Goal: Information Seeking & Learning: Learn about a topic

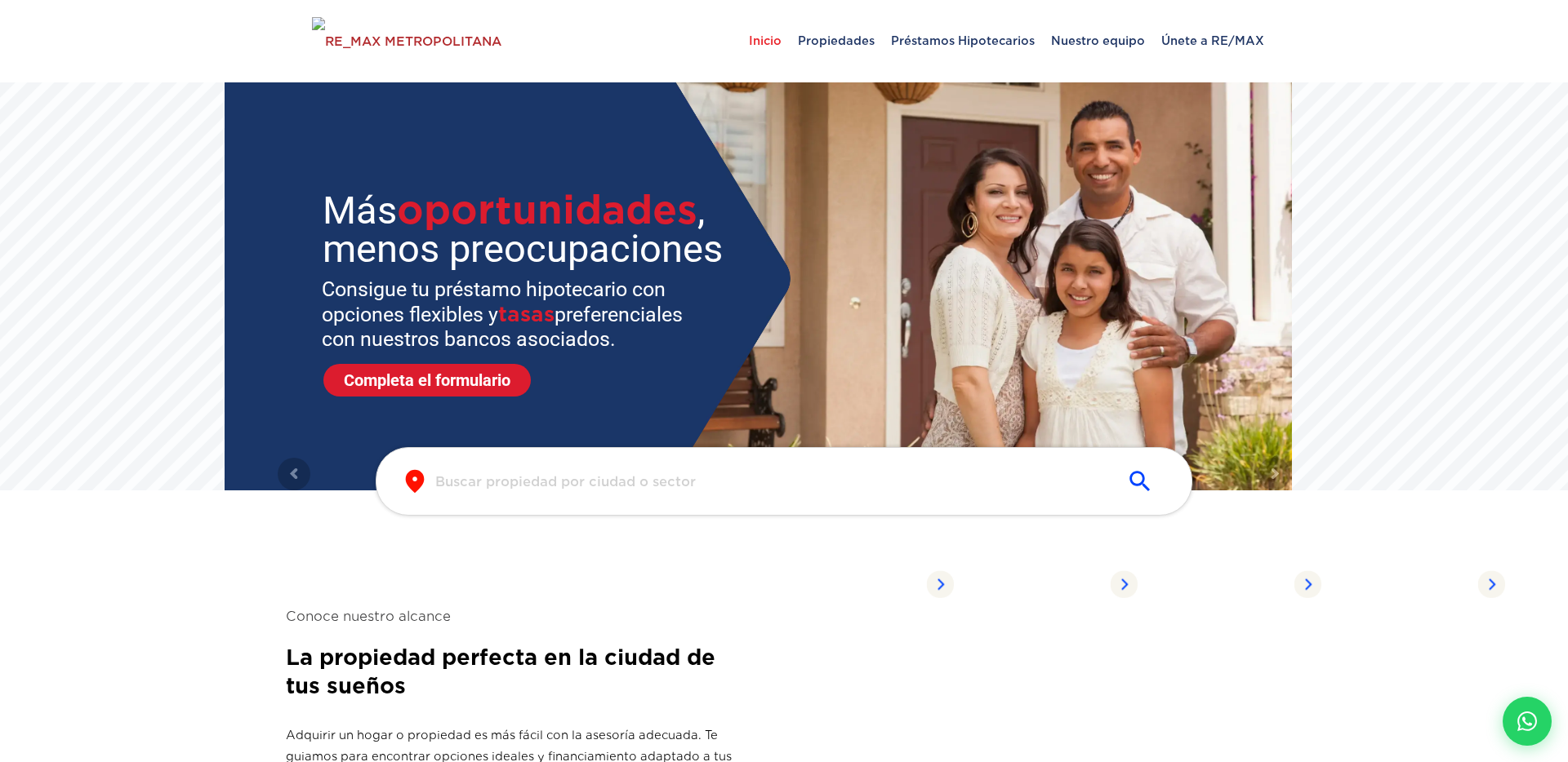
click at [550, 477] on input "text" at bounding box center [771, 481] width 671 height 19
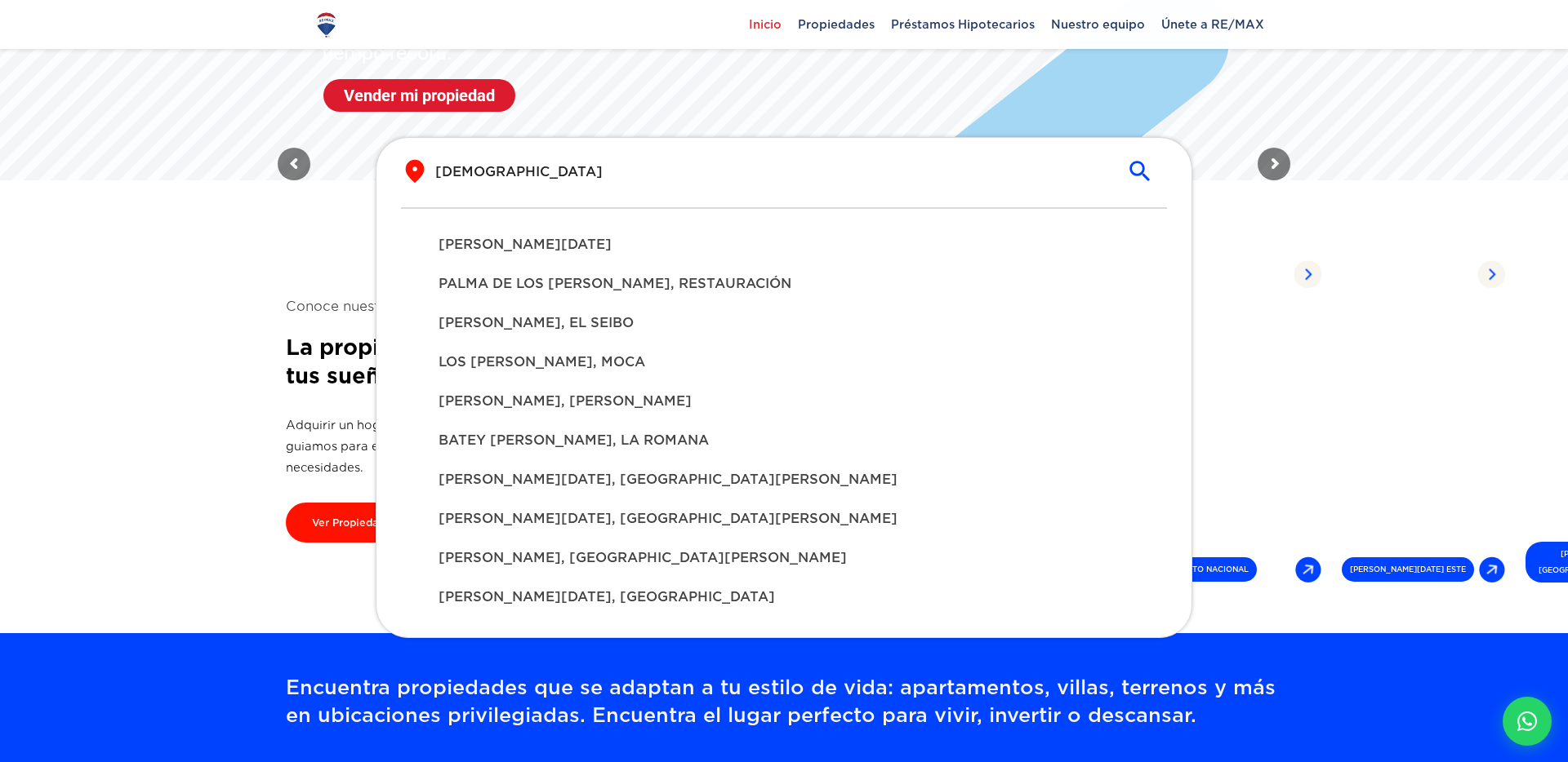
scroll to position [302, 0]
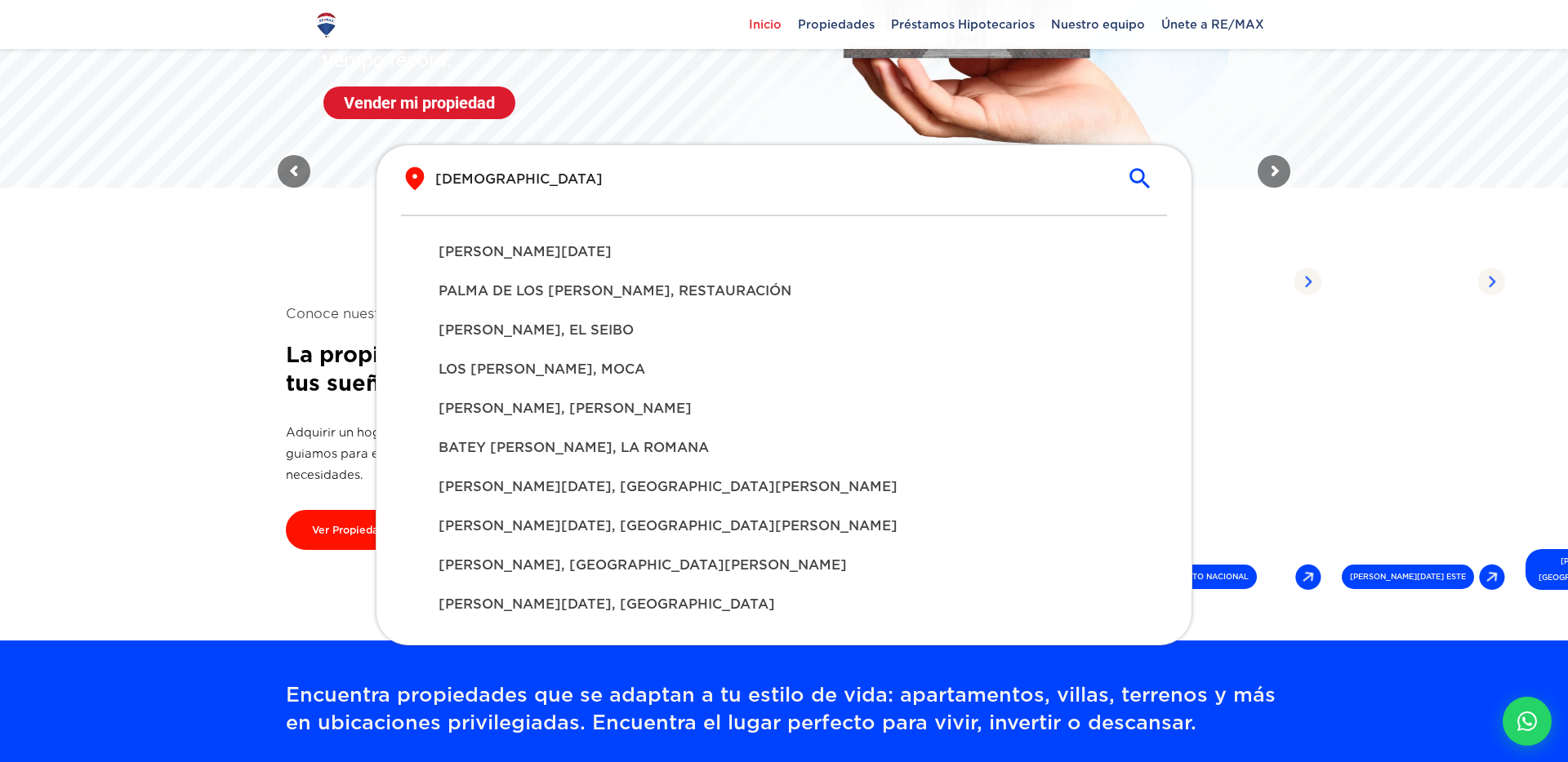
type input "santo"
click at [550, 287] on span "PALMA DE LOS SANTOS, RESTAURACIÓN" at bounding box center [784, 292] width 691 height 20
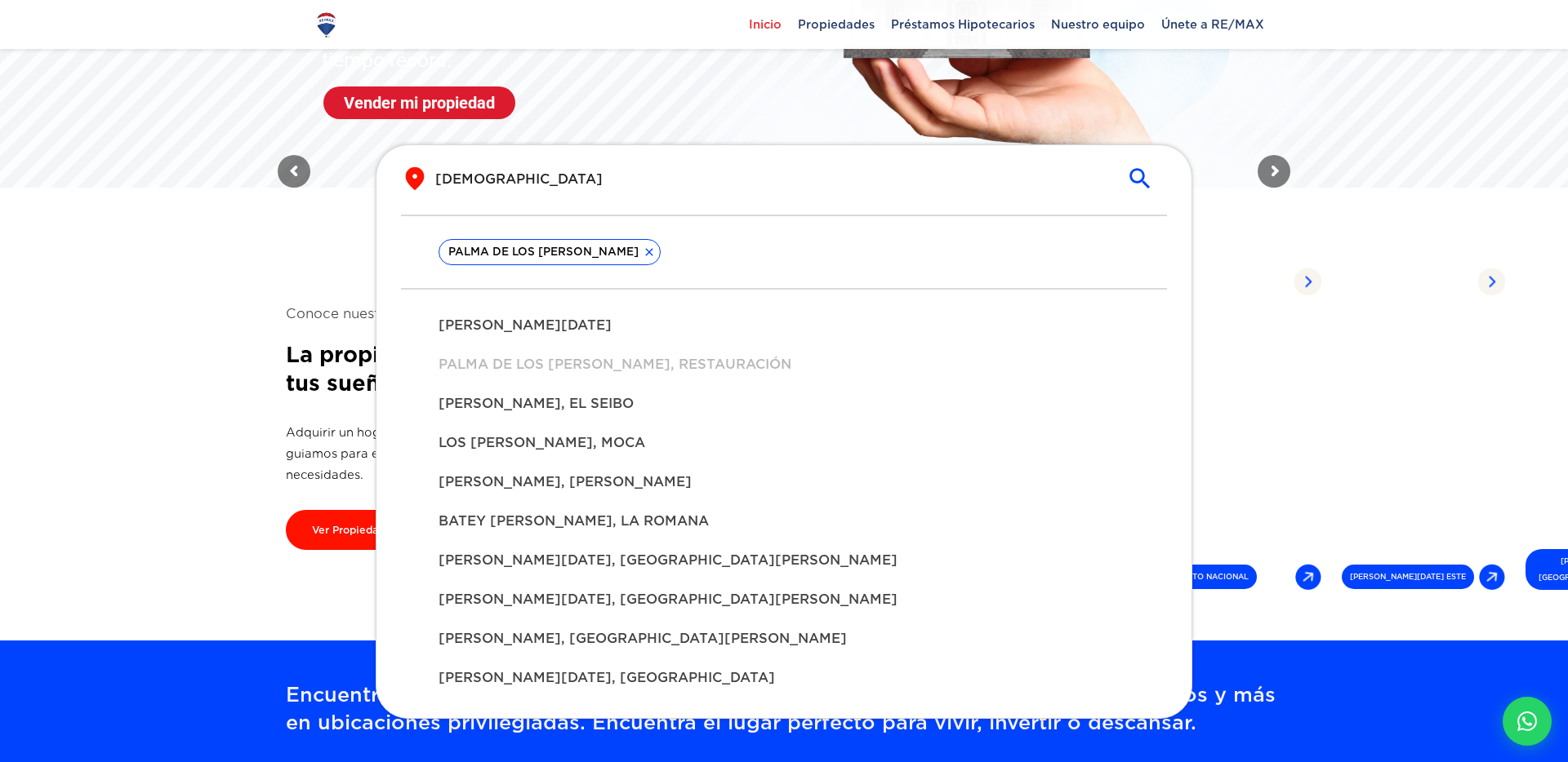
click at [561, 336] on div "[PERSON_NAME][DATE]" at bounding box center [783, 325] width 717 height 39
click at [564, 394] on span "SANTO ESPÍRITU, EL SEIBO" at bounding box center [784, 404] width 691 height 20
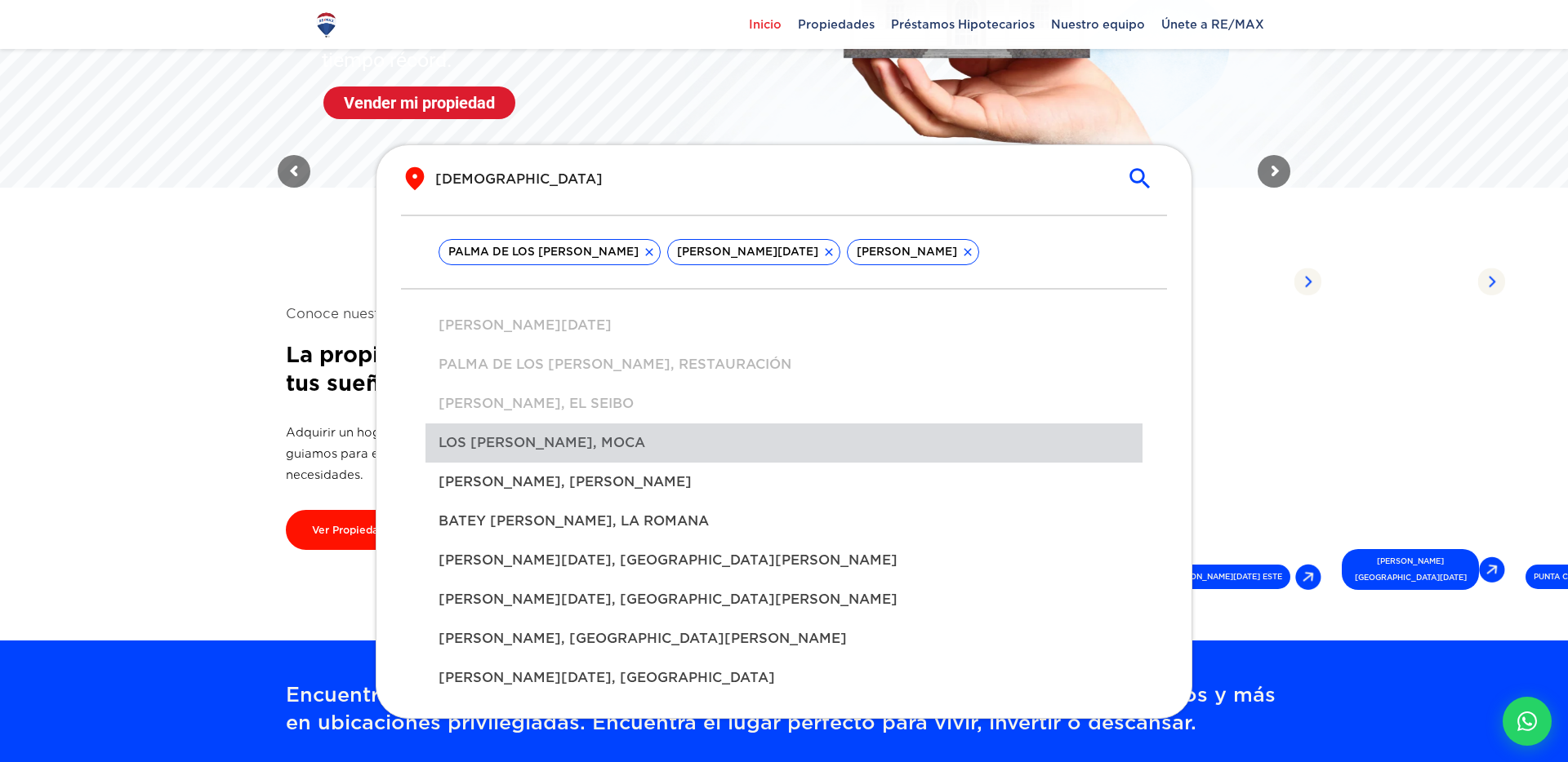
click at [576, 446] on span "LOS SANTOS, MOCA" at bounding box center [784, 443] width 691 height 20
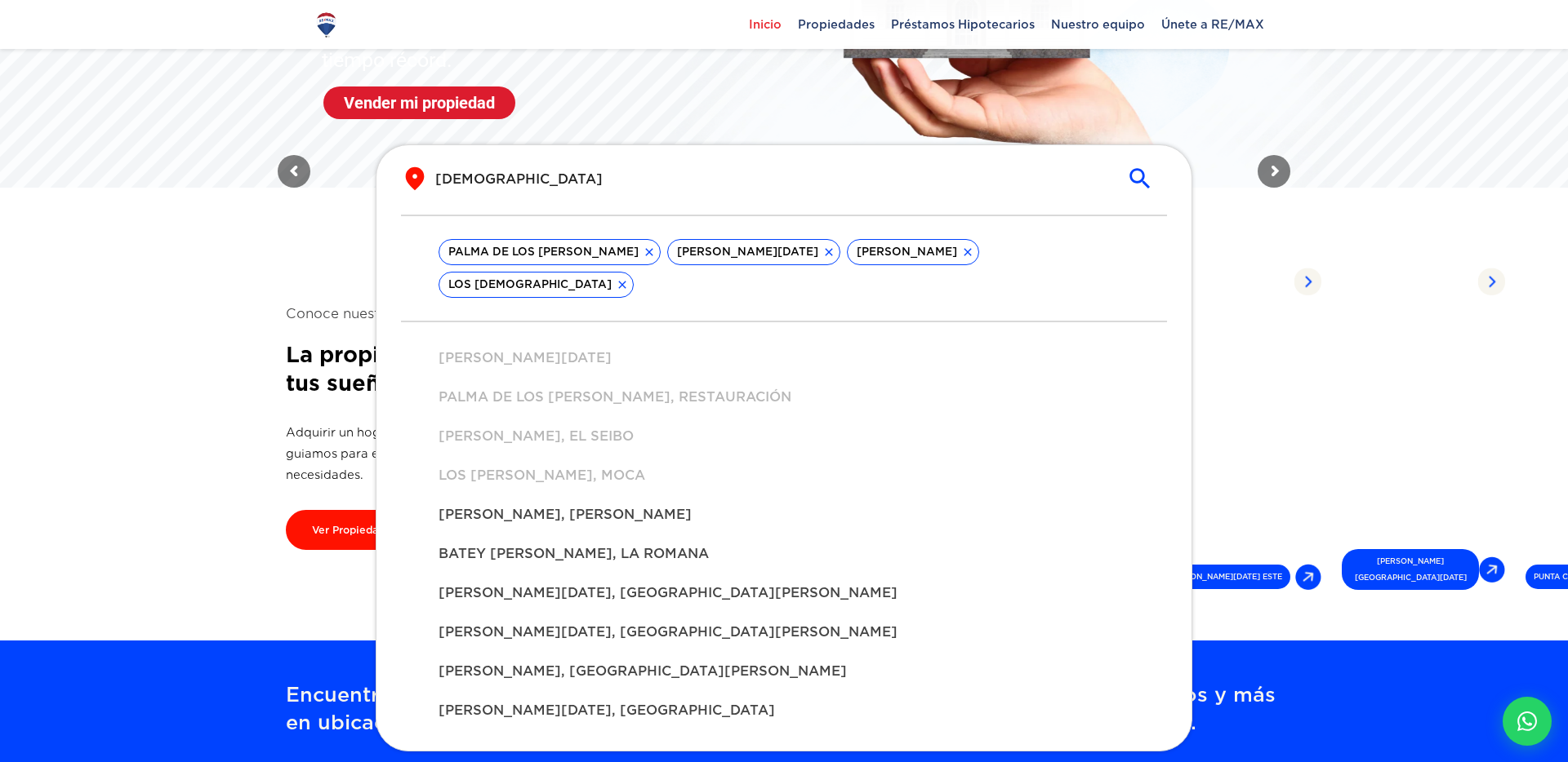
click at [571, 417] on li "SANTO ESPÍRITU, EL SEIBO" at bounding box center [783, 436] width 717 height 39
click at [588, 495] on div "ESPÍRITU SANTO, GASPAR HERNÁNDEZ" at bounding box center [783, 514] width 717 height 39
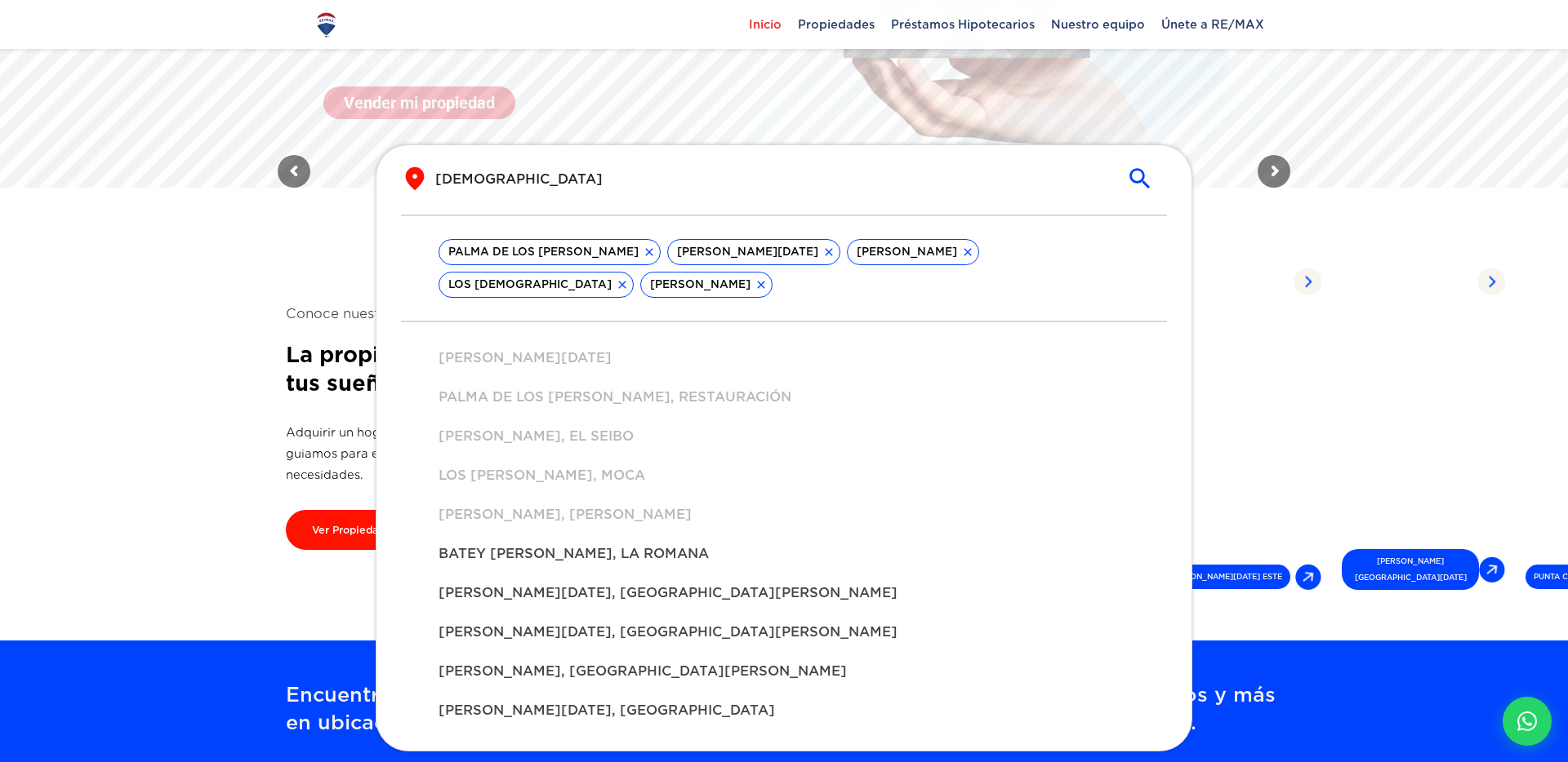
click at [757, 287] on icon at bounding box center [760, 284] width 7 height 7
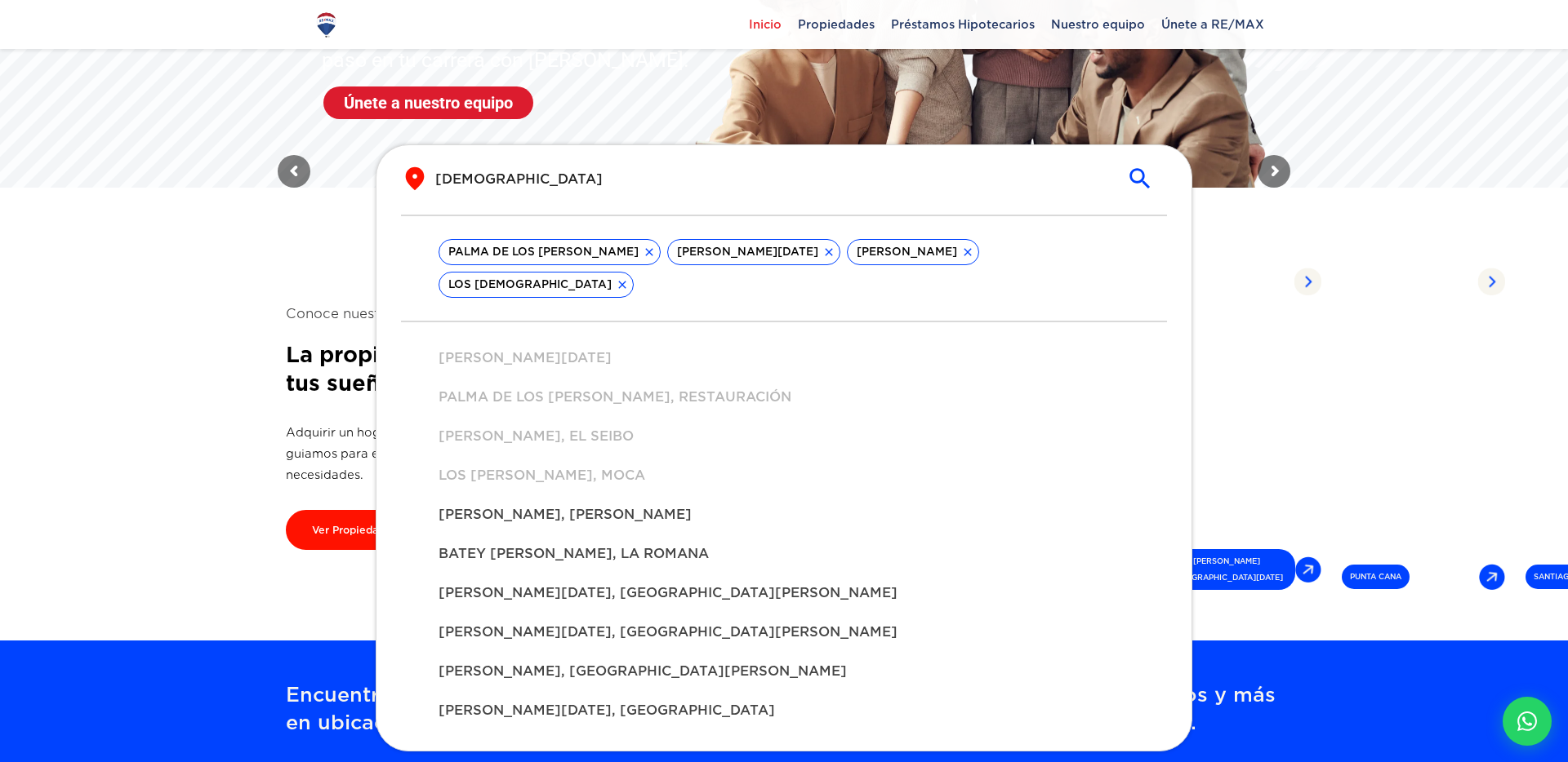
click at [629, 278] on icon at bounding box center [622, 285] width 13 height 13
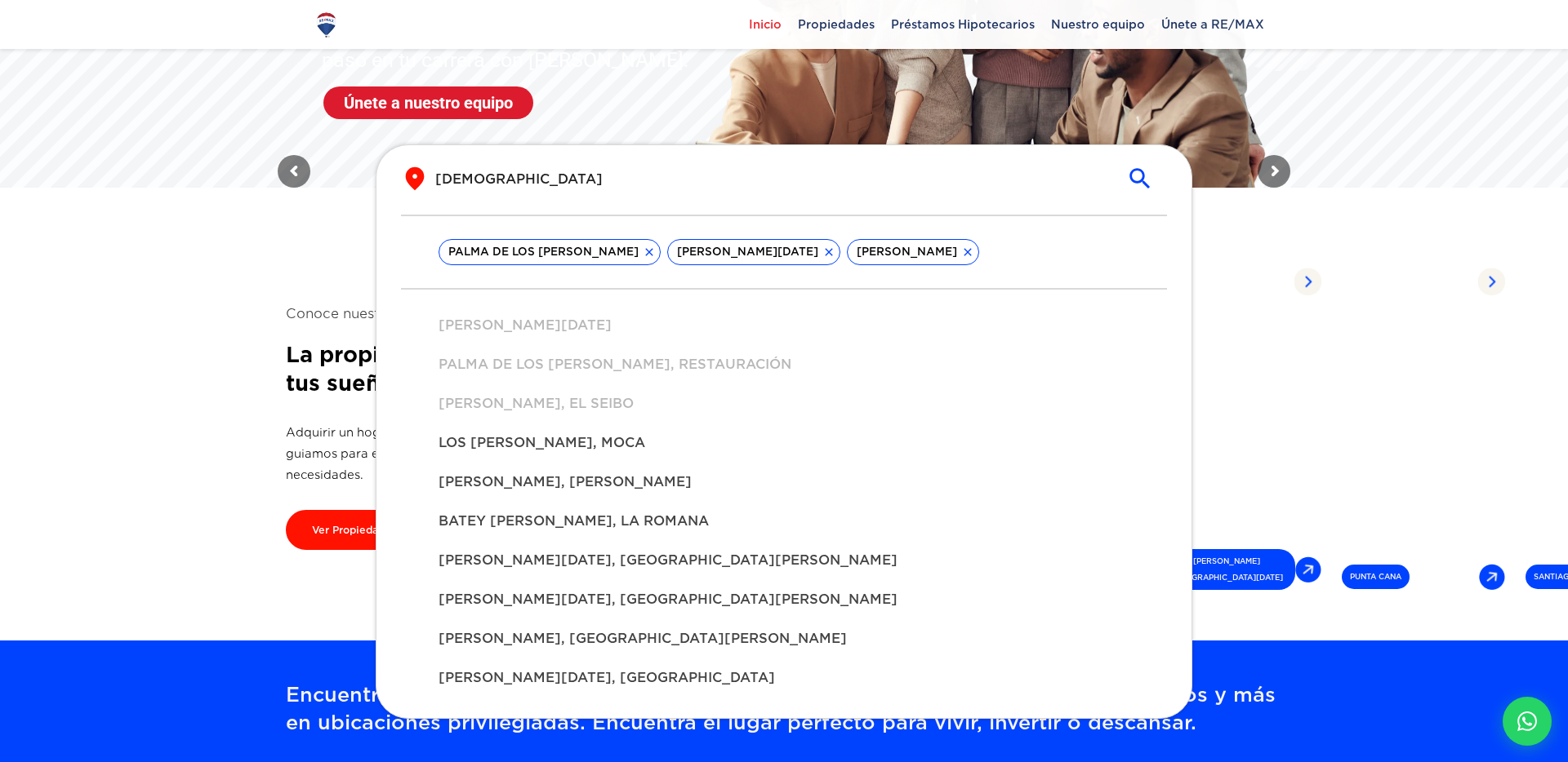
click at [961, 253] on icon at bounding box center [968, 253] width 13 height 13
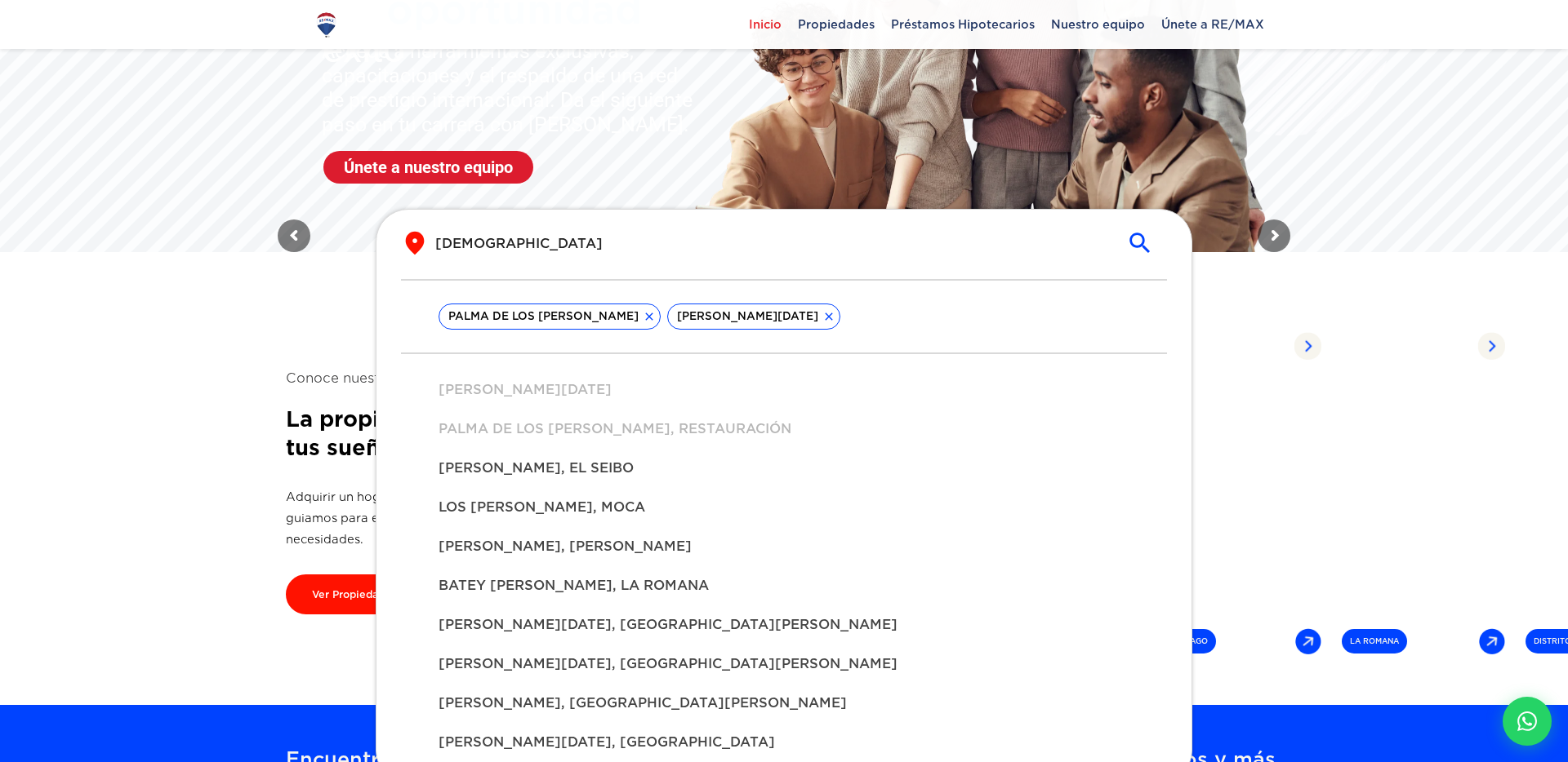
scroll to position [228, 0]
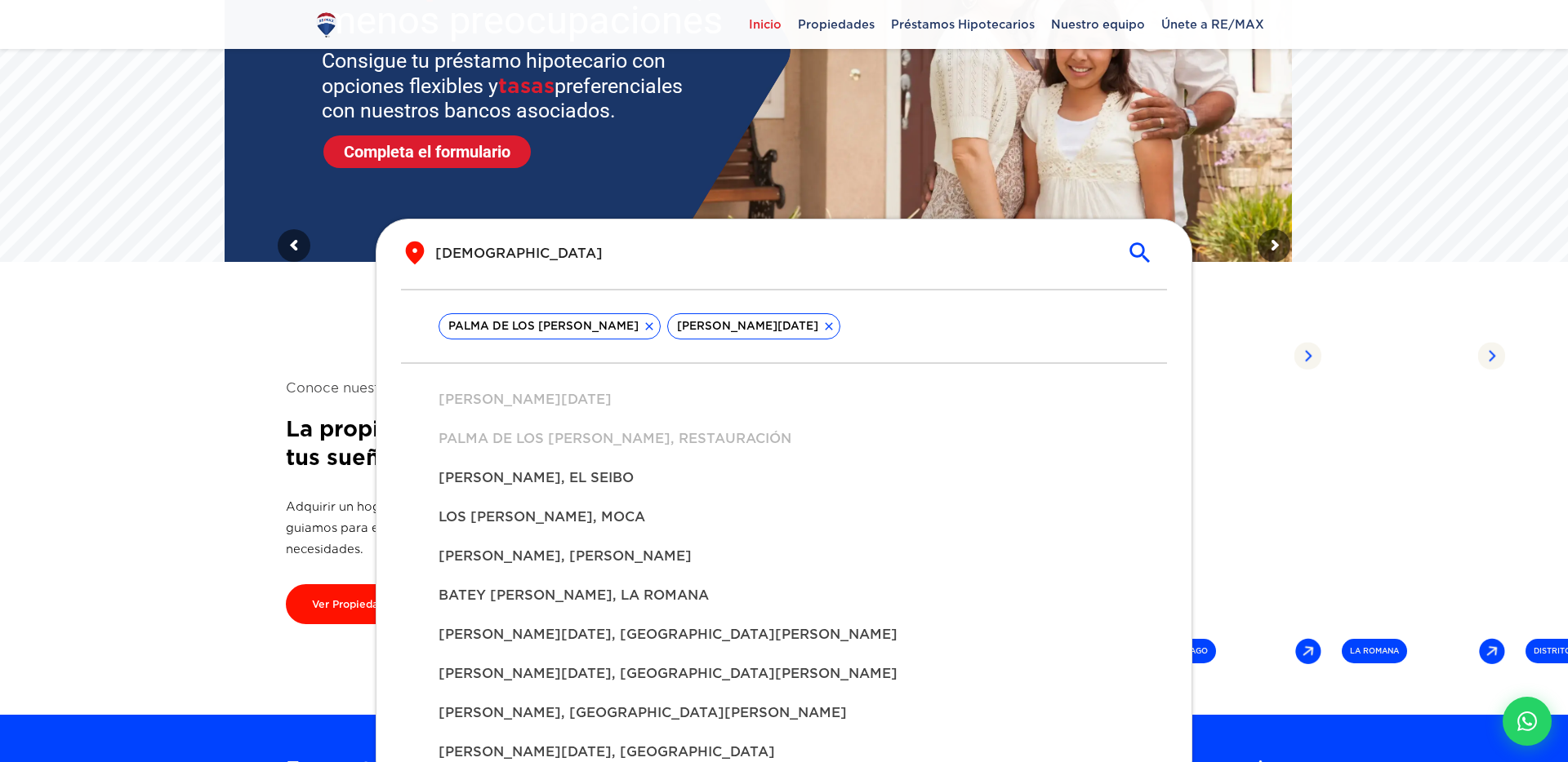
click at [360, 292] on section "Conoce nuestro alcance La propiedad perfecta en la ciudad de tus sueños Adquiri…" at bounding box center [784, 501] width 996 height 427
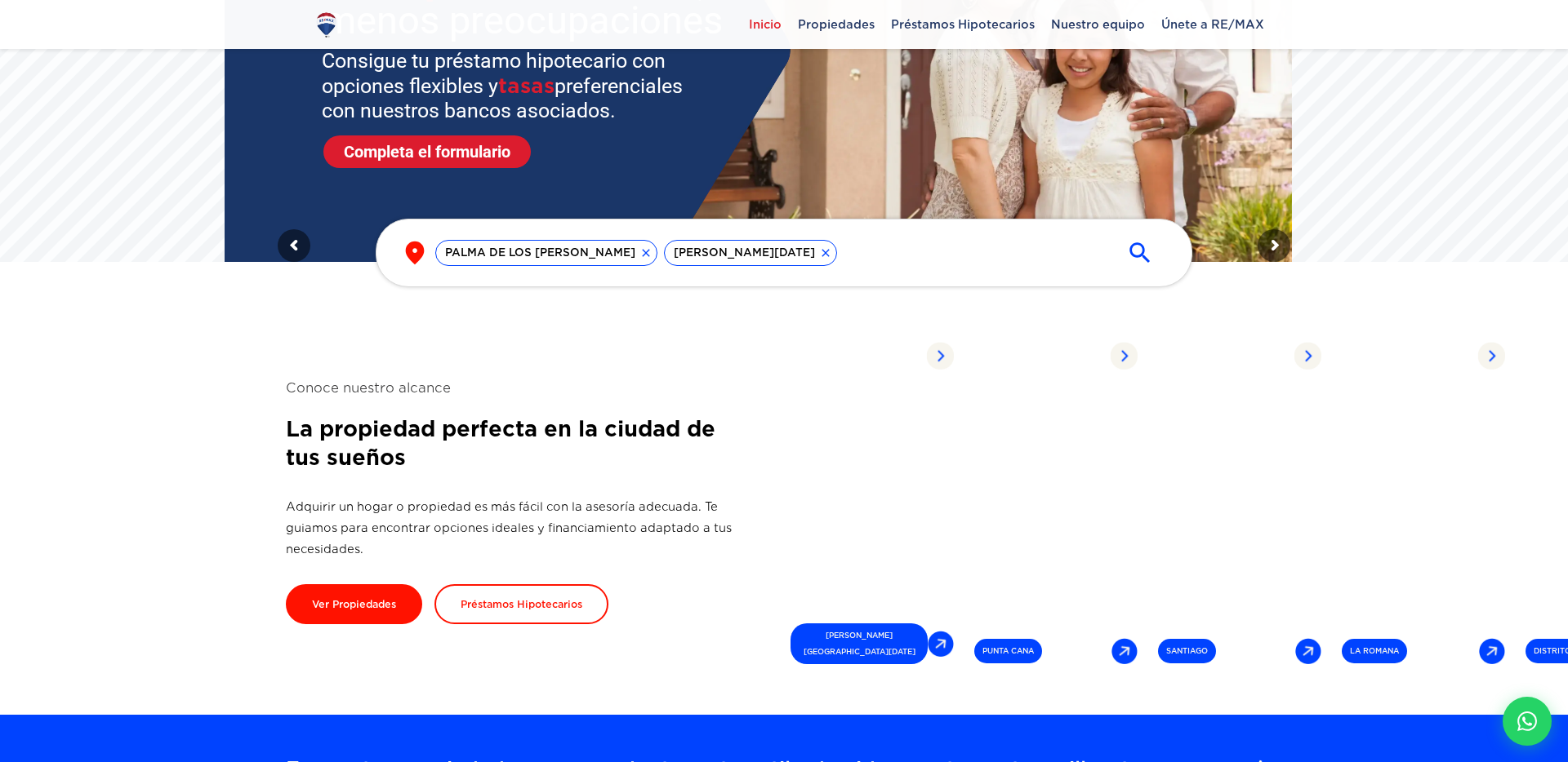
click at [931, 256] on div "PALMA DE LOS SANTOS SANTO DOMINGO DE GUZMÁN" at bounding box center [771, 253] width 671 height 27
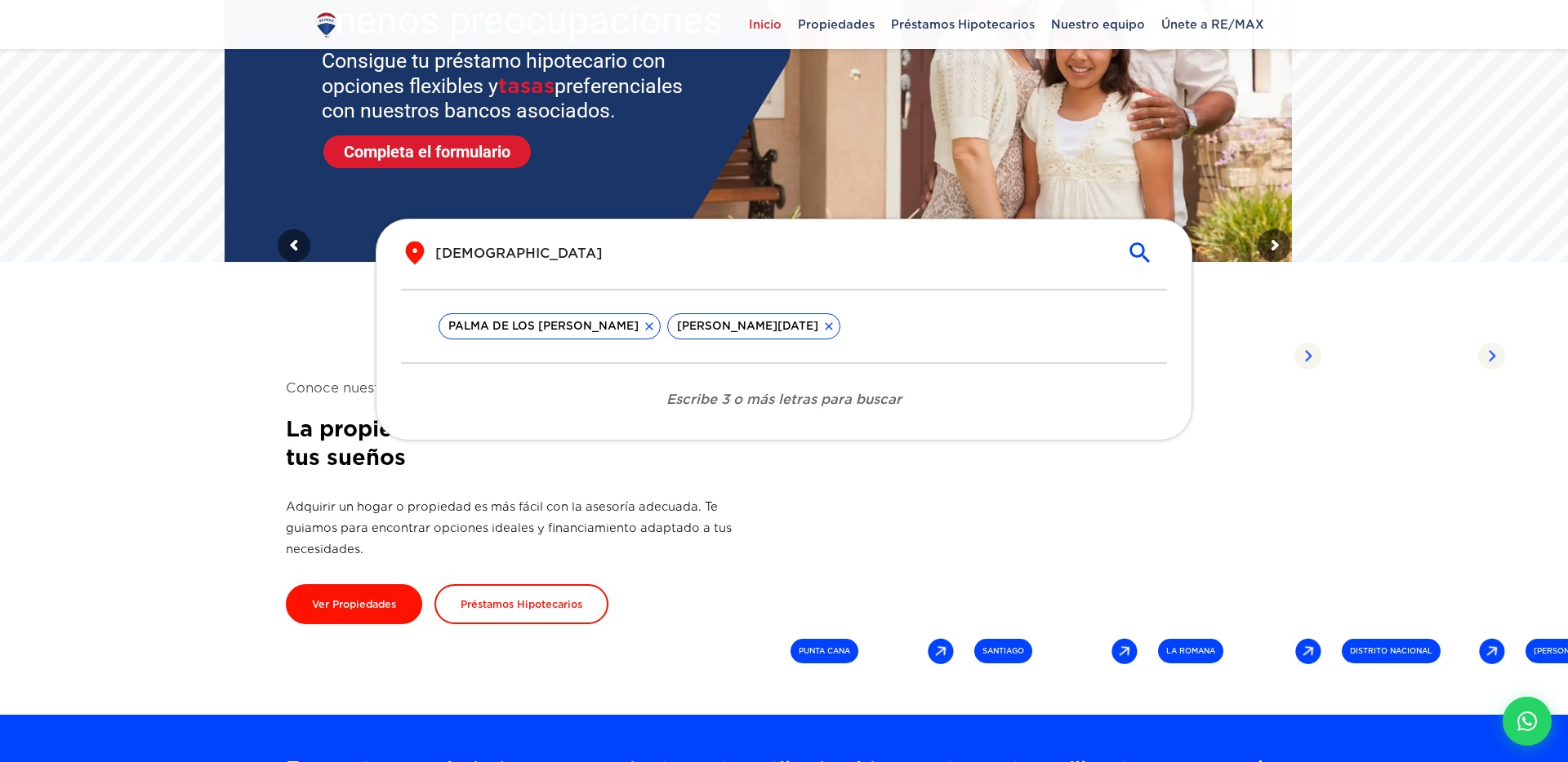
click at [931, 256] on input "[DEMOGRAPHIC_DATA]" at bounding box center [771, 253] width 671 height 19
type input "b"
type input "n"
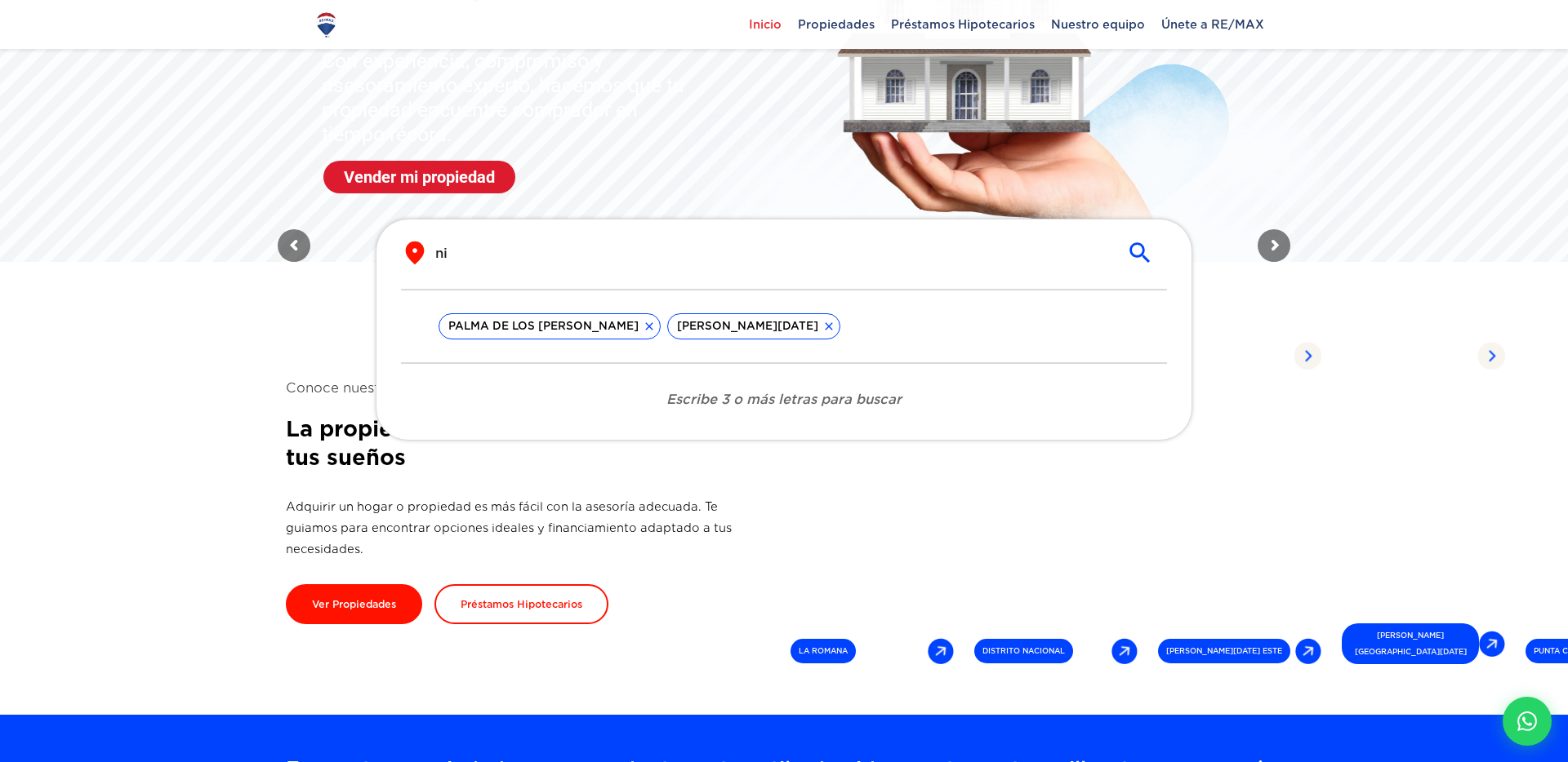
type input "n"
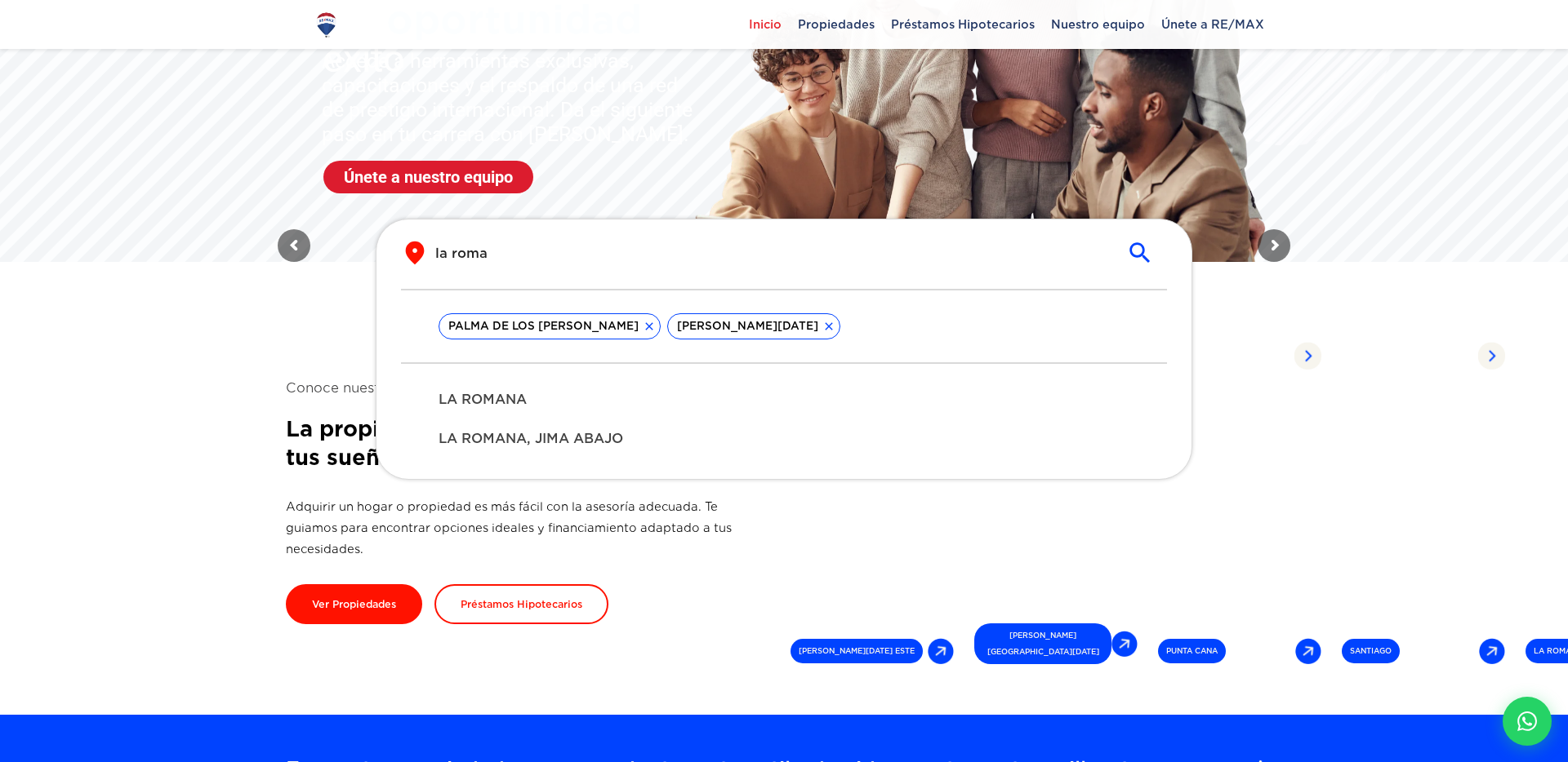
type input "la roma"
click at [762, 400] on span "LA ROMANA" at bounding box center [784, 400] width 691 height 20
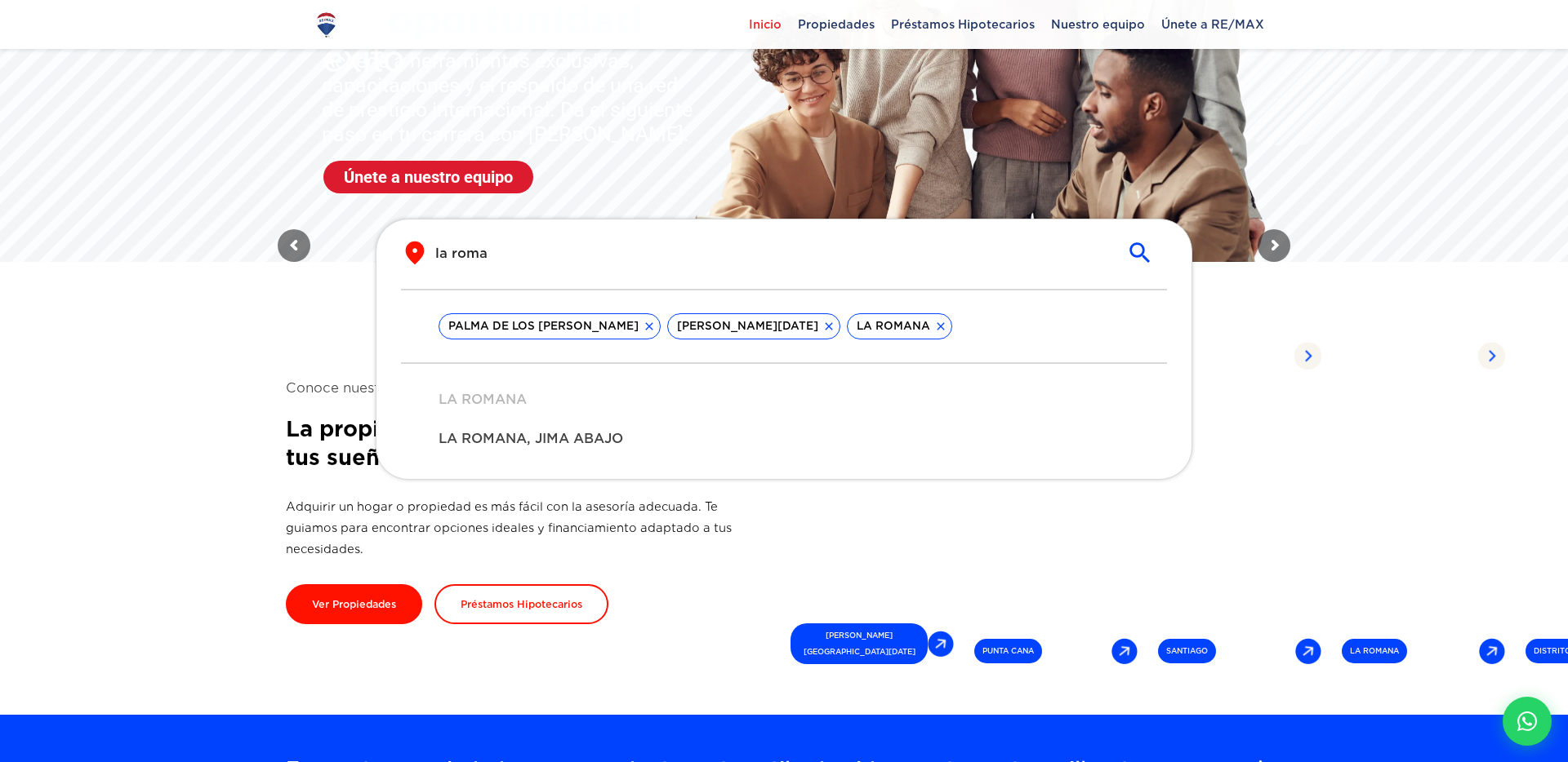
click at [335, 351] on section "Conoce nuestro alcance La propiedad perfecta en la ciudad de tus sueños Adquiri…" at bounding box center [784, 501] width 996 height 427
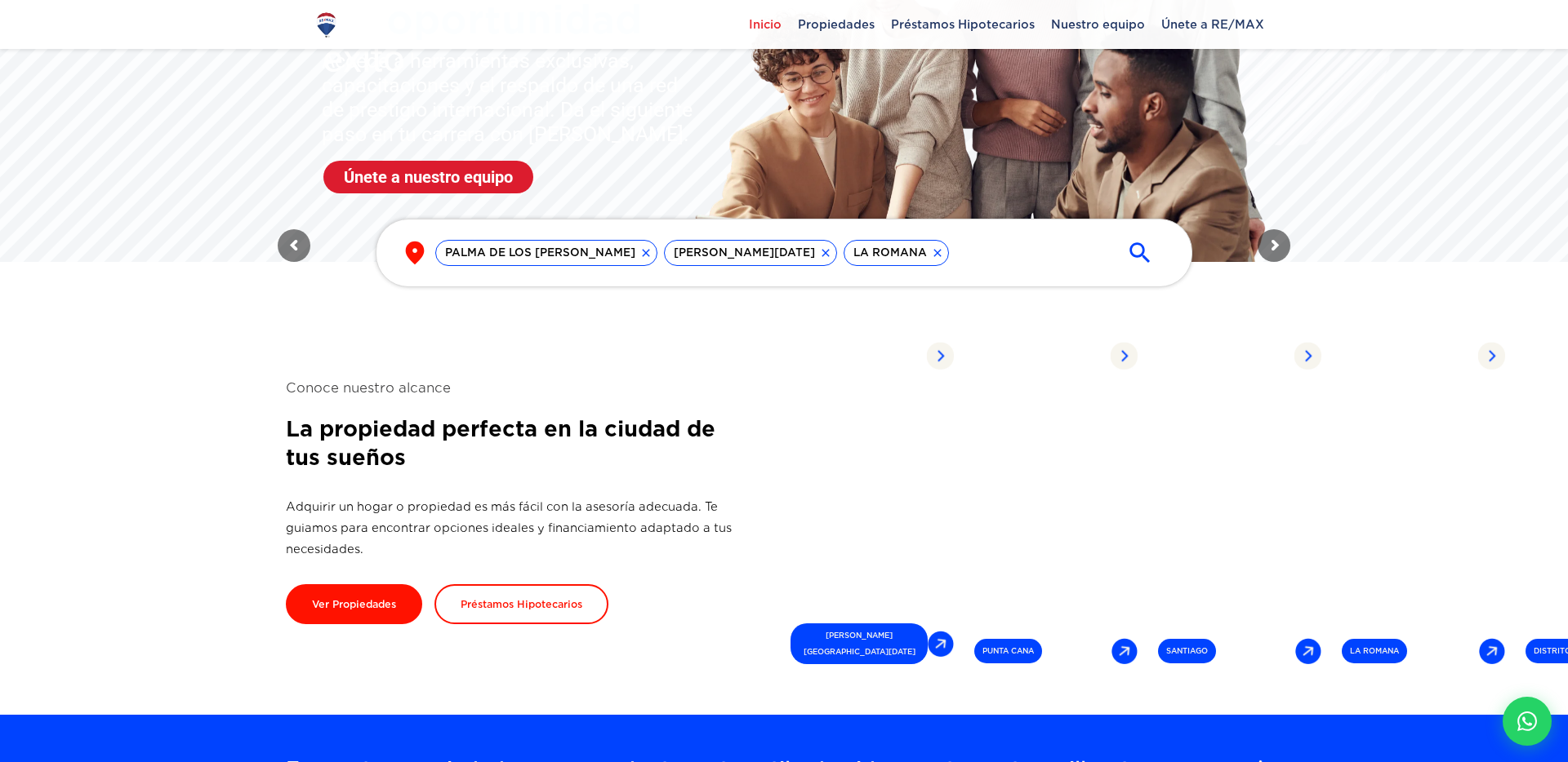
click at [931, 252] on icon at bounding box center [937, 253] width 13 height 13
click at [821, 255] on icon at bounding box center [825, 252] width 7 height 7
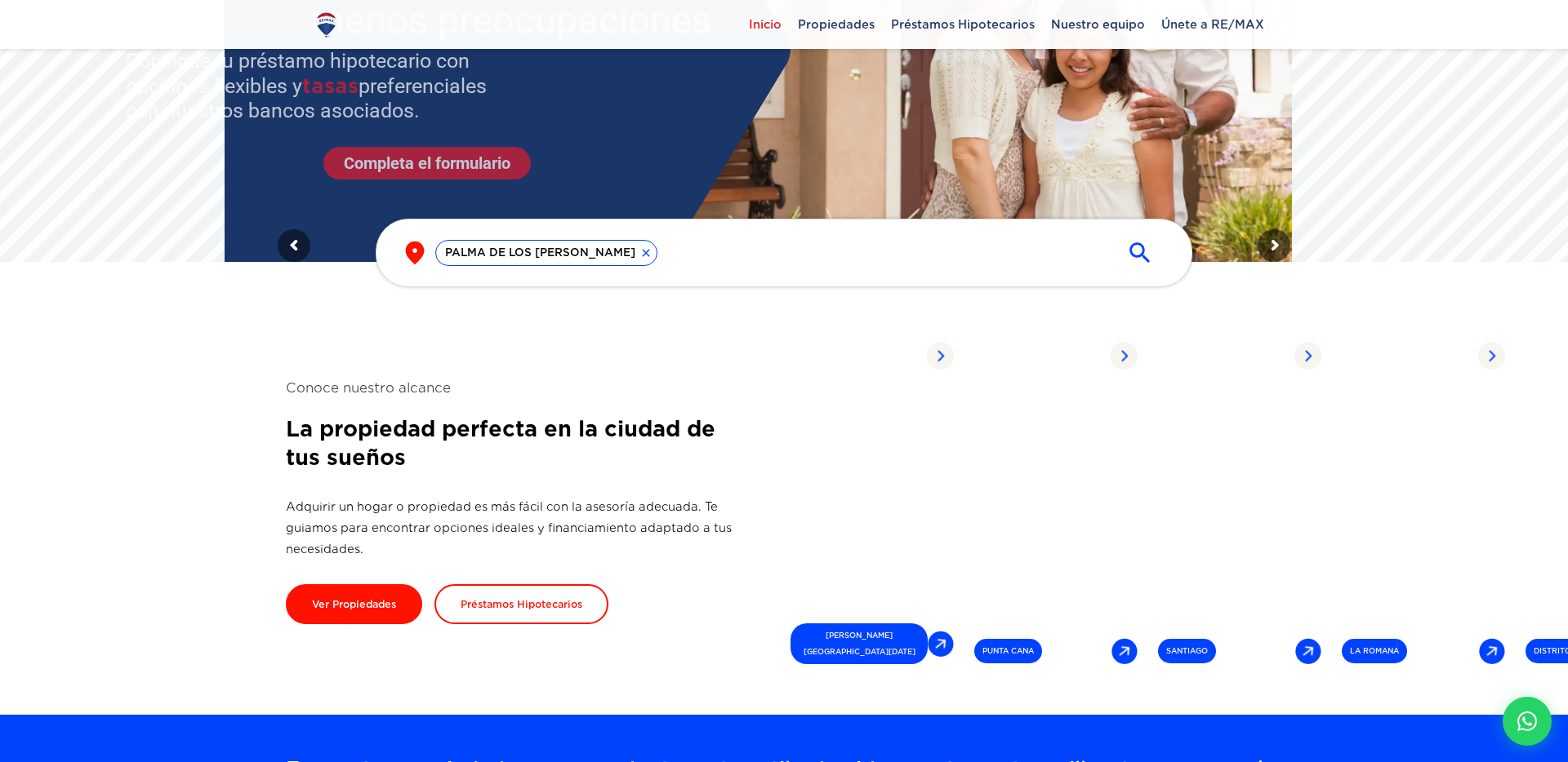
click at [597, 260] on div "PALMA DE LOS SANTOS" at bounding box center [546, 253] width 222 height 27
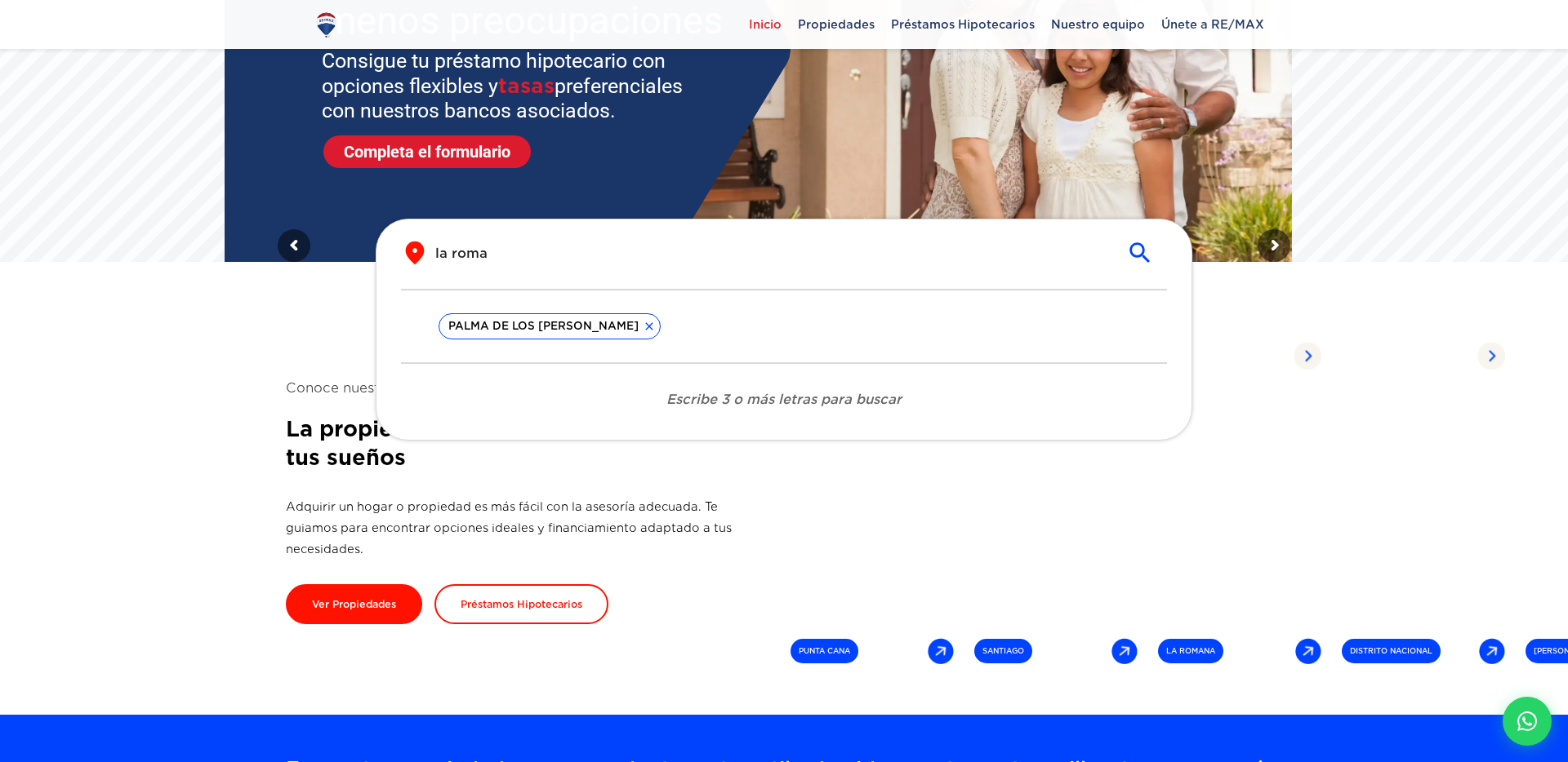
click at [642, 327] on icon at bounding box center [649, 326] width 13 height 13
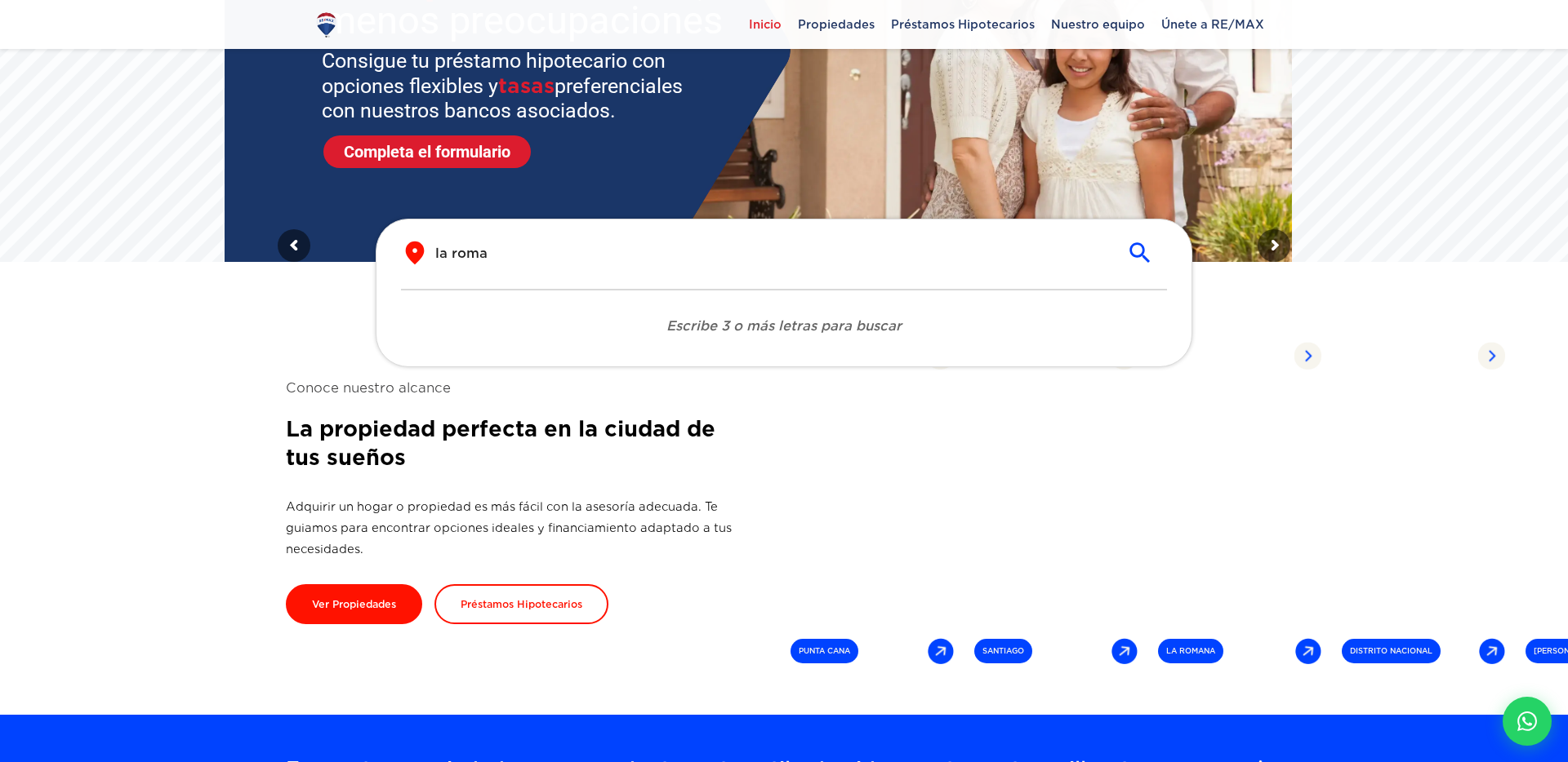
click at [567, 247] on input "la roma" at bounding box center [771, 253] width 671 height 19
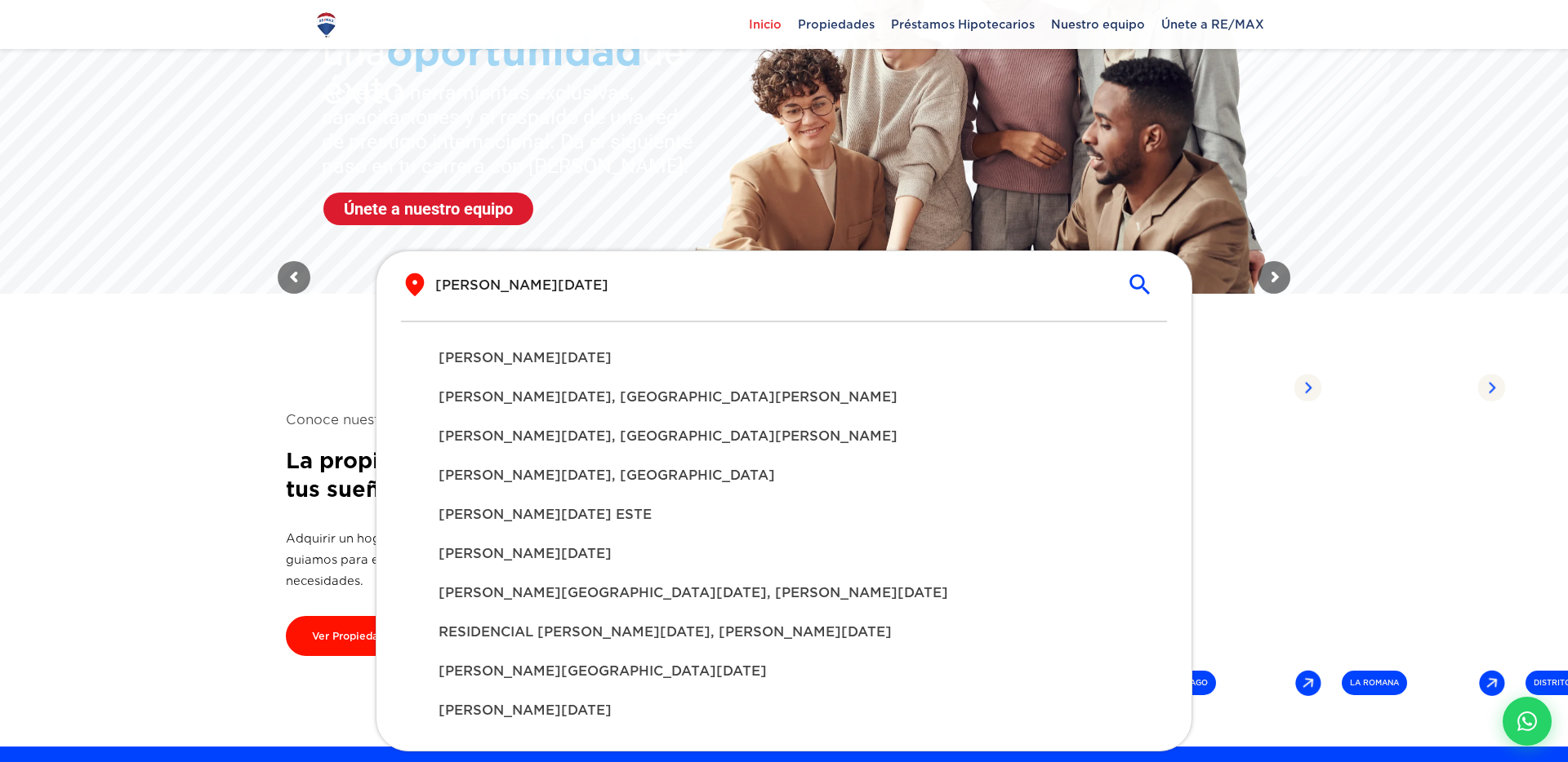
scroll to position [203, 0]
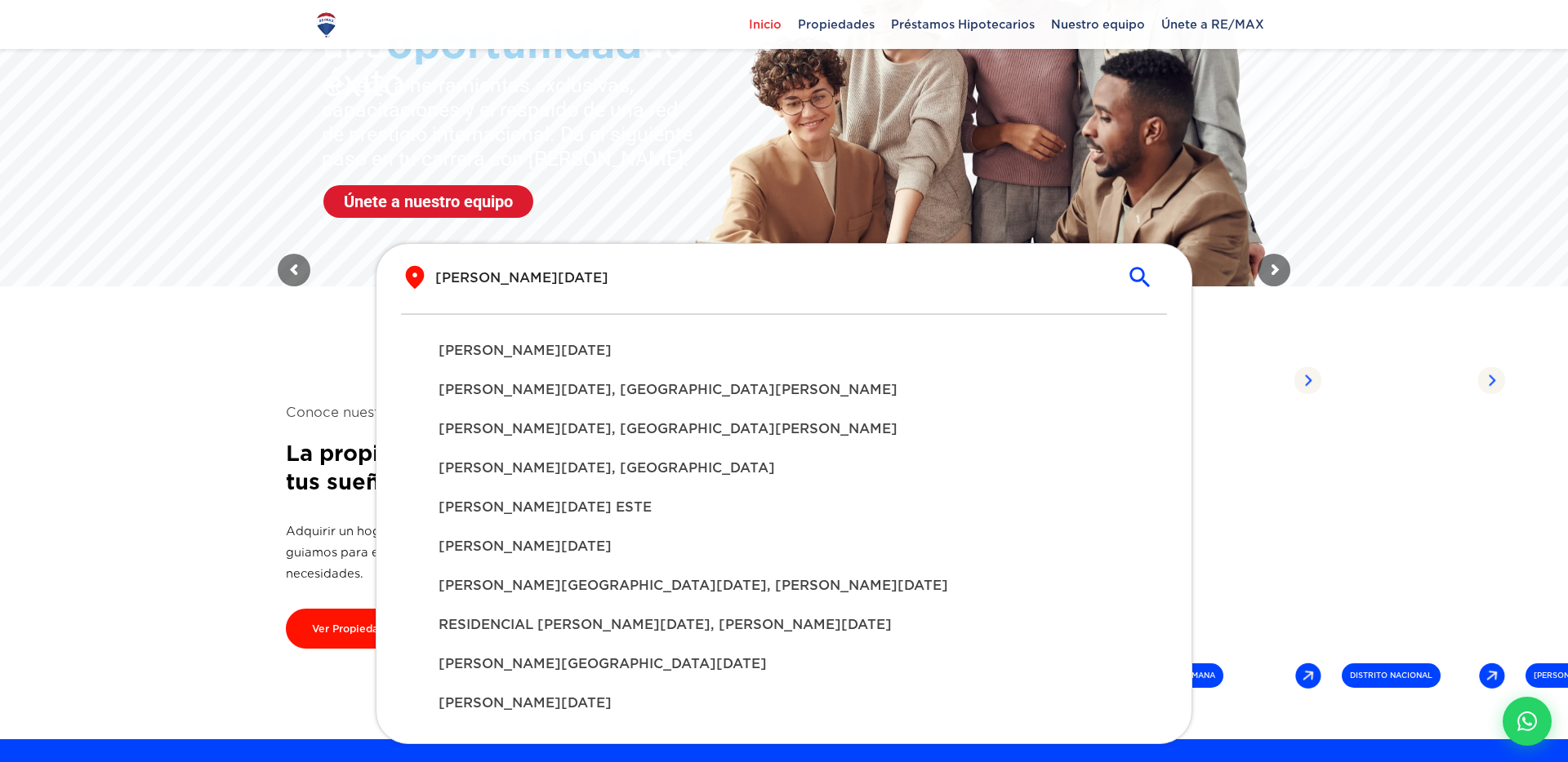
type input "santo domingo"
click at [634, 367] on div "[PERSON_NAME][DATE]" at bounding box center [783, 350] width 717 height 39
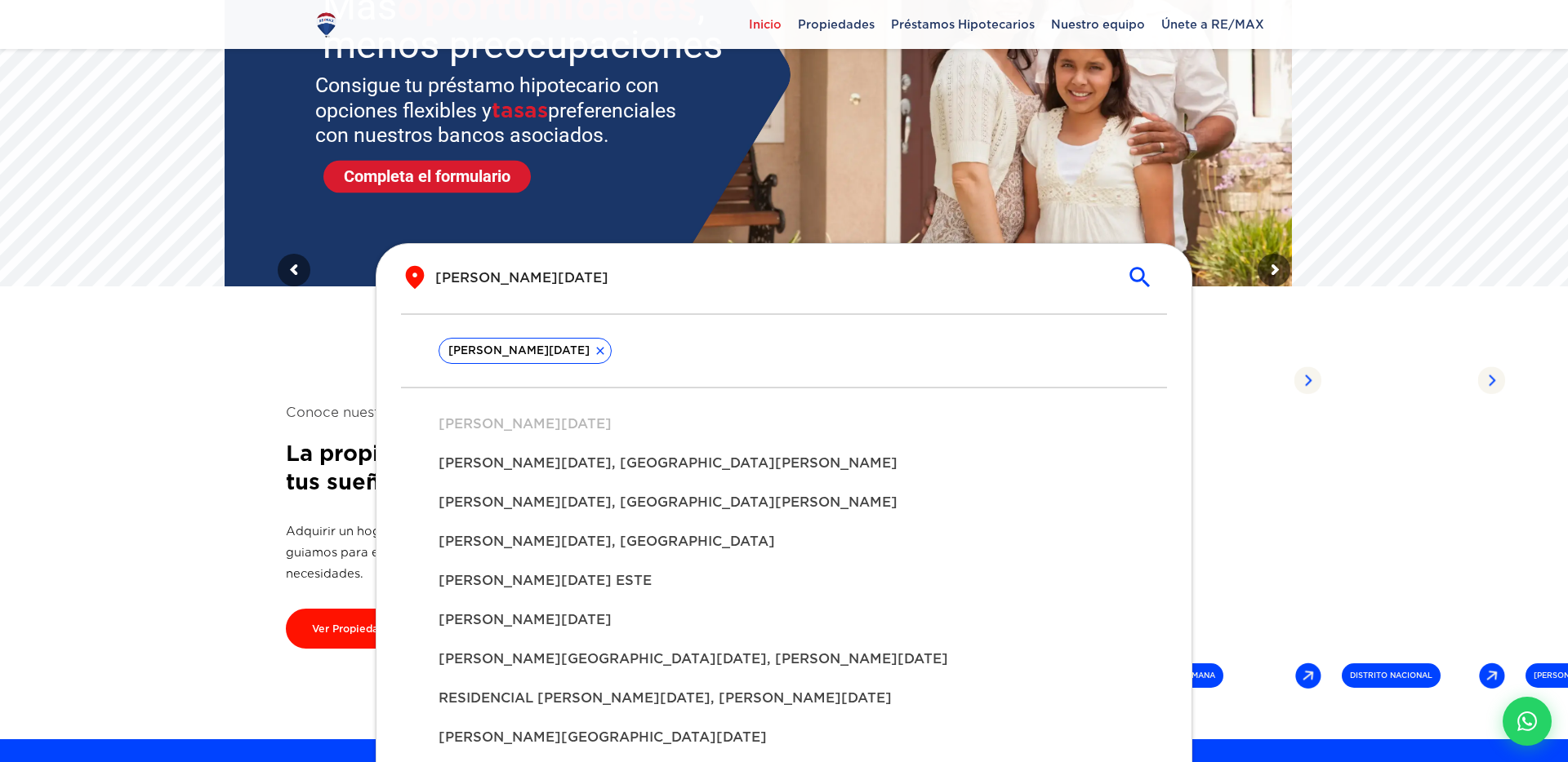
click at [1138, 271] on icon "submit" at bounding box center [1140, 277] width 27 height 27
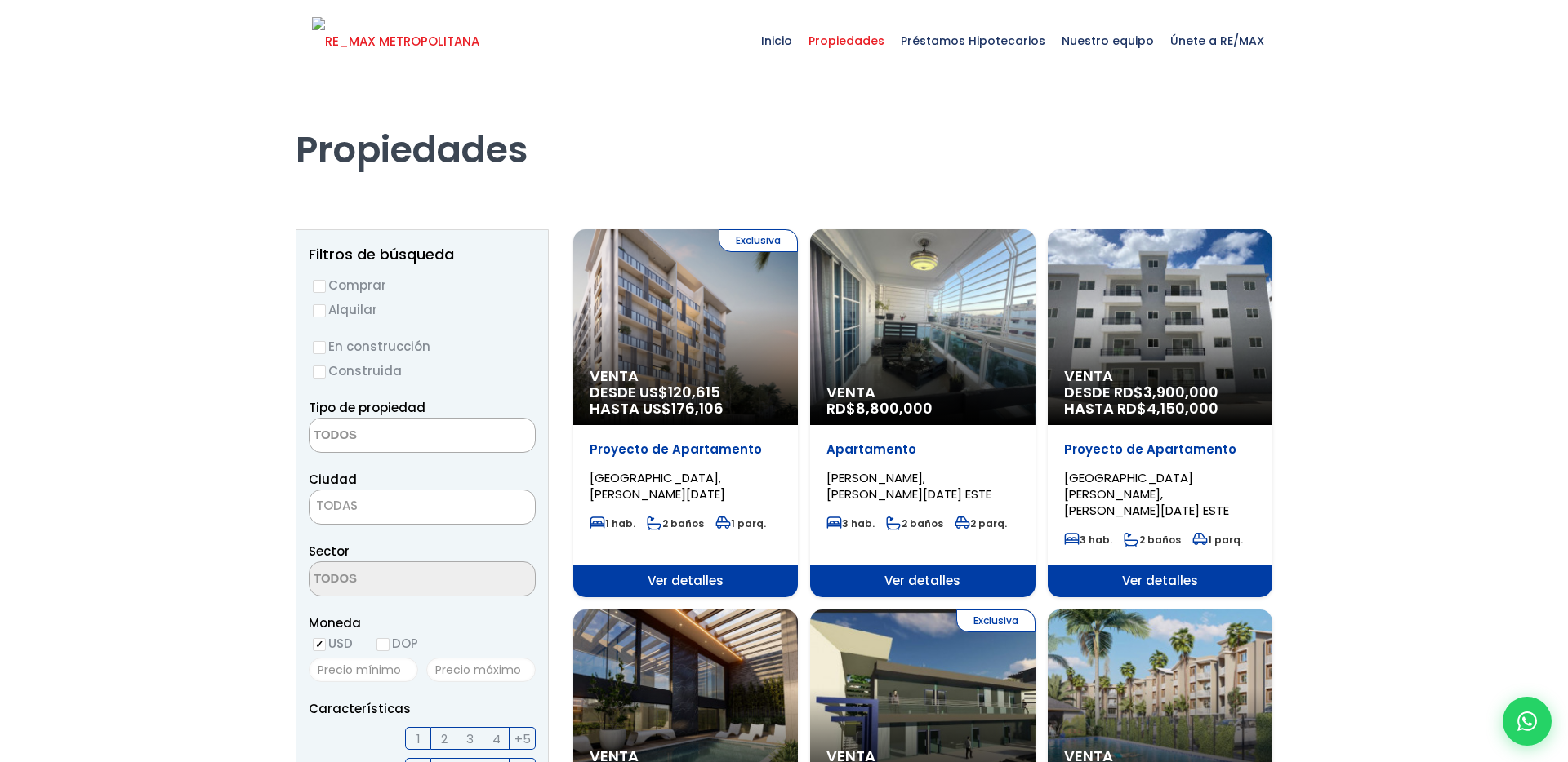
click at [401, 52] on img at bounding box center [395, 41] width 167 height 49
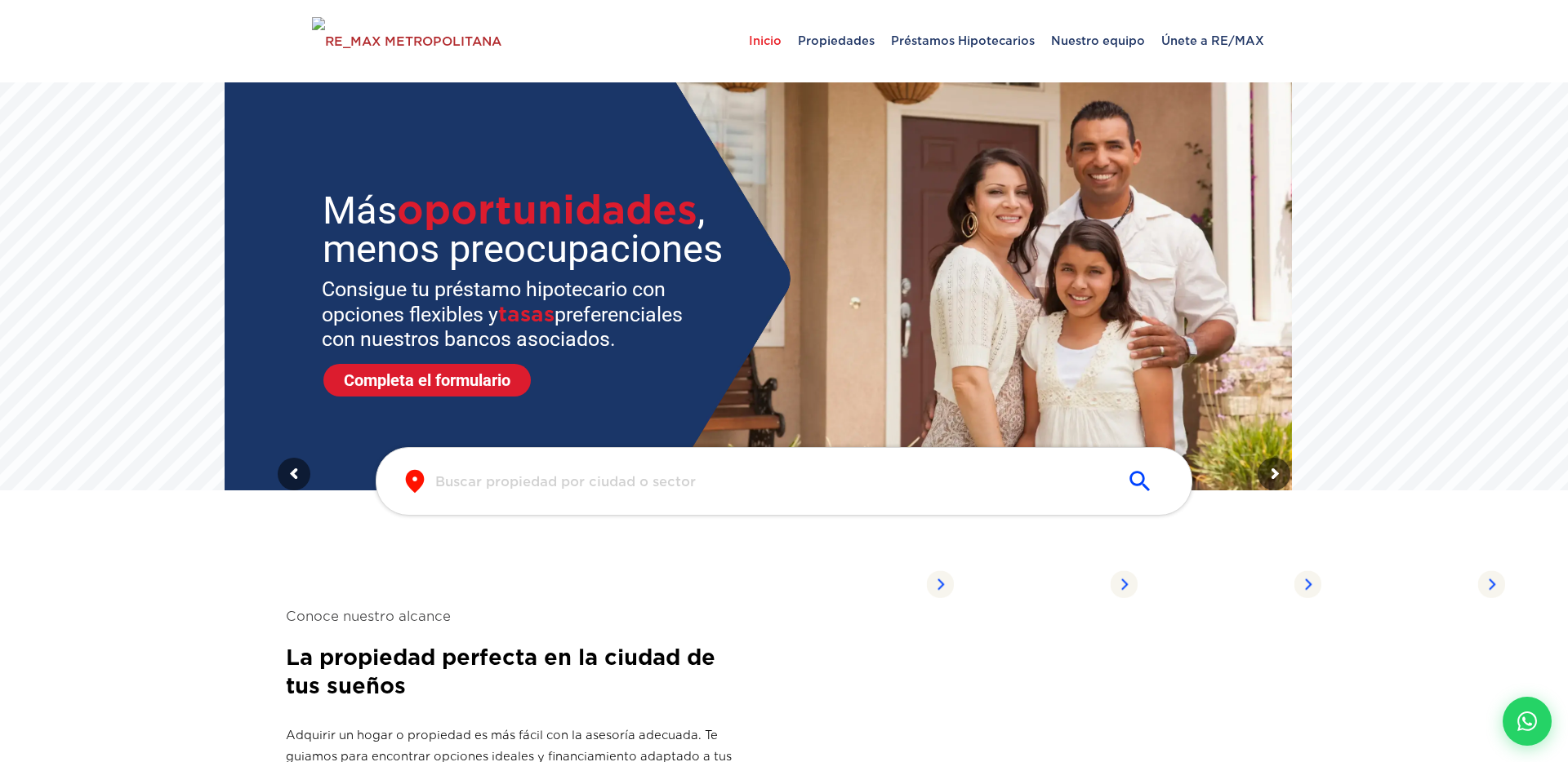
click at [655, 482] on input "text" at bounding box center [771, 481] width 671 height 19
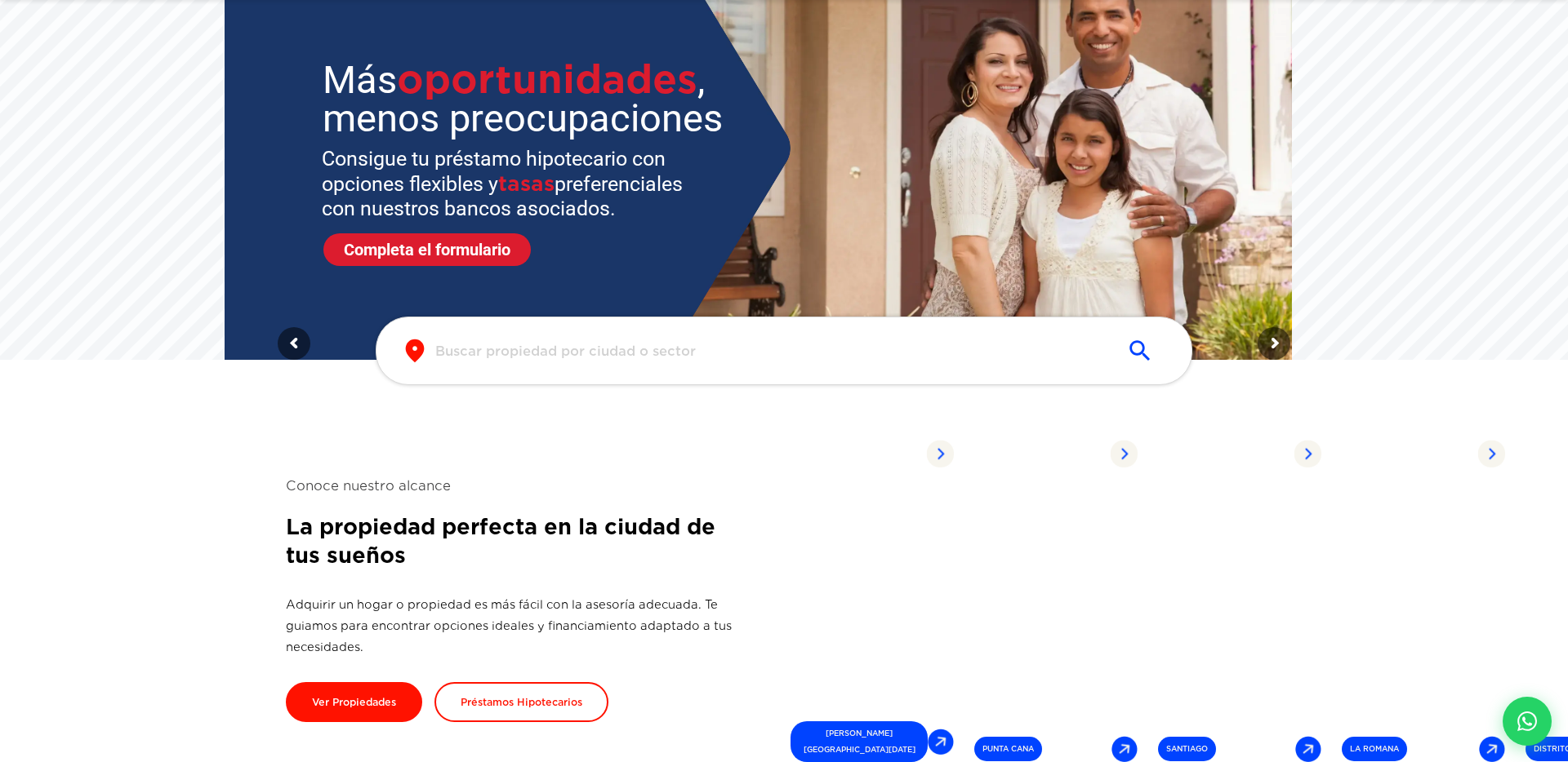
scroll to position [142, 0]
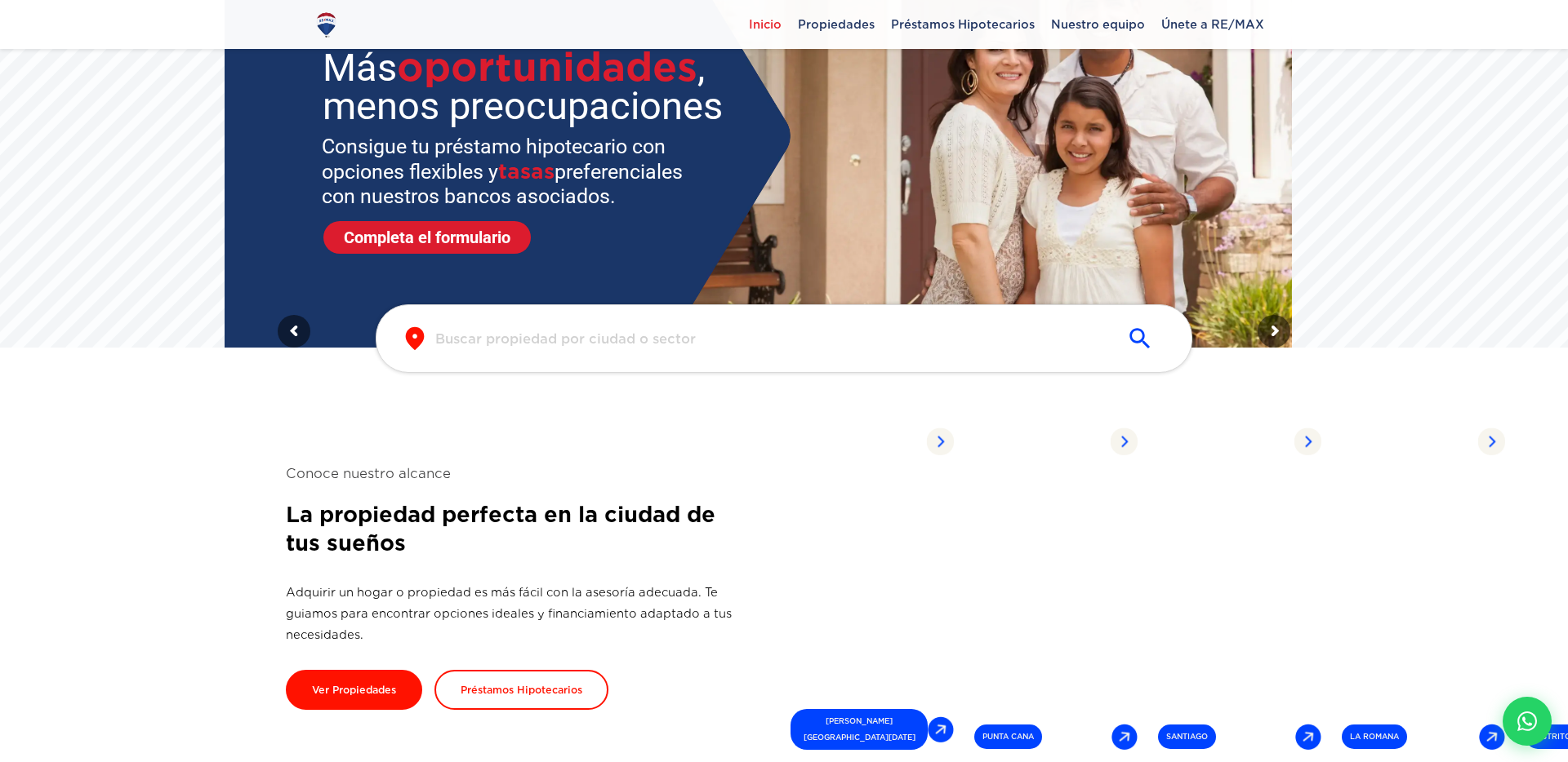
click at [616, 342] on input "text" at bounding box center [771, 339] width 671 height 19
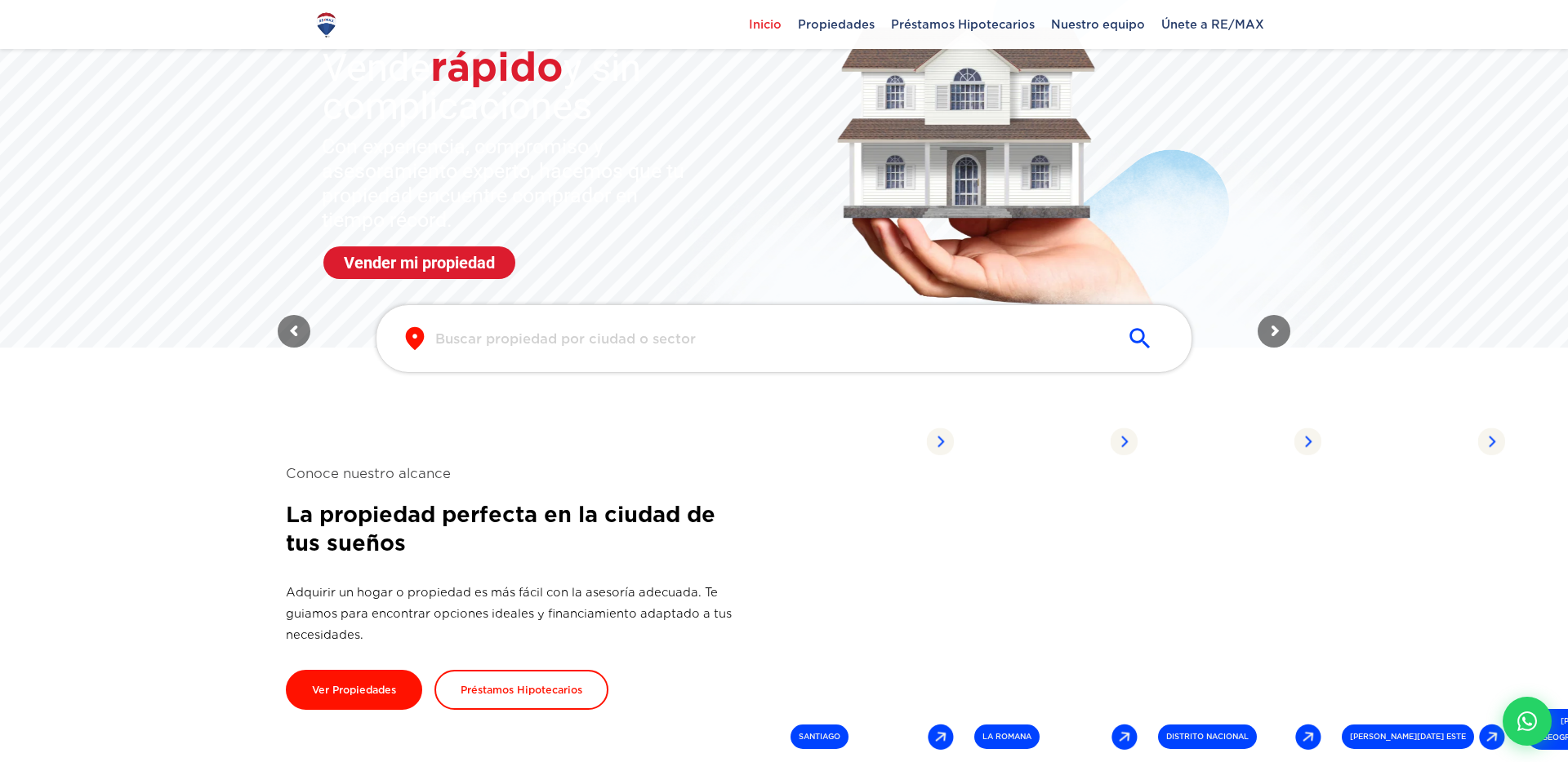
click at [576, 340] on input "text" at bounding box center [771, 339] width 671 height 19
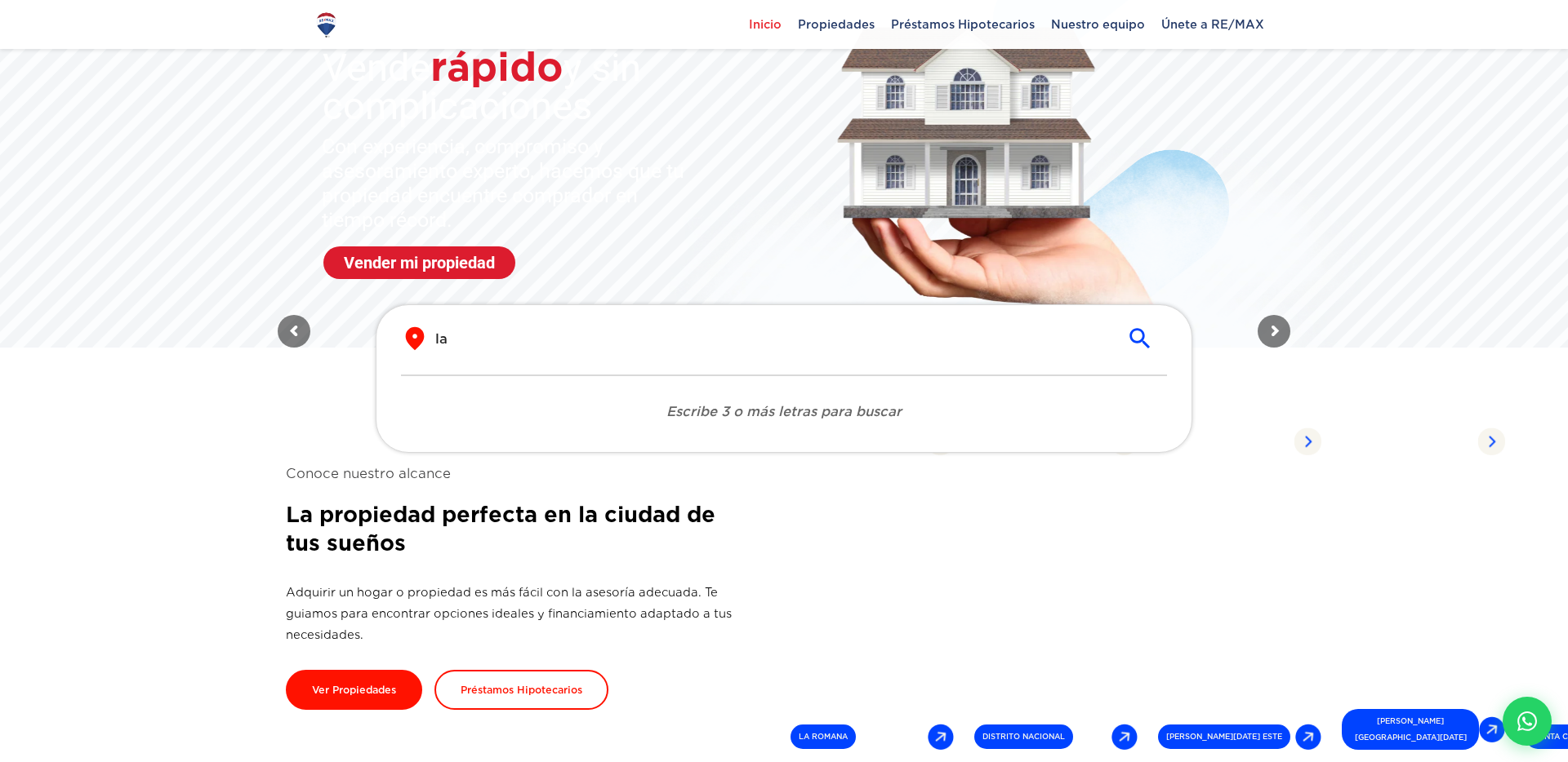
type input "l"
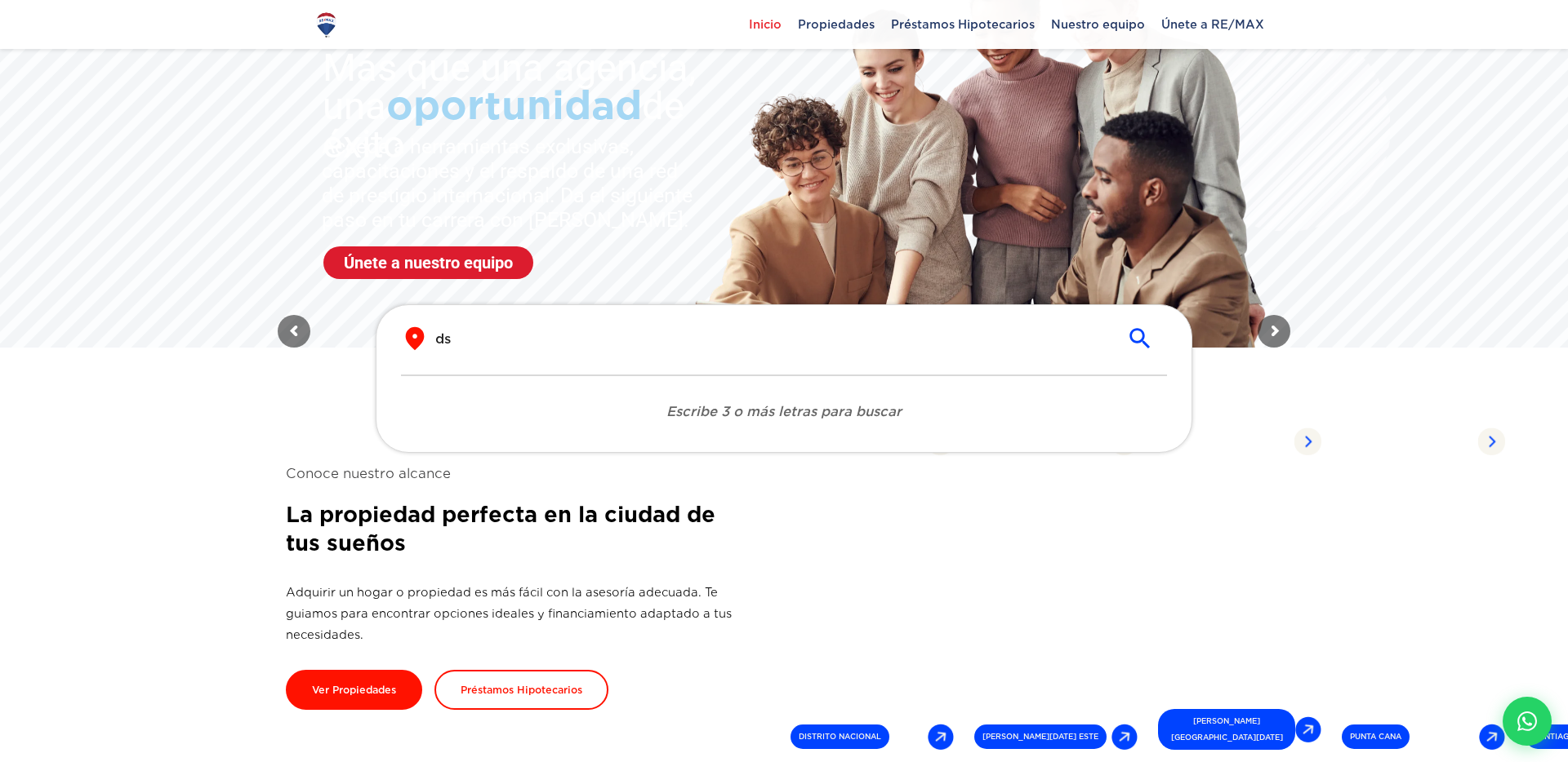
type input "d"
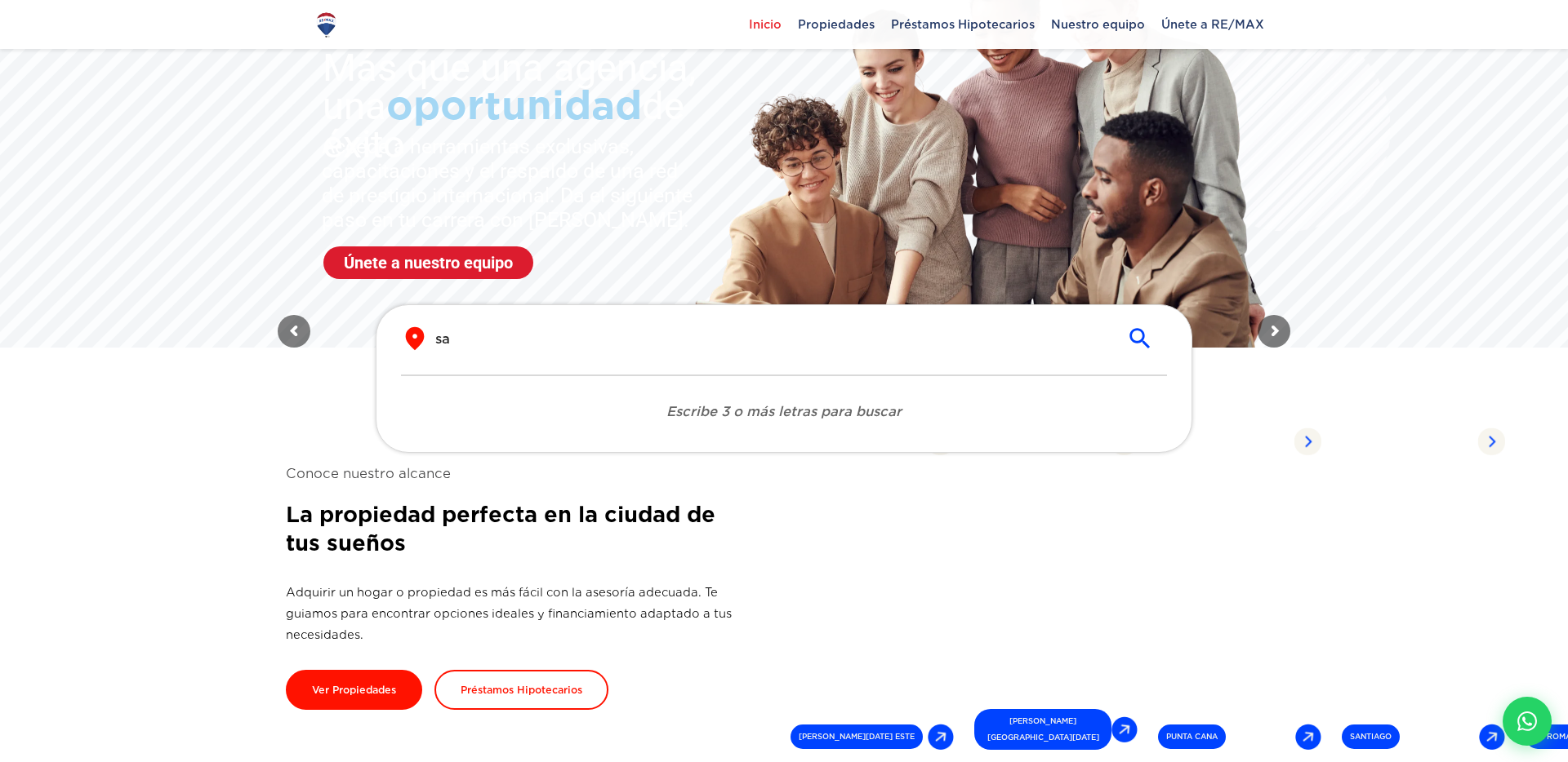
type input "s"
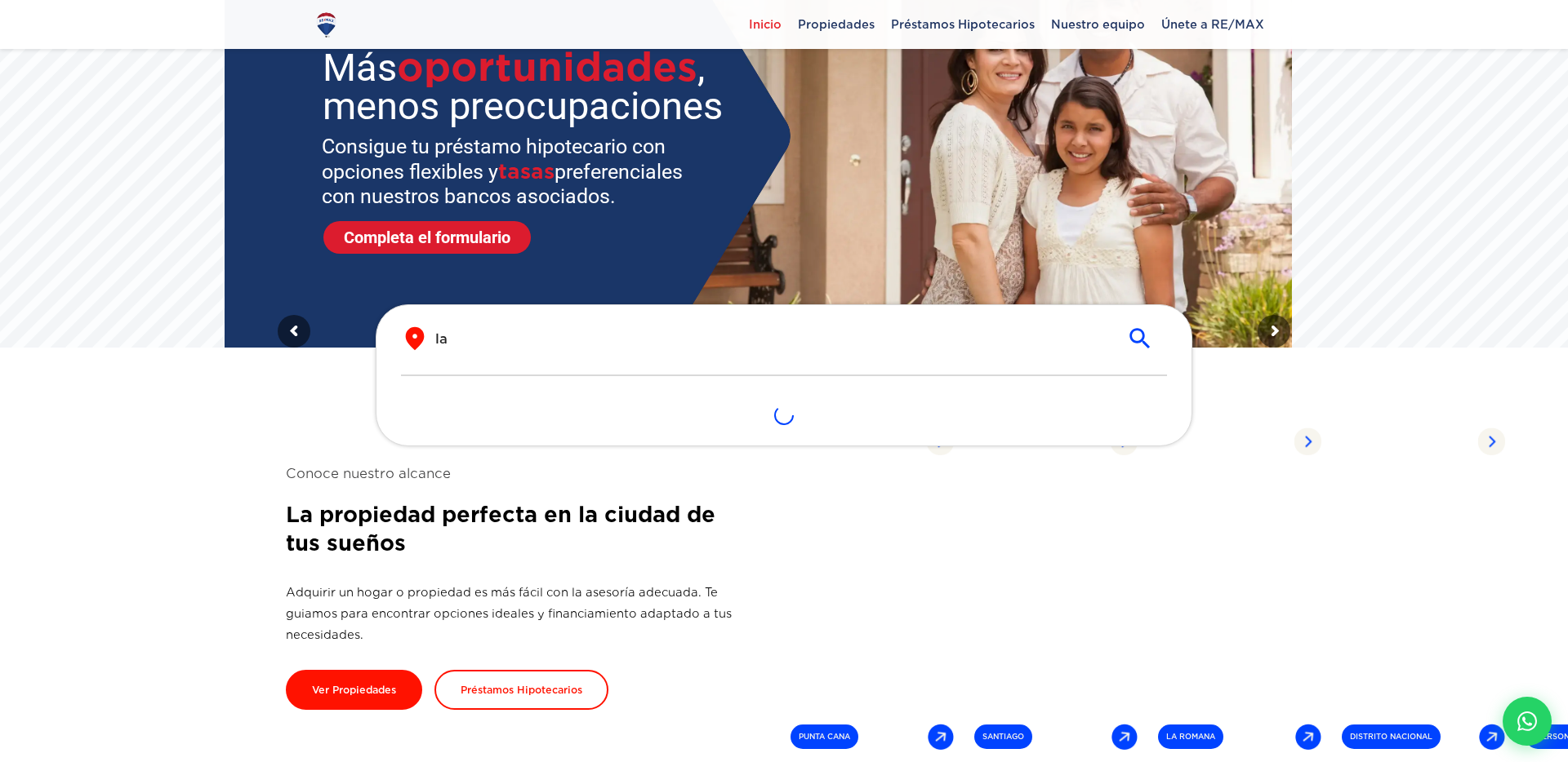
type input "l"
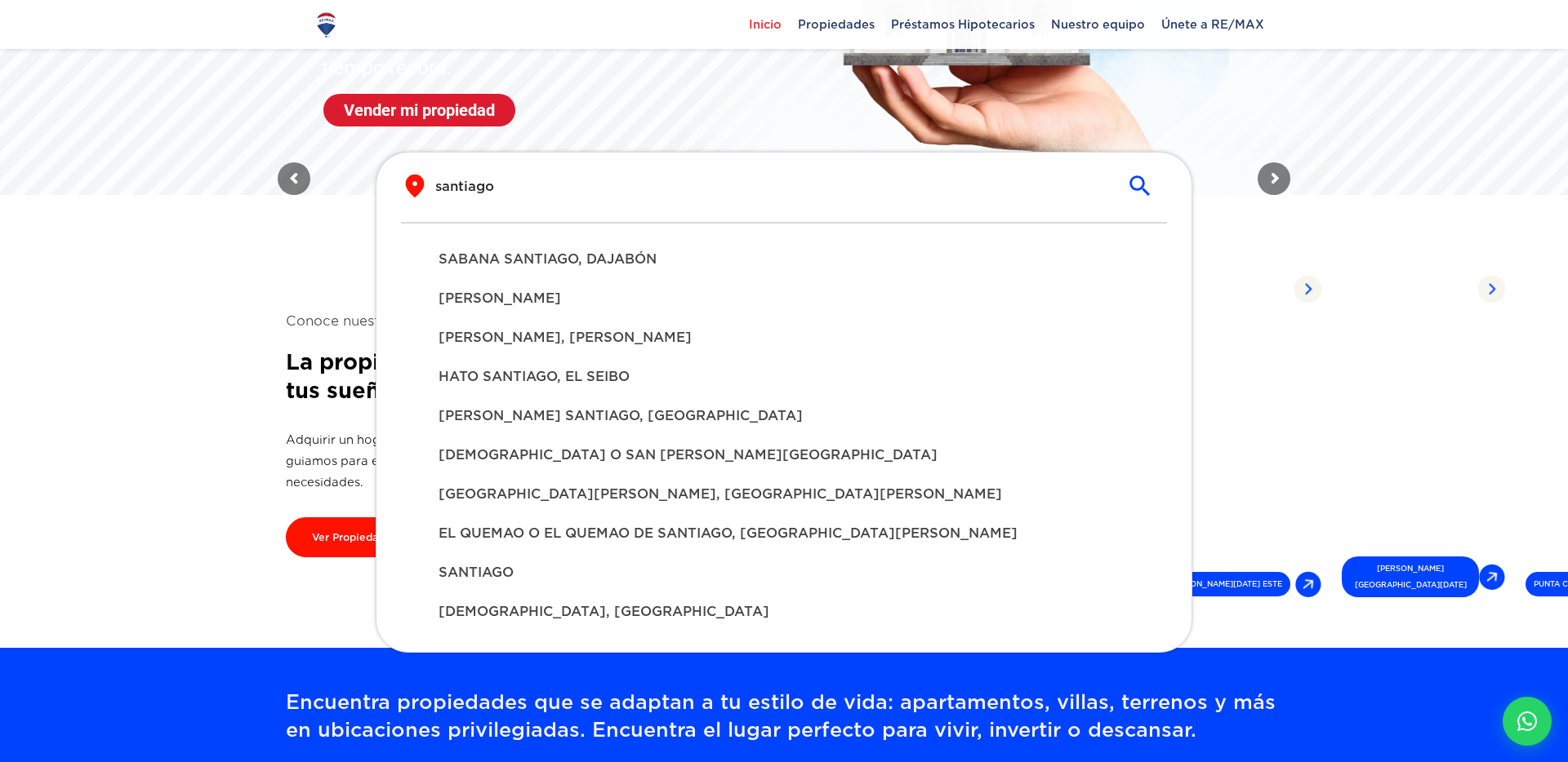
scroll to position [300, 0]
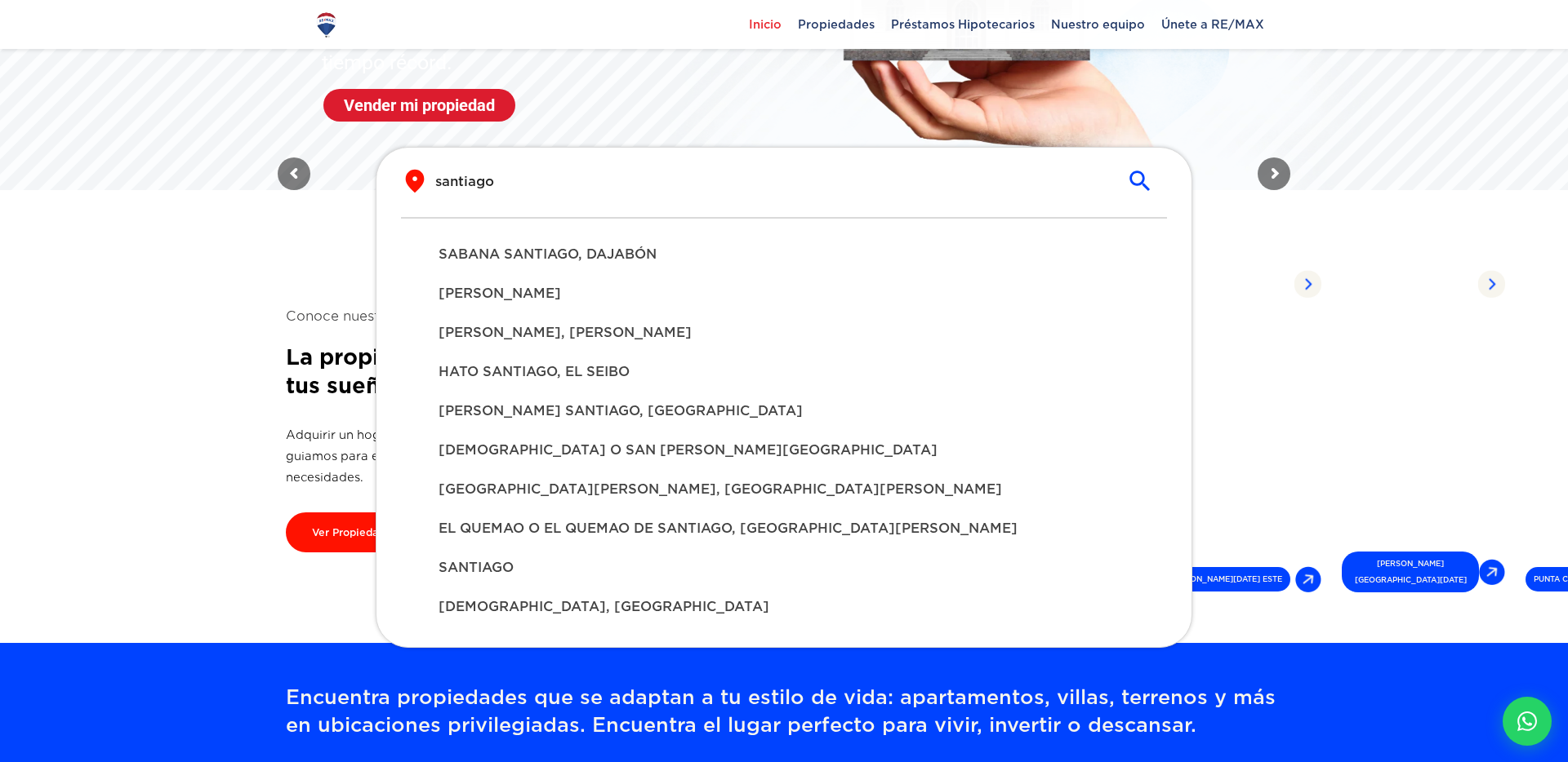
click at [632, 398] on div "[PERSON_NAME] SANTIAGO, [GEOGRAPHIC_DATA]" at bounding box center [783, 411] width 717 height 39
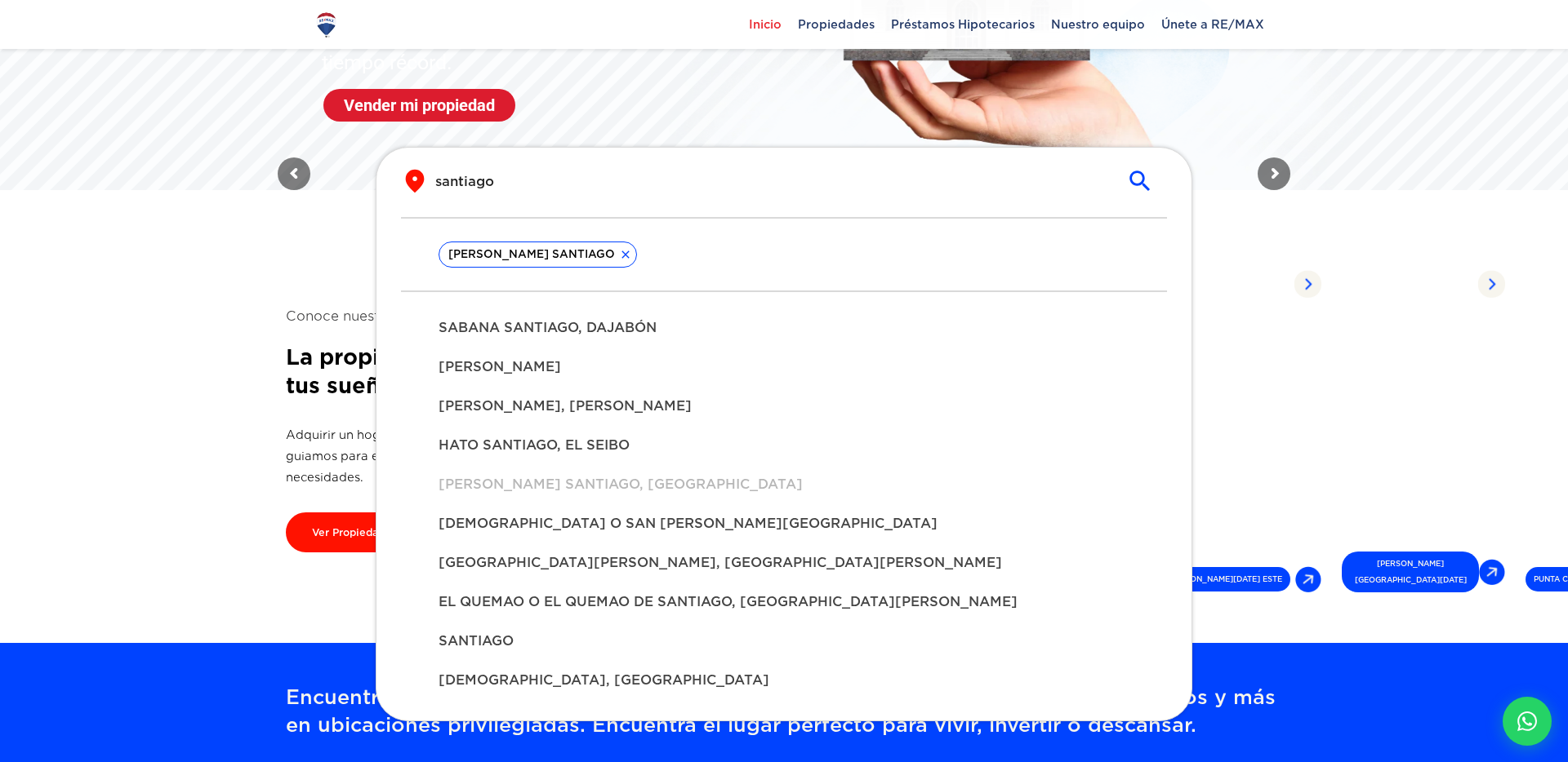
click at [632, 398] on span "[PERSON_NAME], [PERSON_NAME]" at bounding box center [784, 407] width 691 height 20
click at [607, 361] on span "[PERSON_NAME]" at bounding box center [784, 368] width 691 height 20
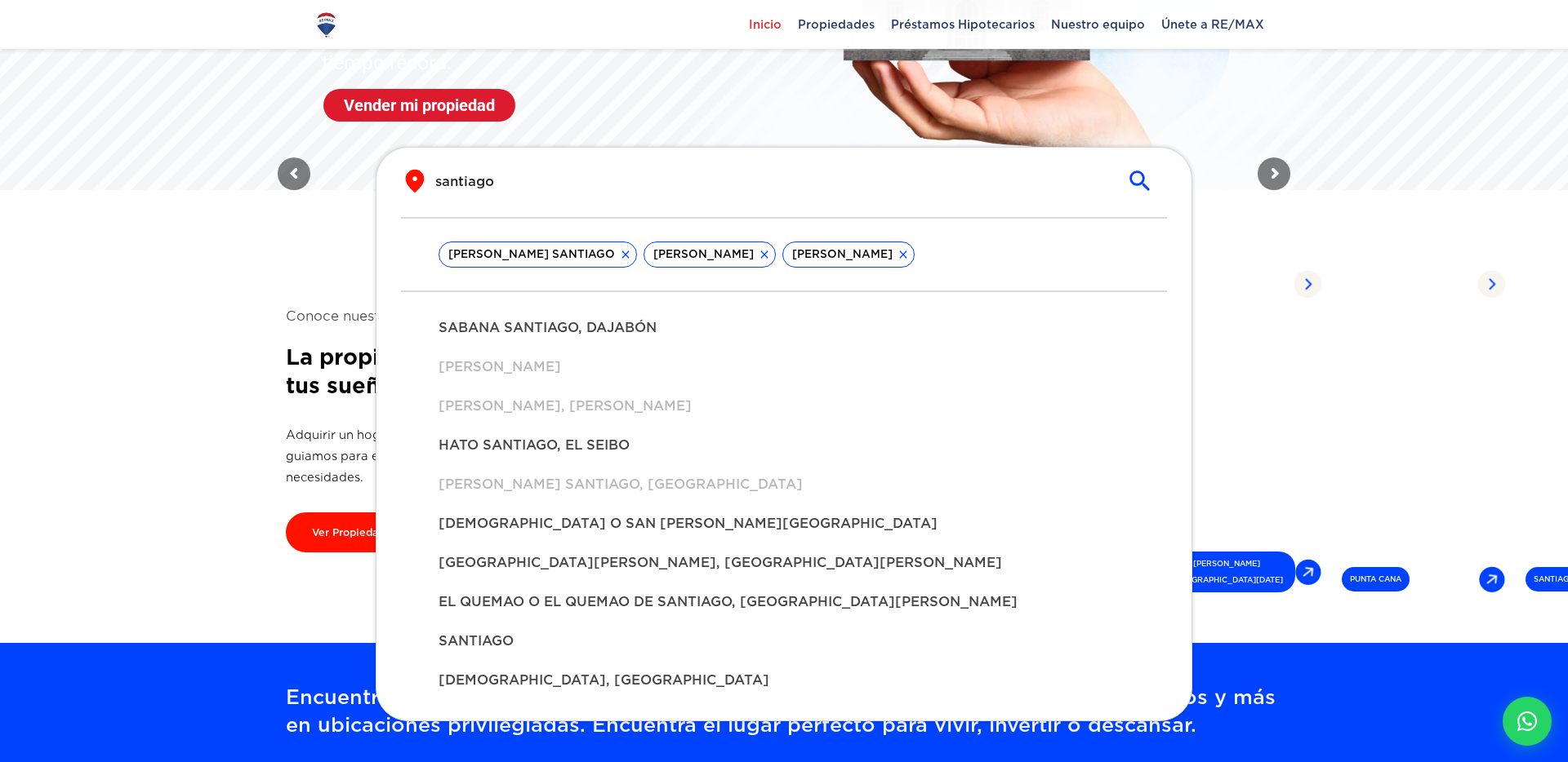
click at [587, 326] on span "SABANA SANTIAGO, DAJABÓN" at bounding box center [784, 328] width 691 height 20
click at [586, 445] on span "HATO SANTIAGO, EL SEIBO" at bounding box center [784, 446] width 691 height 20
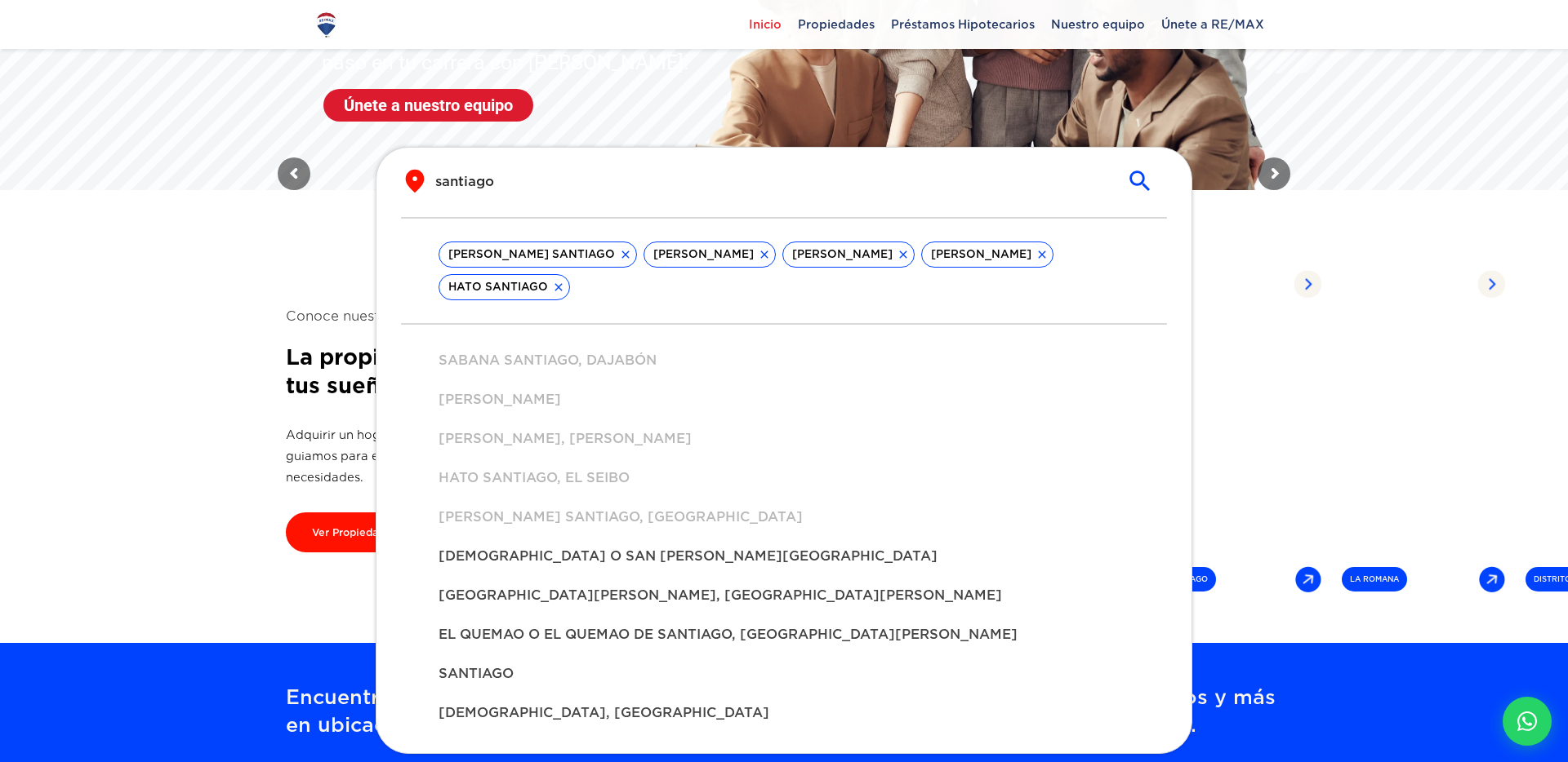
click at [490, 676] on span "SANTIAGO" at bounding box center [784, 674] width 691 height 20
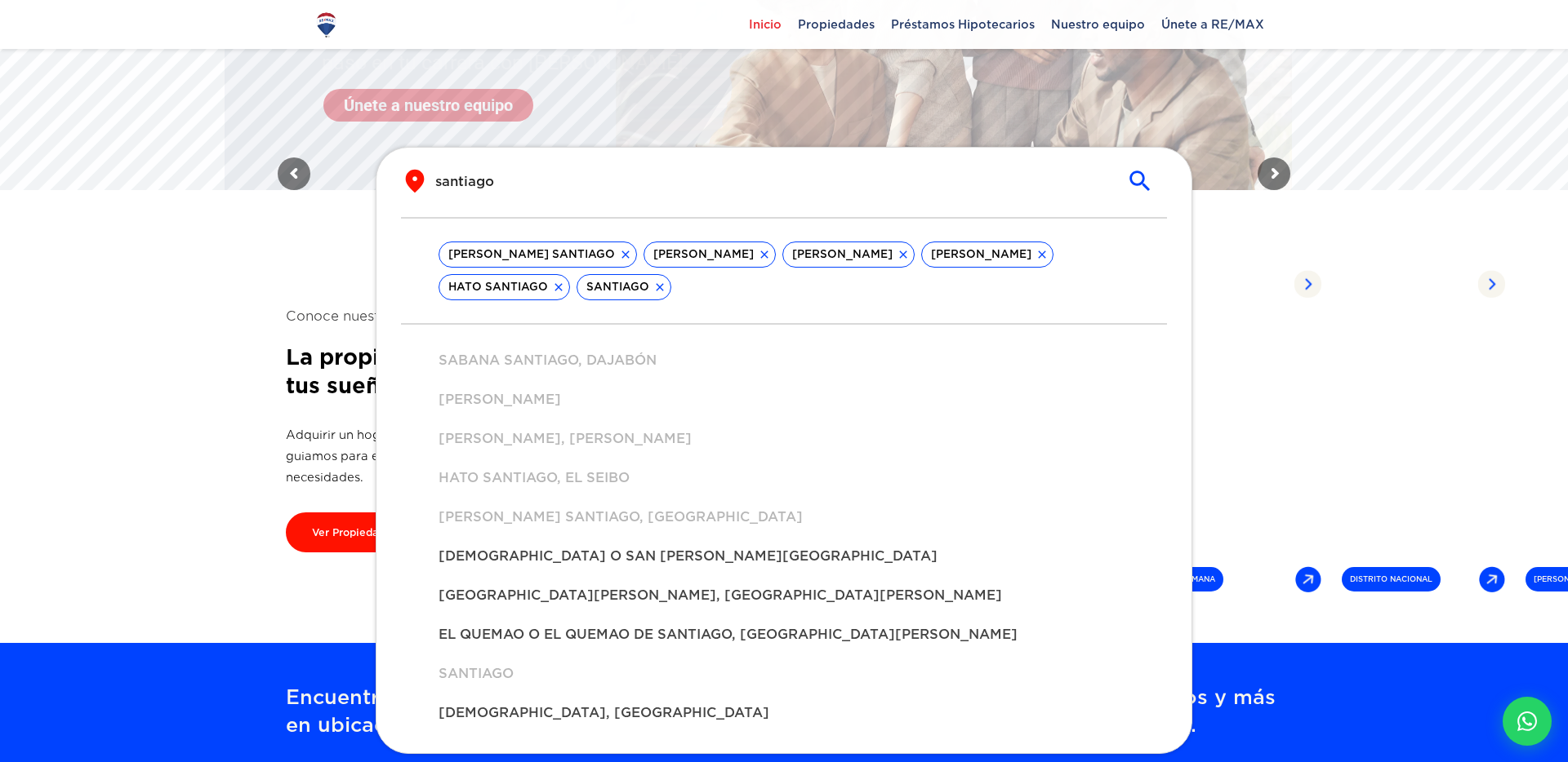
click at [648, 284] on span "SANTIAGO" at bounding box center [618, 287] width 81 height 17
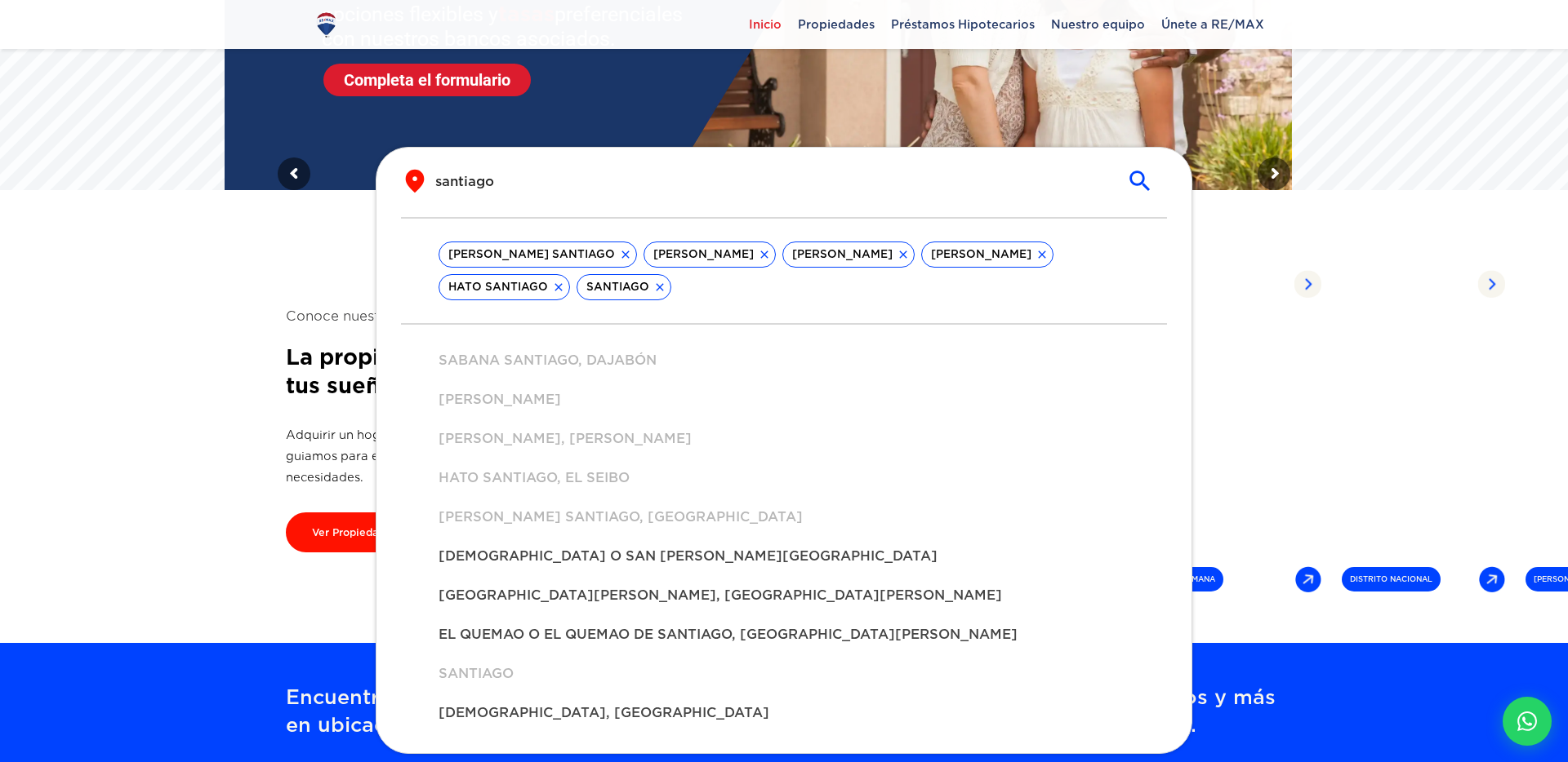
click at [655, 292] on icon at bounding box center [660, 287] width 13 height 13
click at [757, 255] on icon at bounding box center [764, 255] width 13 height 13
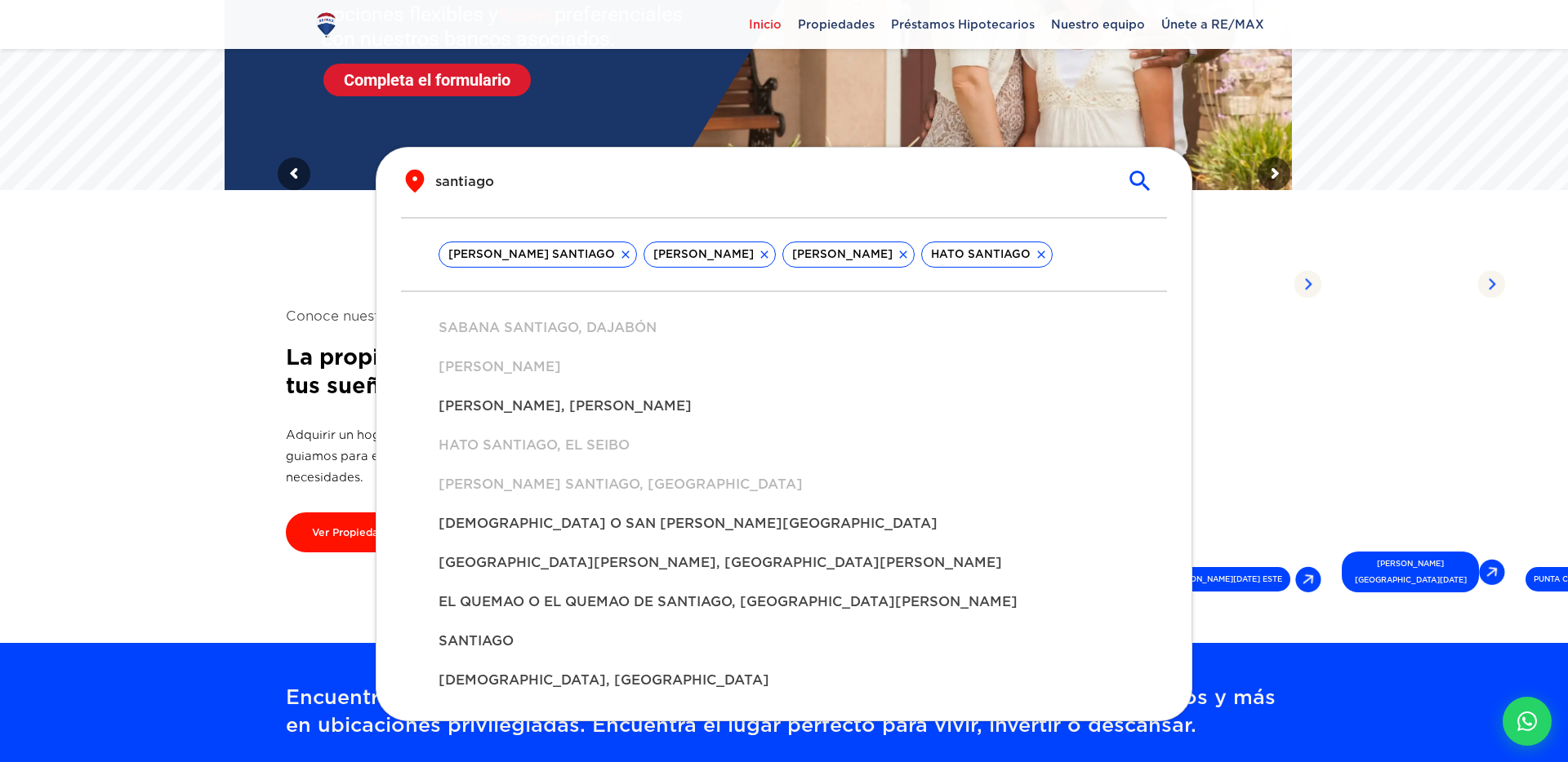
click at [757, 252] on icon at bounding box center [764, 255] width 13 height 13
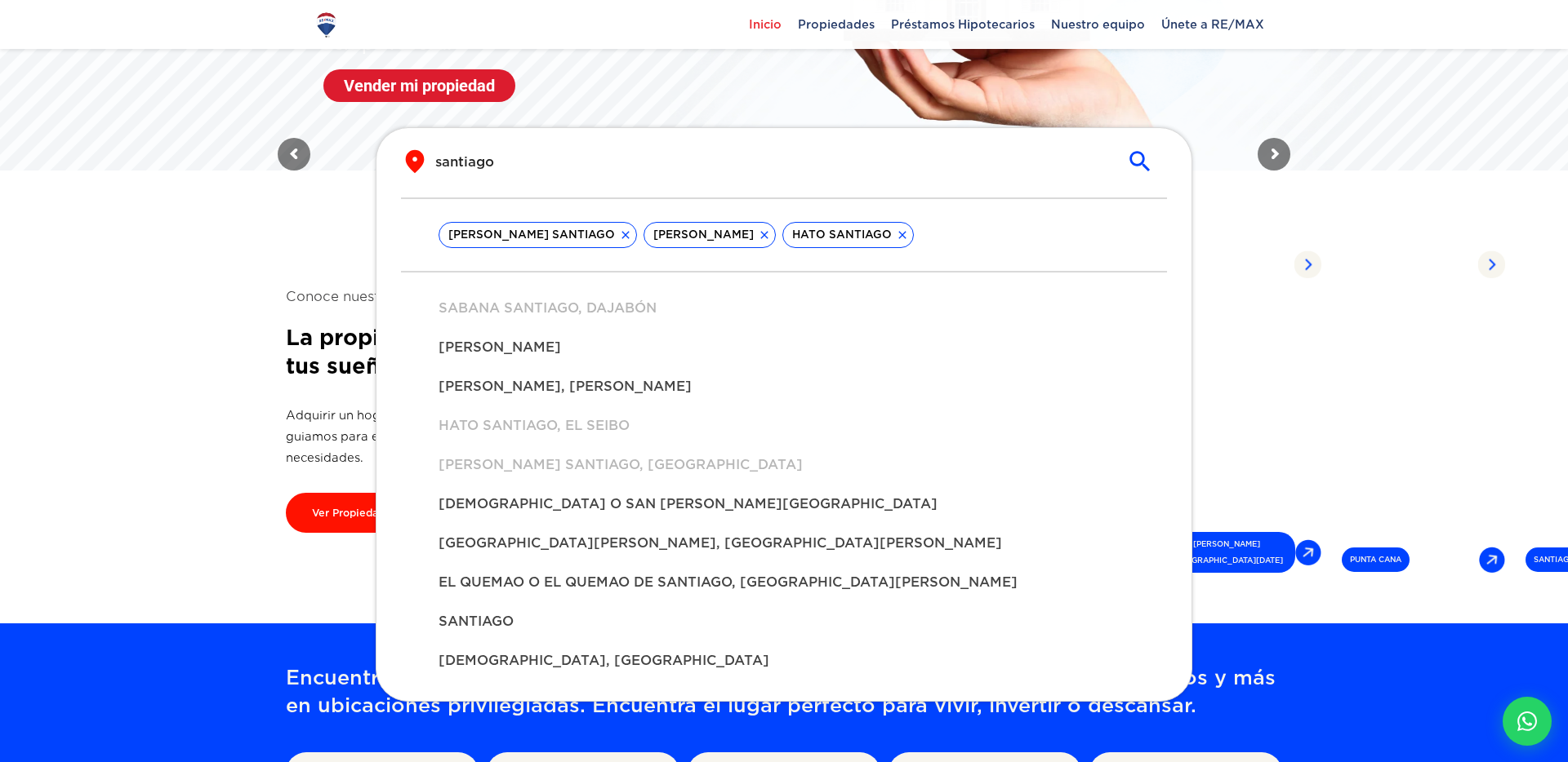
scroll to position [321, 0]
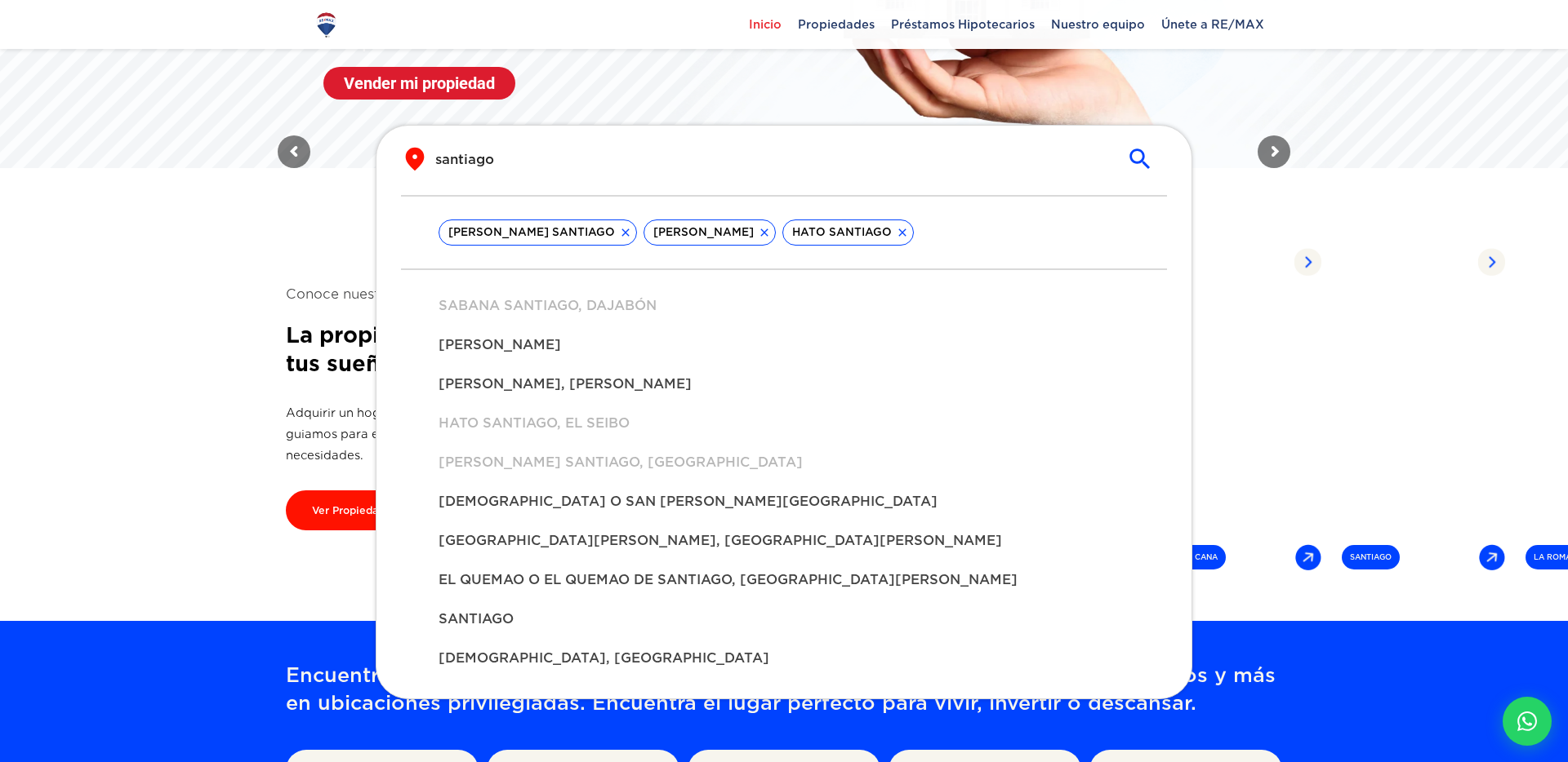
click at [709, 658] on span "[DEMOGRAPHIC_DATA], [GEOGRAPHIC_DATA]" at bounding box center [784, 658] width 691 height 20
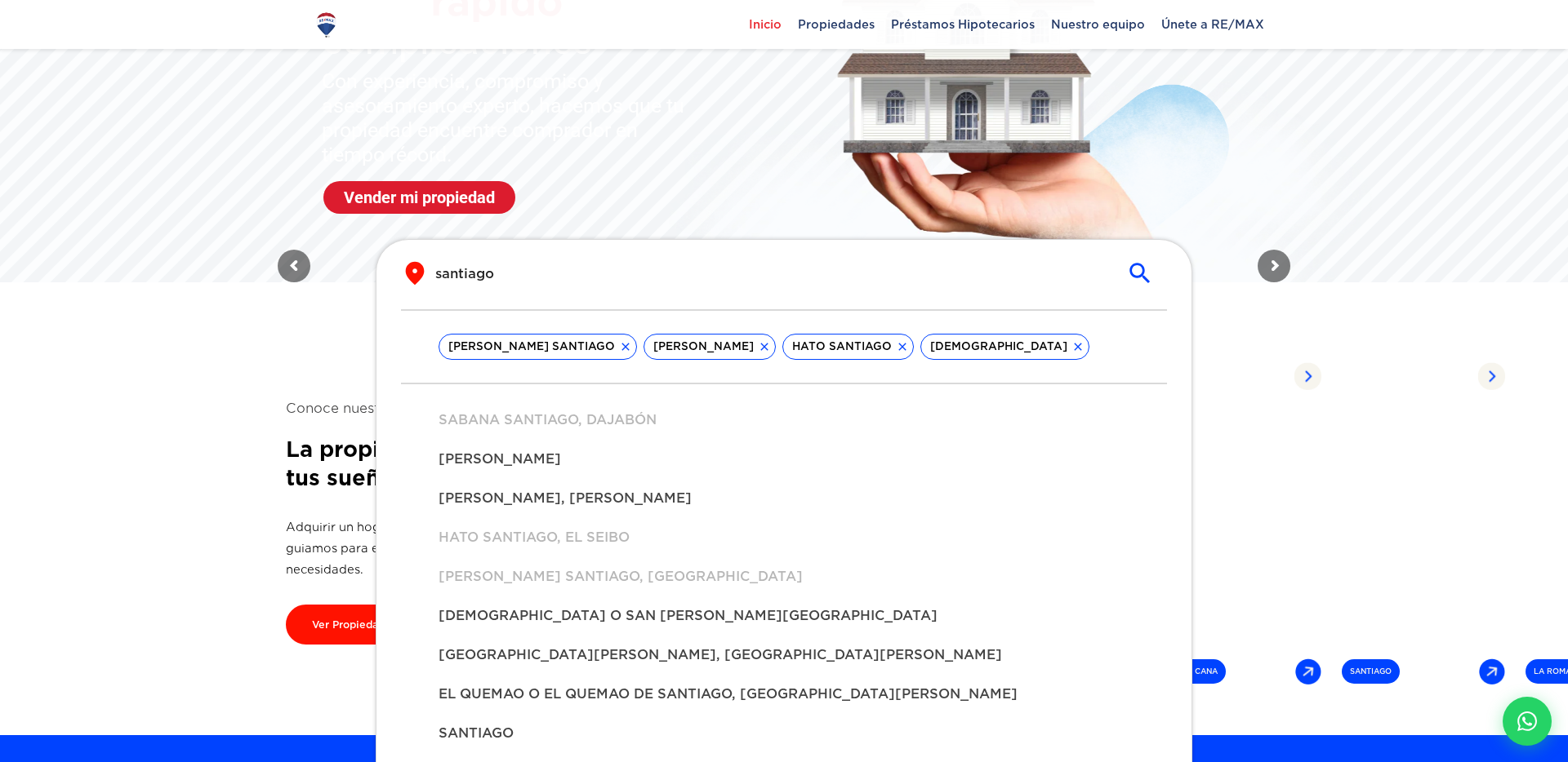
scroll to position [200, 0]
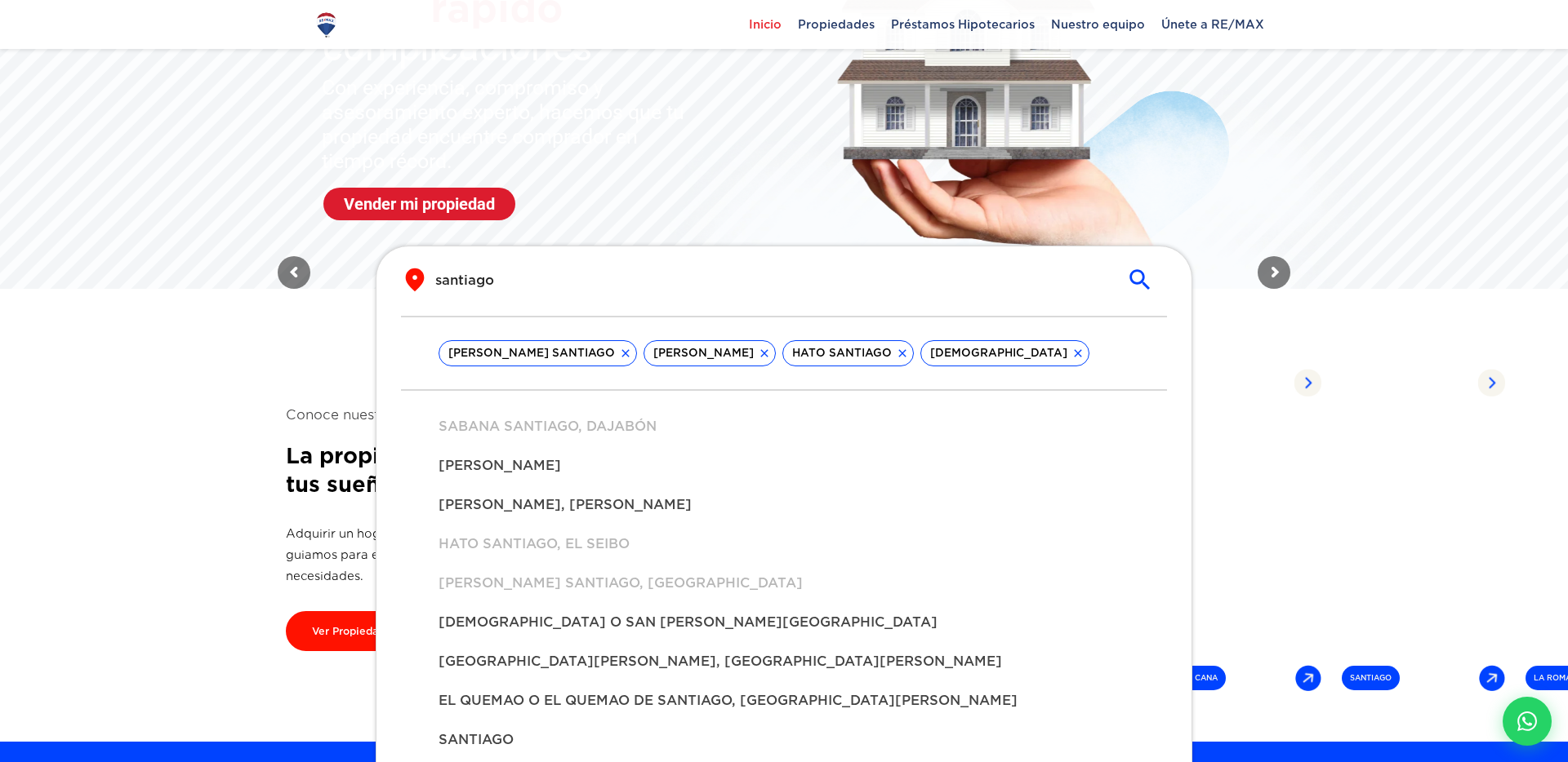
click at [686, 284] on input "santiago" at bounding box center [771, 280] width 671 height 19
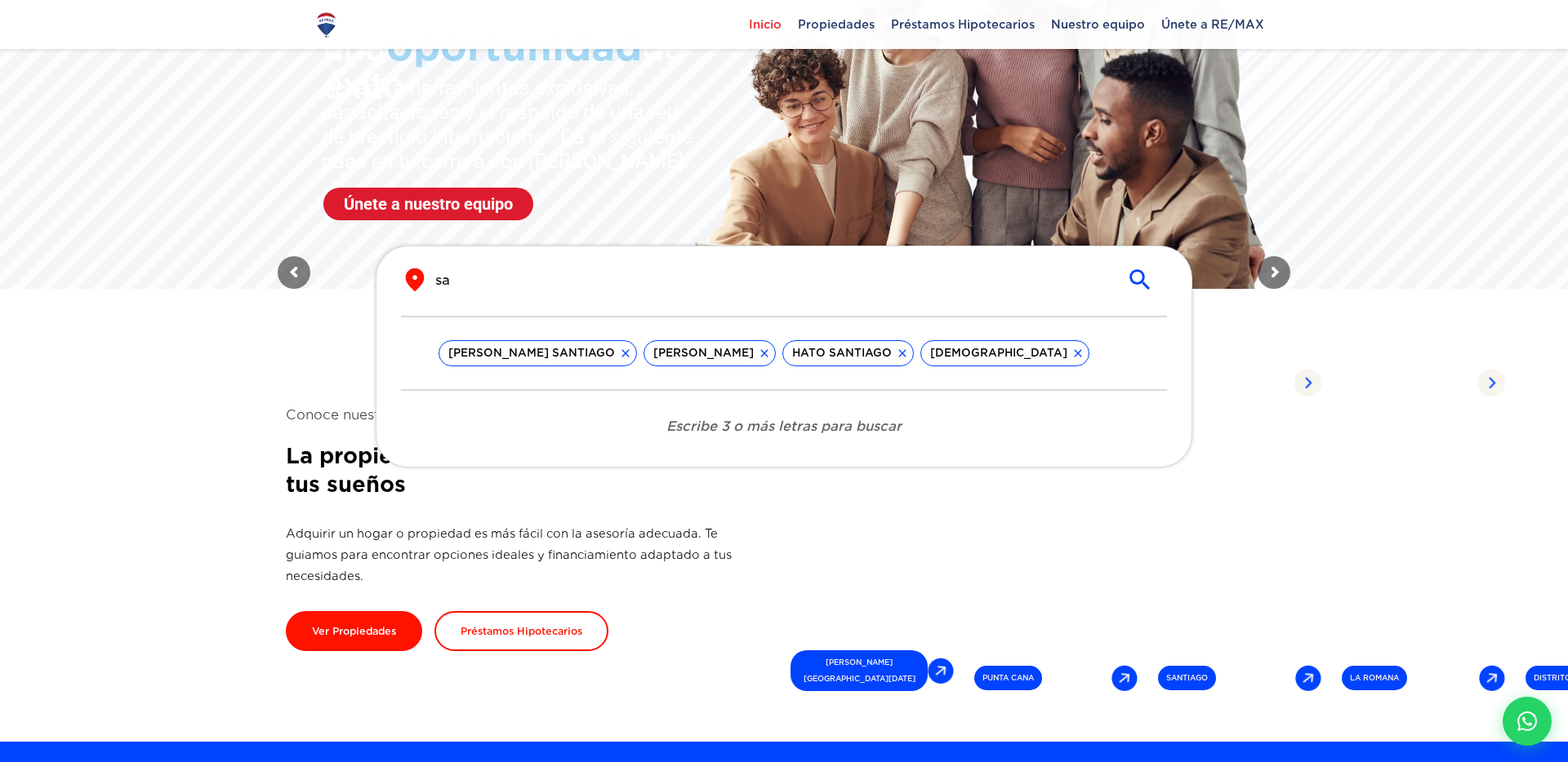
type input "s"
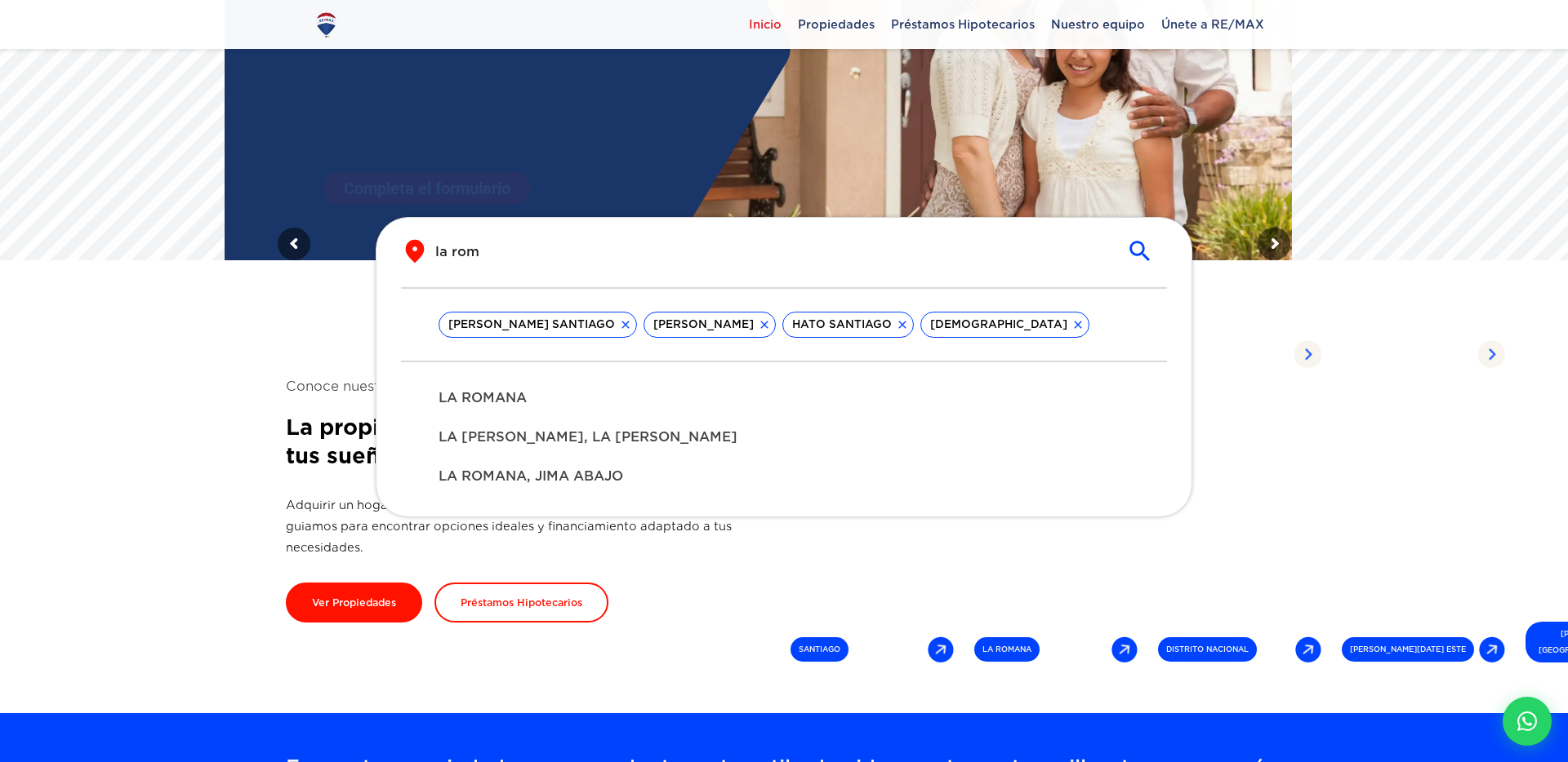
scroll to position [230, 0]
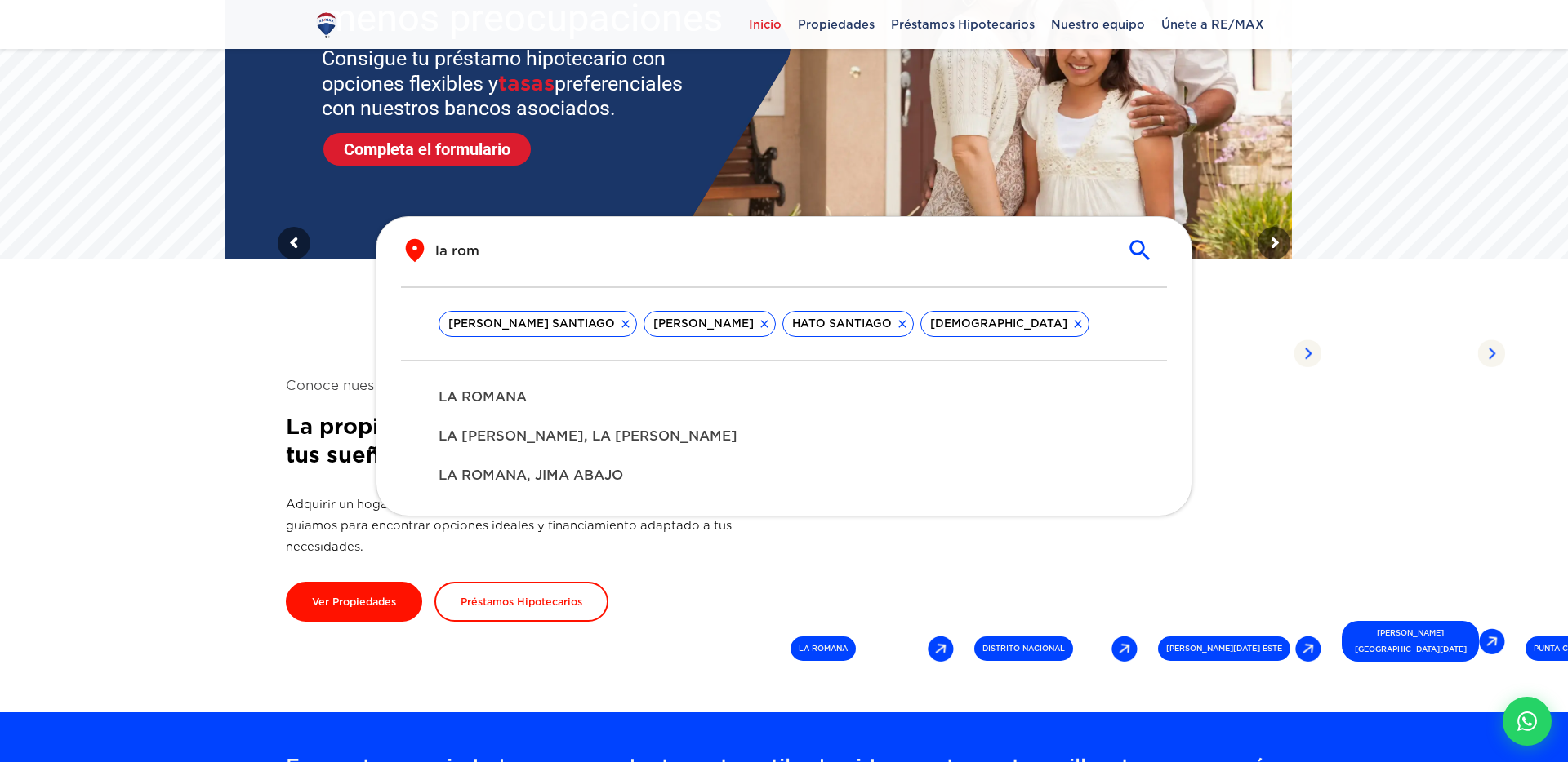
type input "la rom"
click at [586, 399] on span "LA ROMANA" at bounding box center [784, 398] width 691 height 20
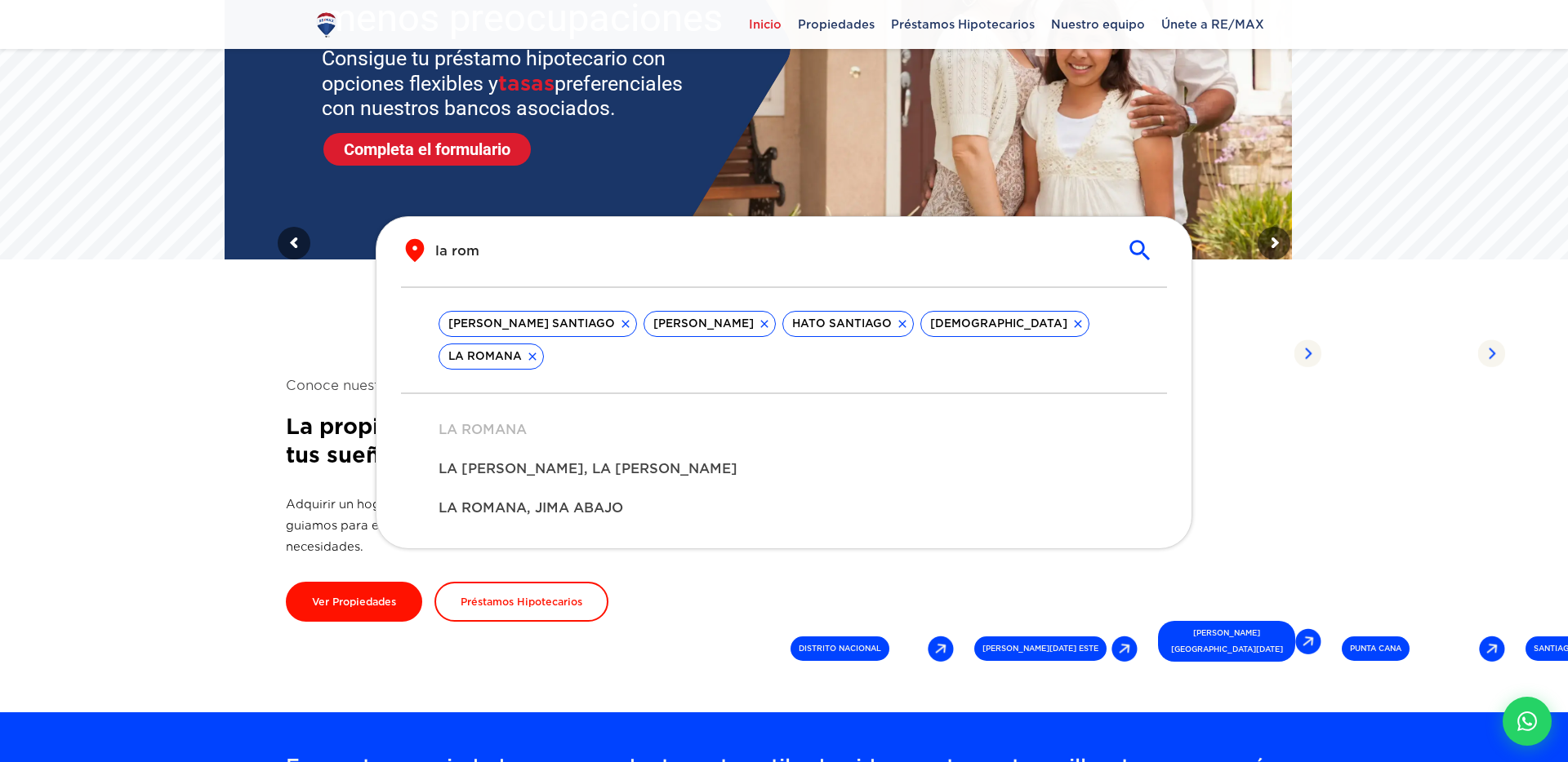
click at [619, 320] on icon at bounding box center [626, 324] width 13 height 13
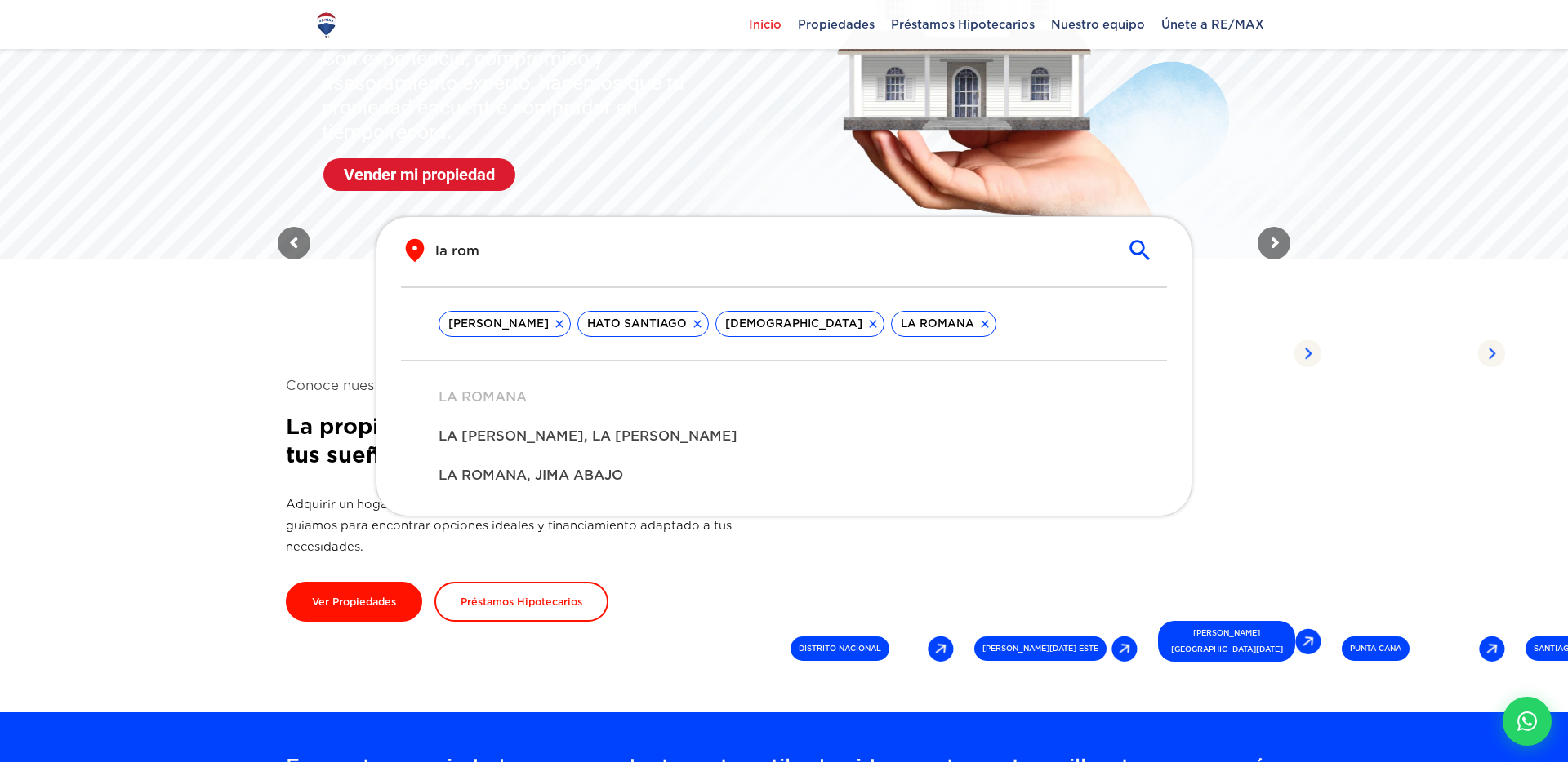
click at [566, 320] on icon at bounding box center [559, 324] width 13 height 13
click at [559, 325] on icon at bounding box center [559, 324] width 13 height 13
click at [589, 326] on icon at bounding box center [596, 324] width 13 height 13
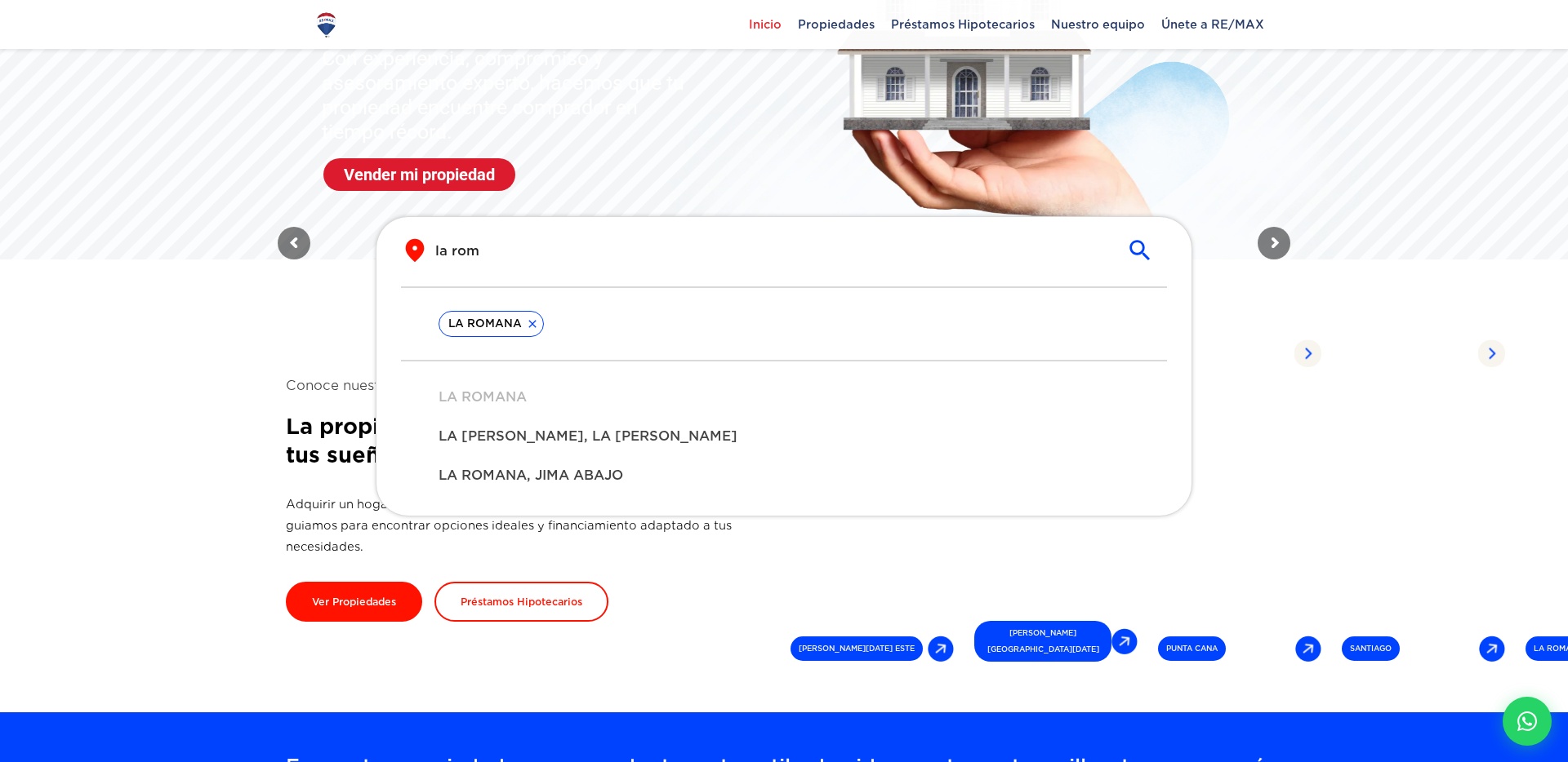
click at [567, 264] on div "​ la rom ​" at bounding box center [784, 262] width 766 height 49
click at [525, 250] on input "la rom" at bounding box center [771, 251] width 671 height 19
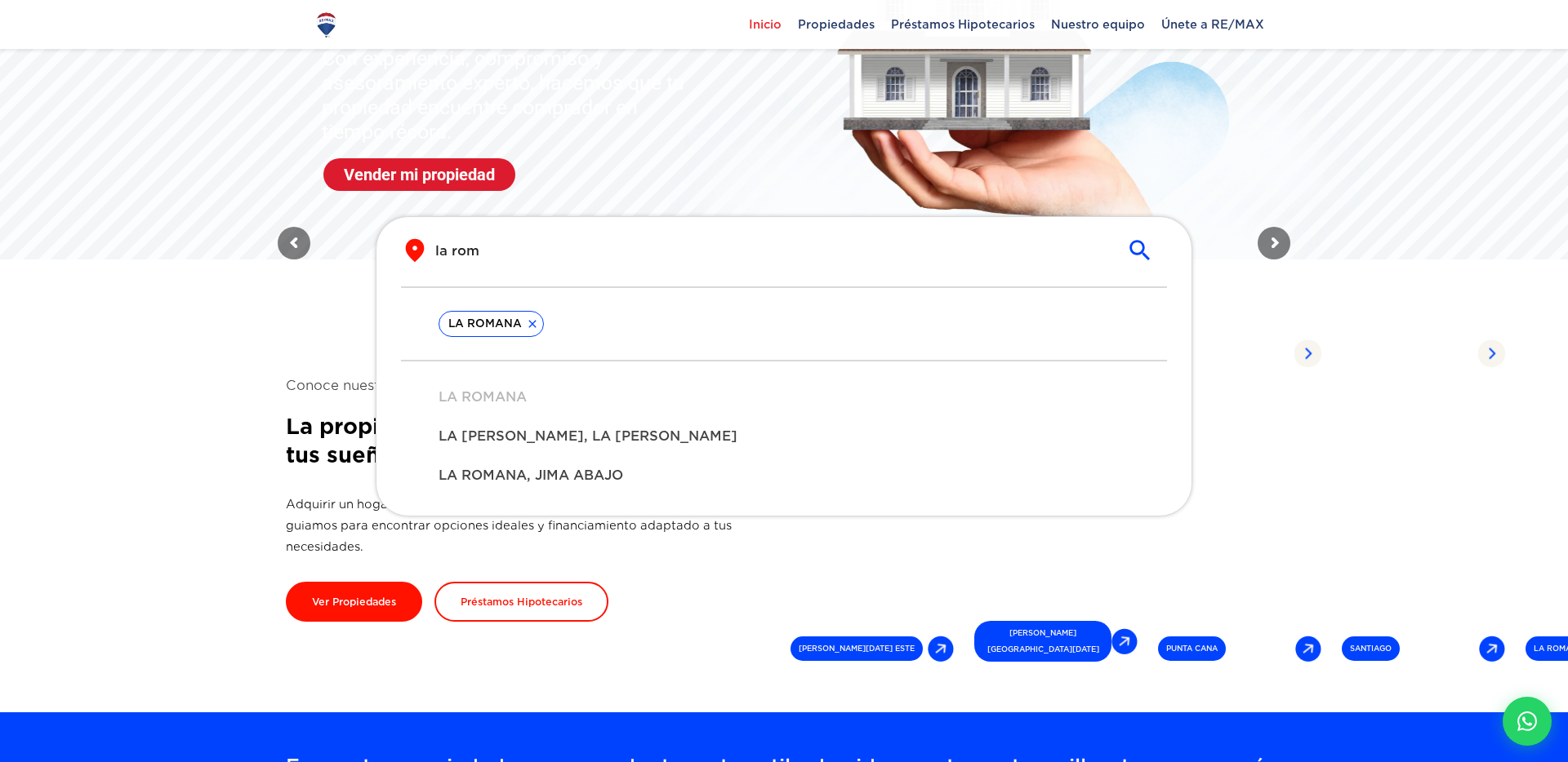
click at [525, 250] on input "la rom" at bounding box center [771, 251] width 671 height 19
click at [524, 250] on input "la rom" at bounding box center [771, 251] width 671 height 19
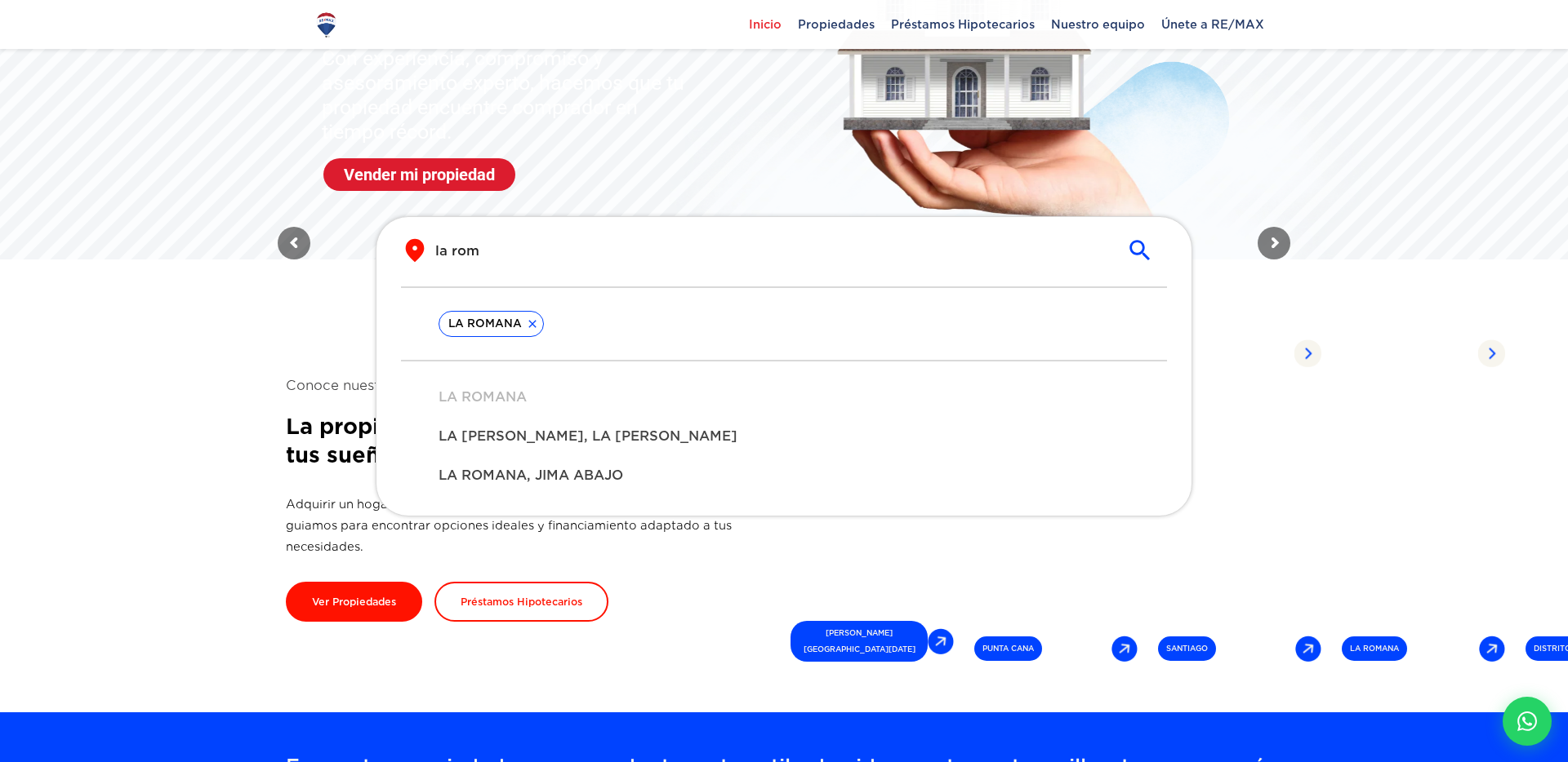
click at [524, 250] on input "la rom" at bounding box center [771, 251] width 671 height 19
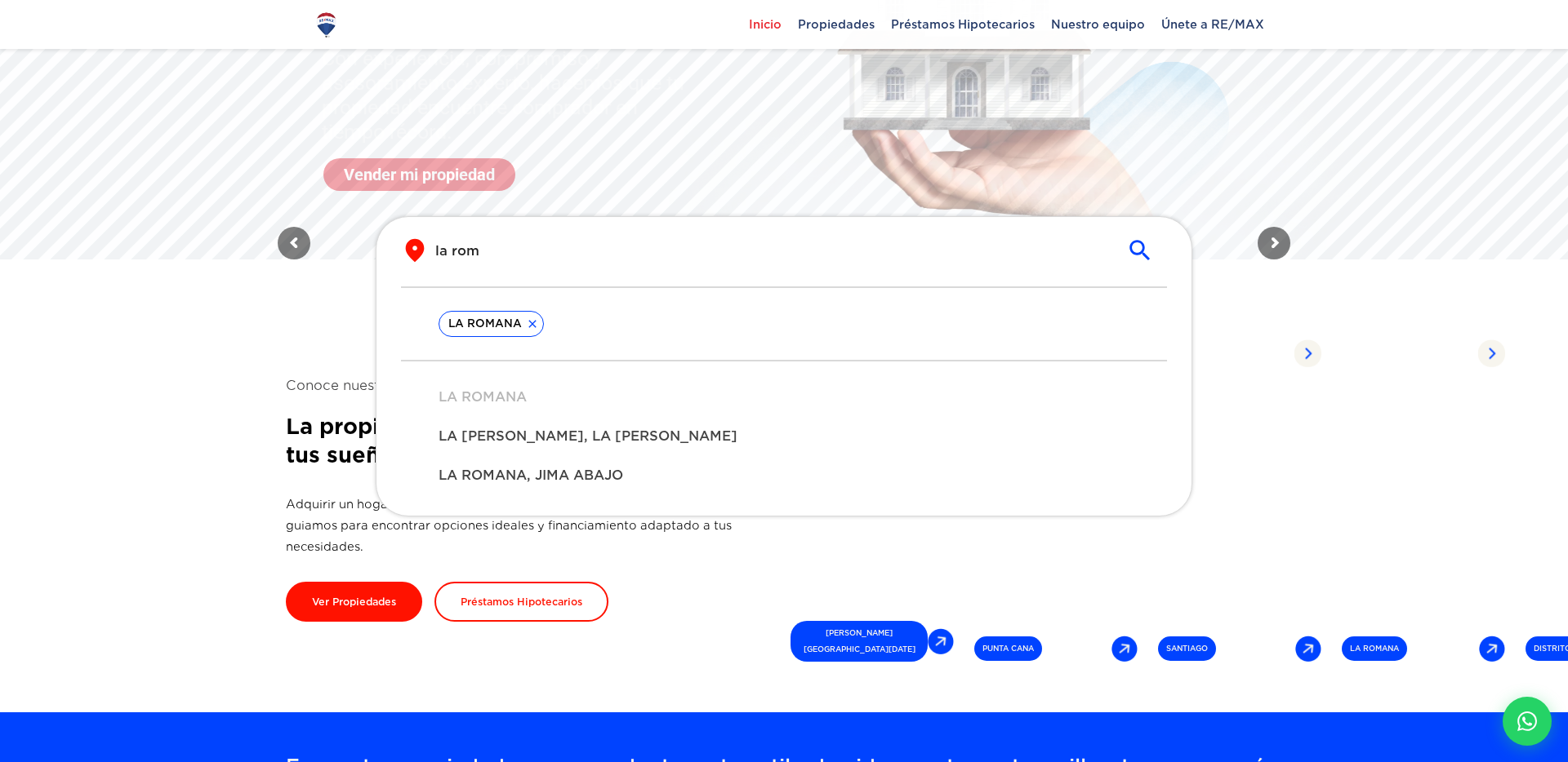
click at [429, 249] on div "​ la rom ​" at bounding box center [784, 251] width 766 height 27
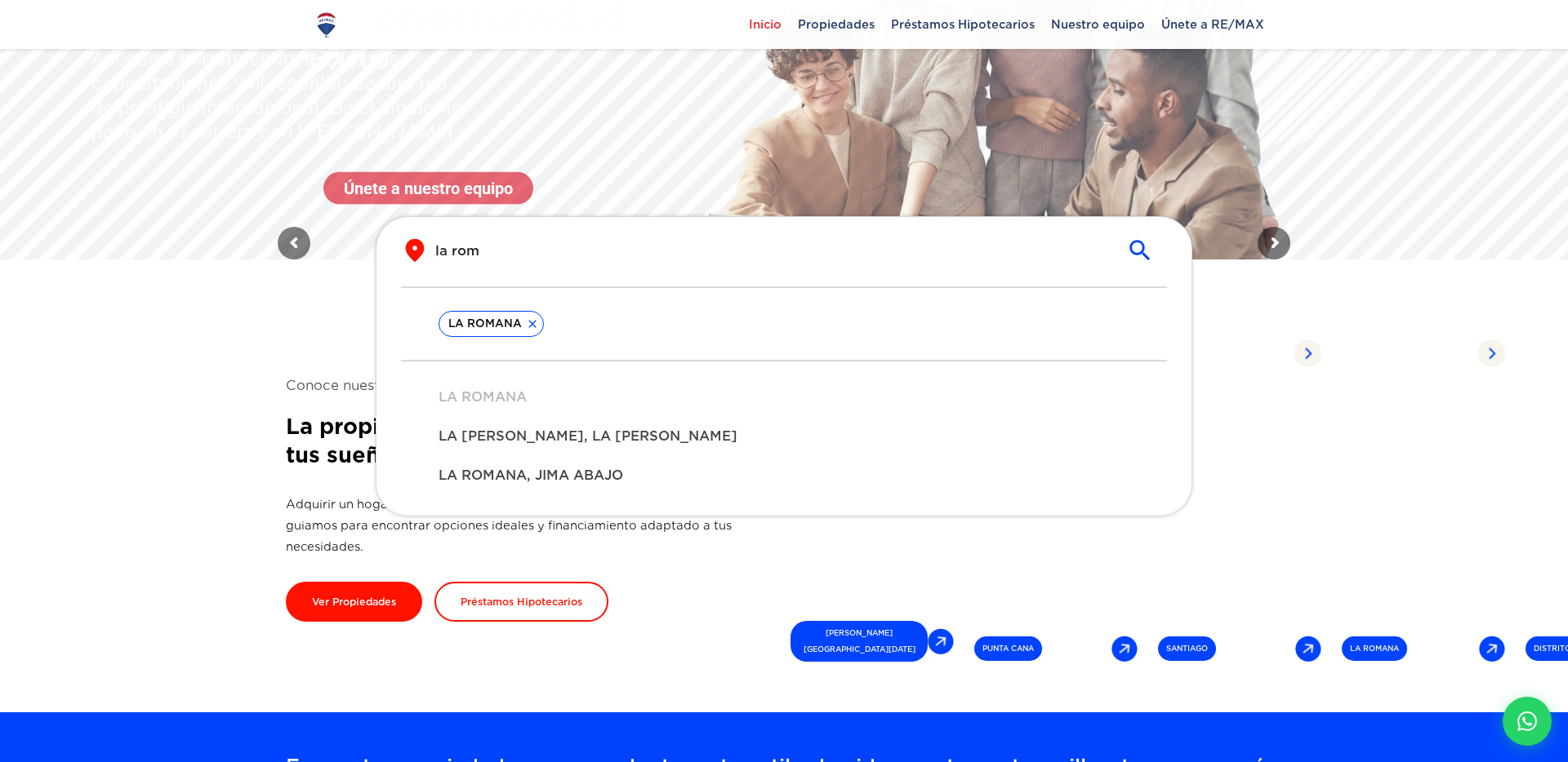
click at [462, 252] on input "la rom" at bounding box center [771, 251] width 671 height 19
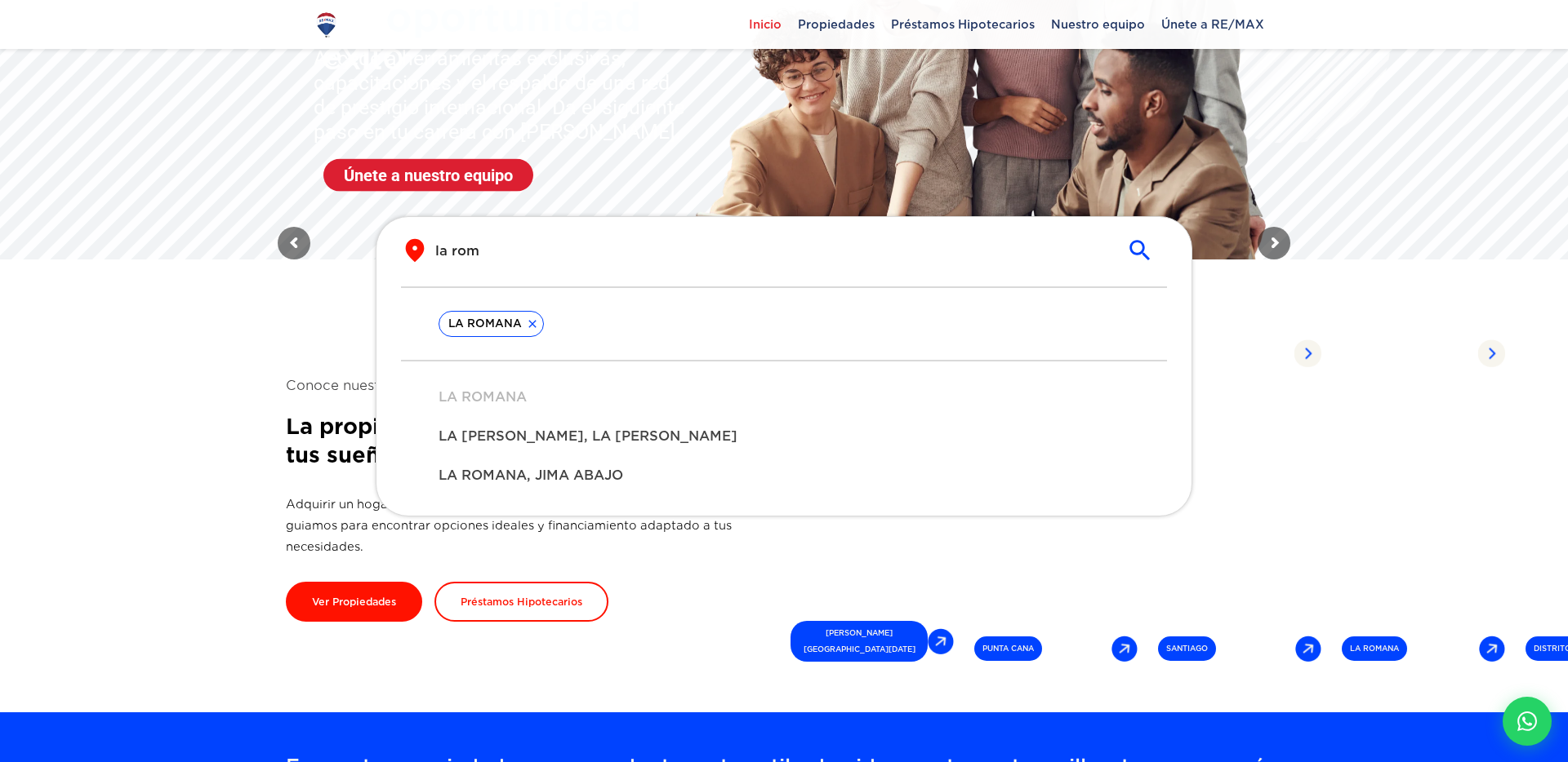
click at [462, 252] on input "la rom" at bounding box center [771, 251] width 671 height 19
click at [651, 272] on div "​ la rom ​" at bounding box center [784, 262] width 766 height 49
click at [680, 267] on div "​ la rom ​" at bounding box center [784, 262] width 766 height 49
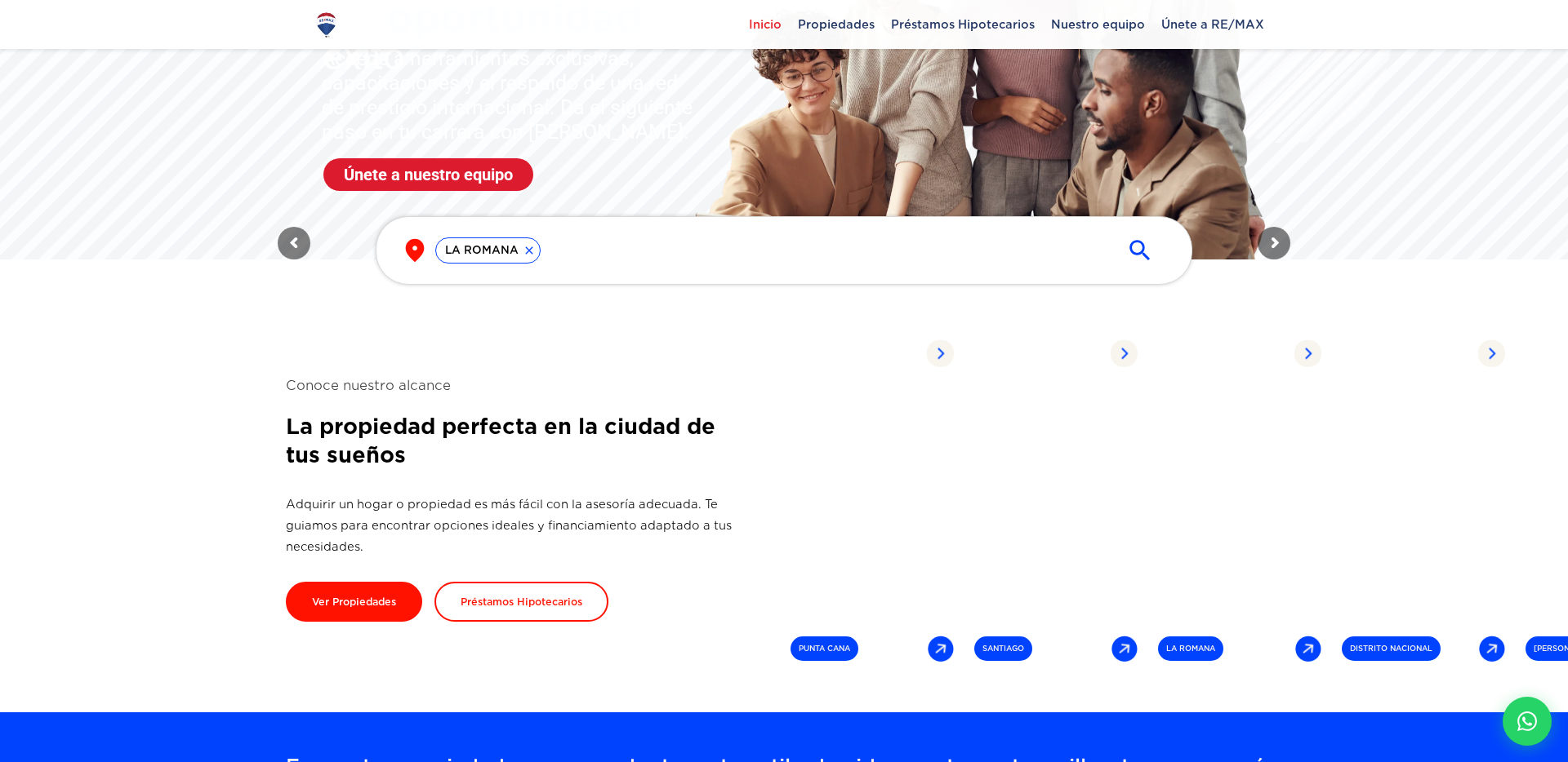
click at [590, 254] on div "LA ROMANA" at bounding box center [771, 251] width 671 height 27
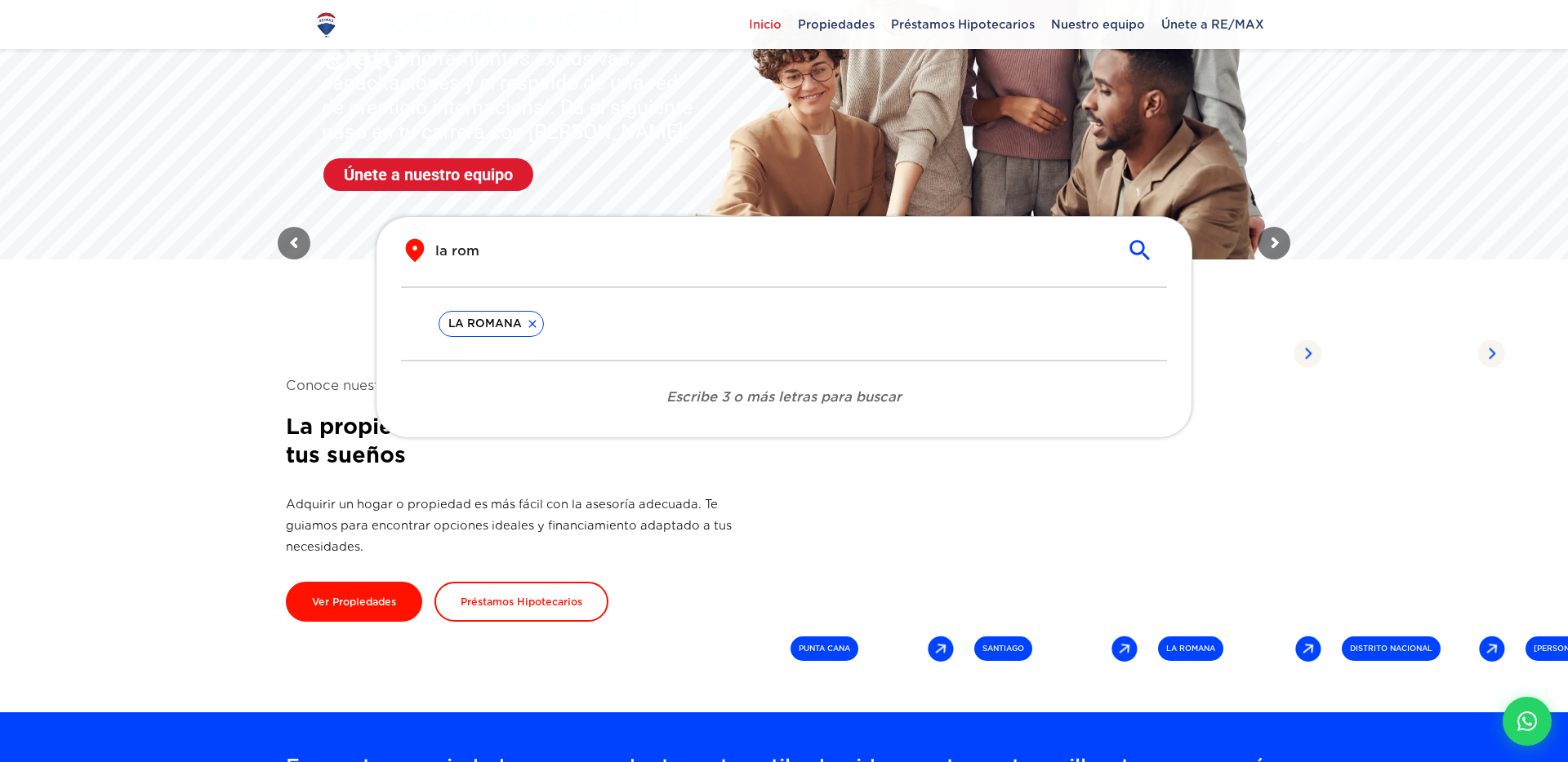
click at [545, 242] on input "la rom" at bounding box center [771, 251] width 671 height 19
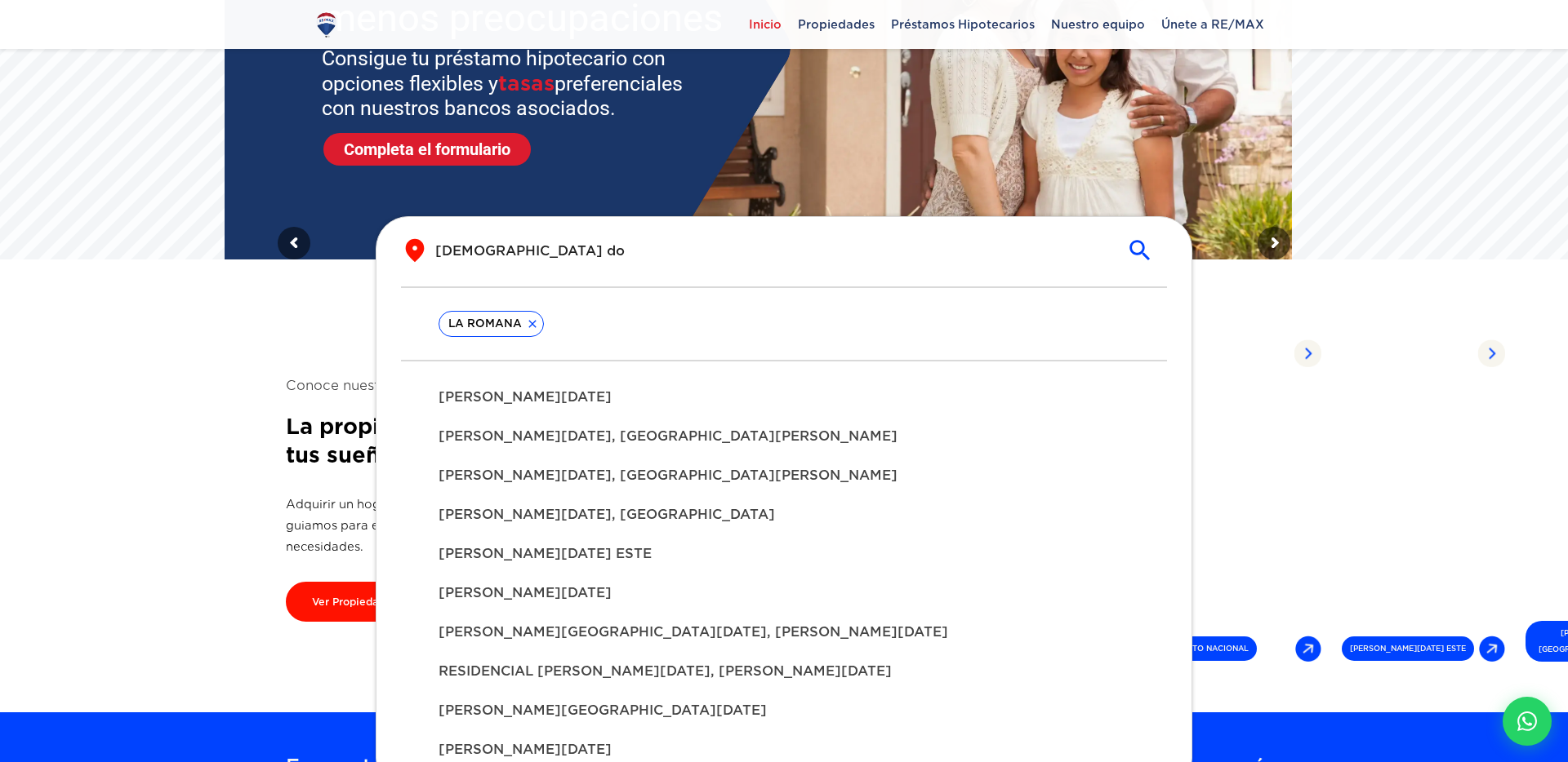
click at [535, 398] on span "[PERSON_NAME][DATE]" at bounding box center [784, 398] width 691 height 20
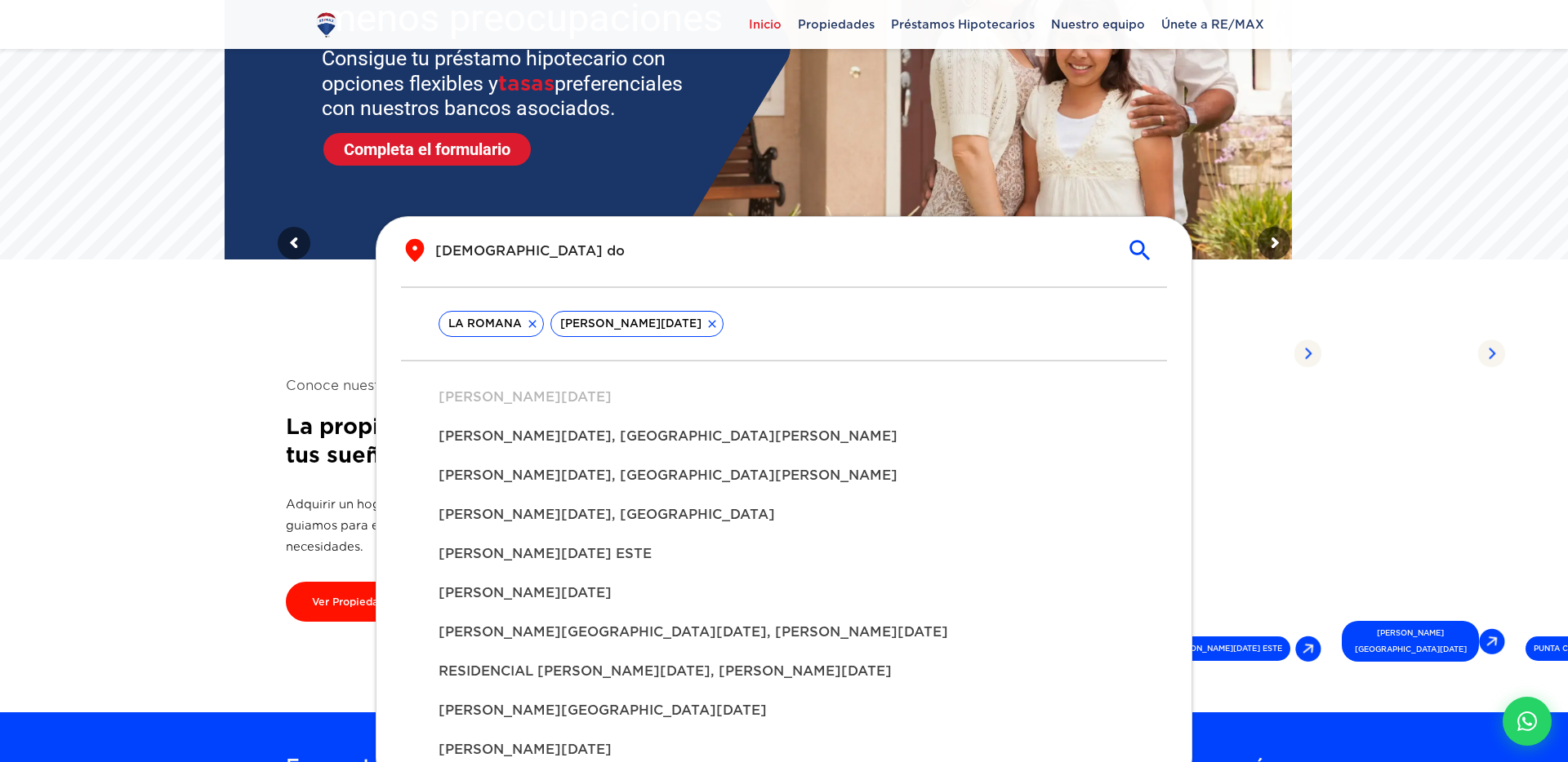
click at [588, 241] on div "​ santo do ​" at bounding box center [784, 251] width 766 height 27
click at [586, 245] on input "[DEMOGRAPHIC_DATA] do" at bounding box center [771, 251] width 671 height 19
click at [698, 265] on div "​ santo do ​" at bounding box center [784, 262] width 766 height 49
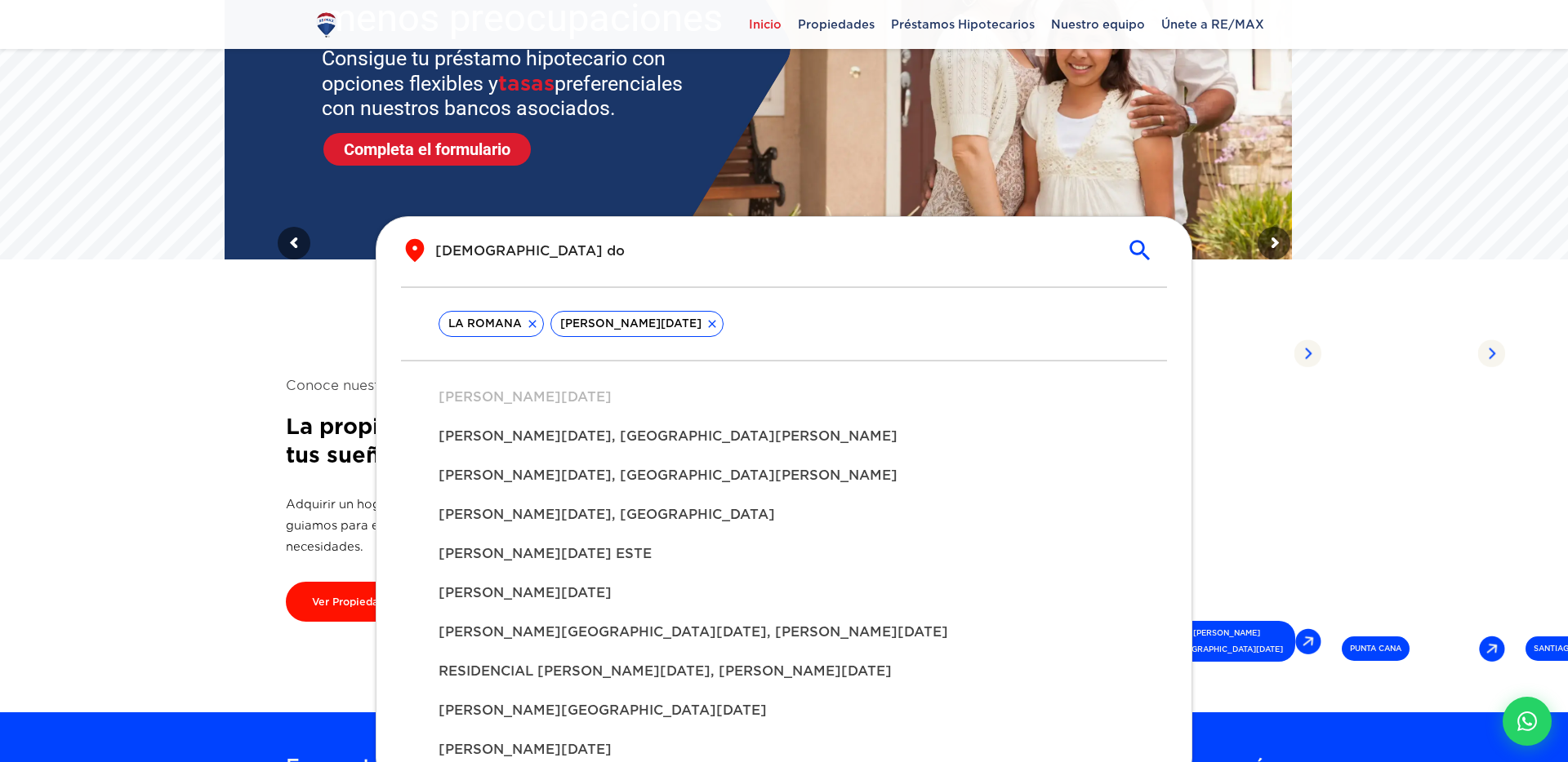
click at [698, 265] on div "​ santo do ​" at bounding box center [784, 262] width 766 height 49
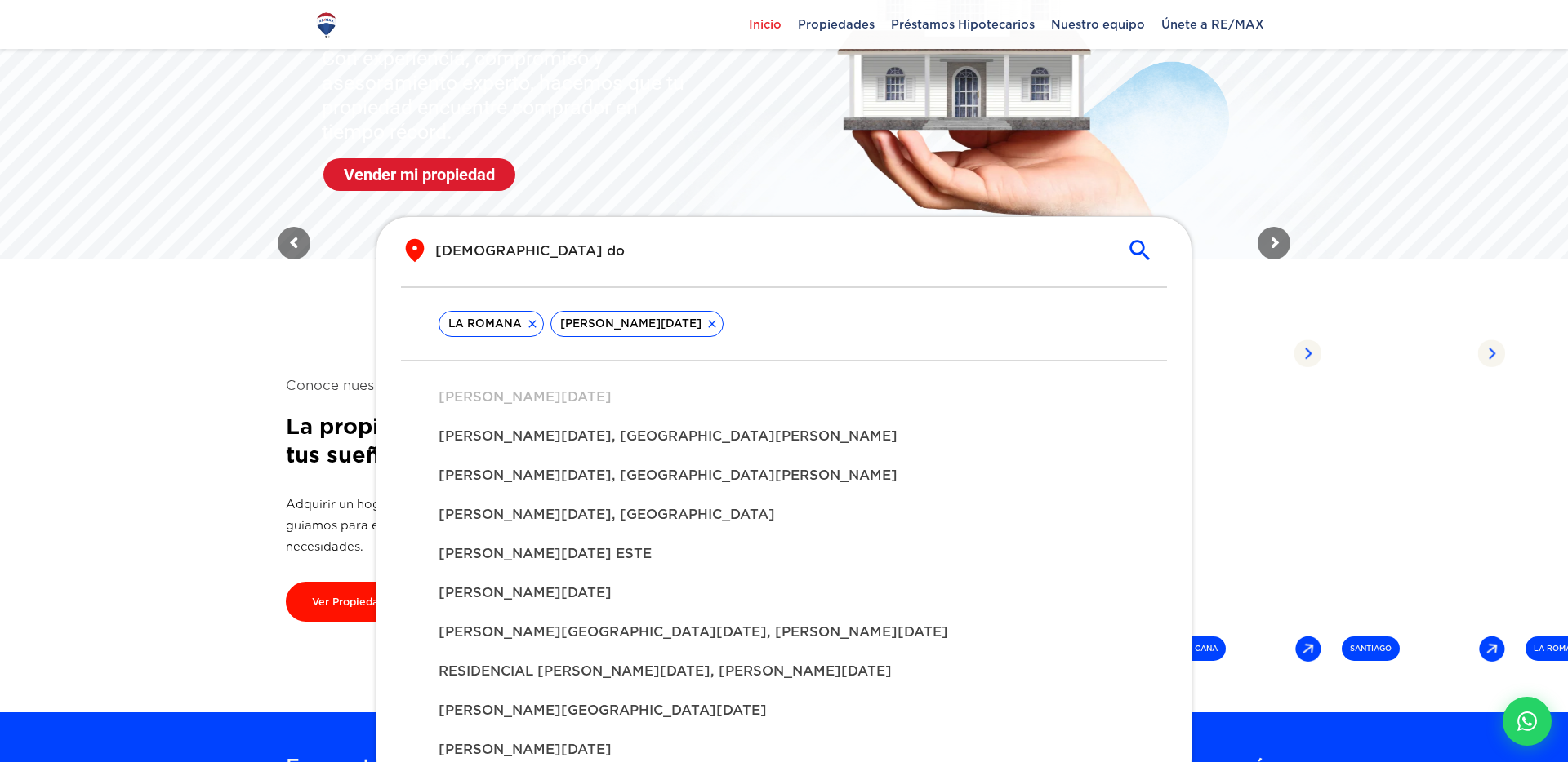
click at [586, 272] on div "​ santo do ​" at bounding box center [784, 262] width 766 height 49
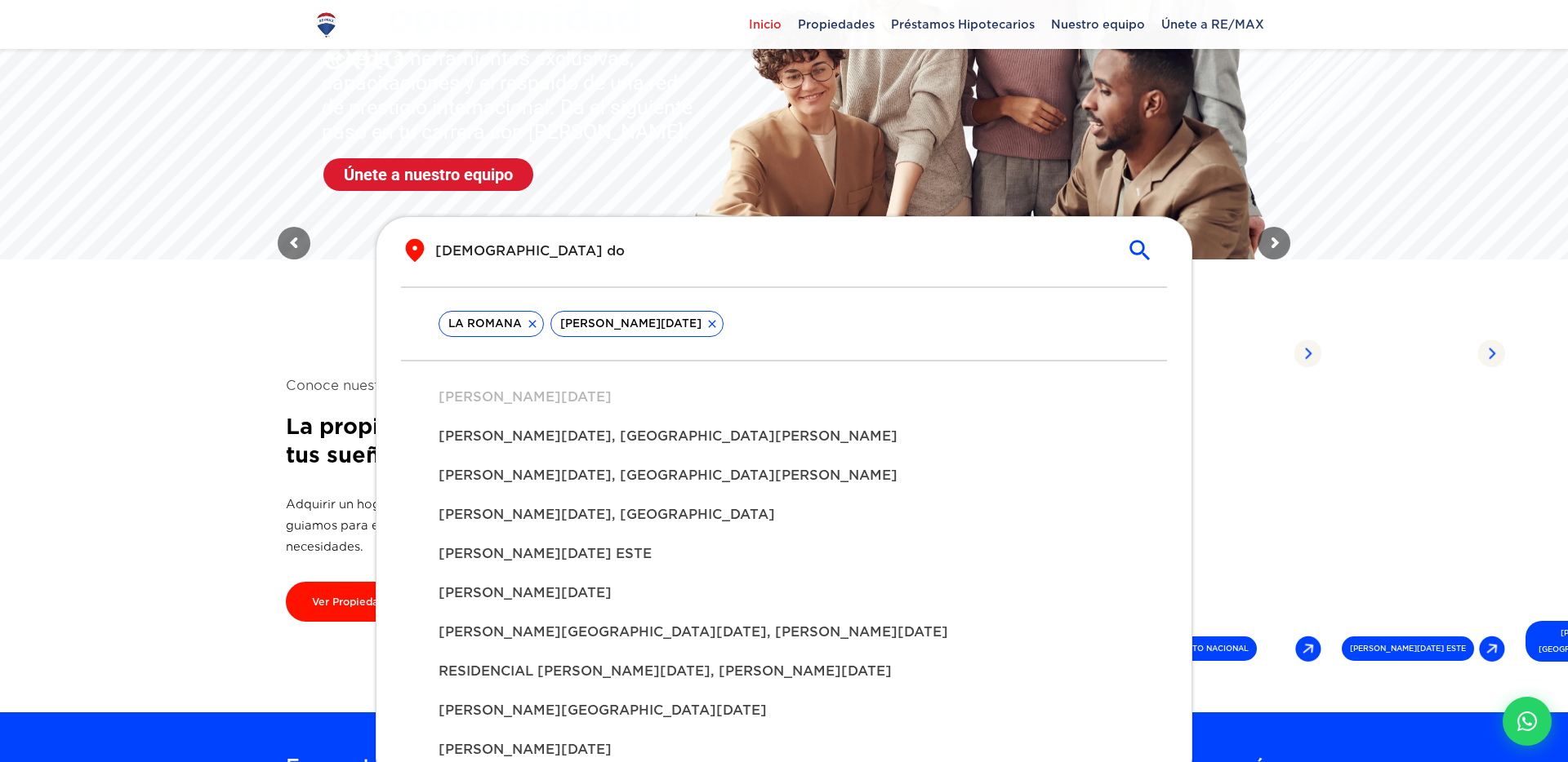
click at [680, 300] on div "LA ROMANA [PERSON_NAME][DATE]" at bounding box center [784, 323] width 766 height 74
click at [544, 248] on input "[DEMOGRAPHIC_DATA] do" at bounding box center [771, 251] width 671 height 19
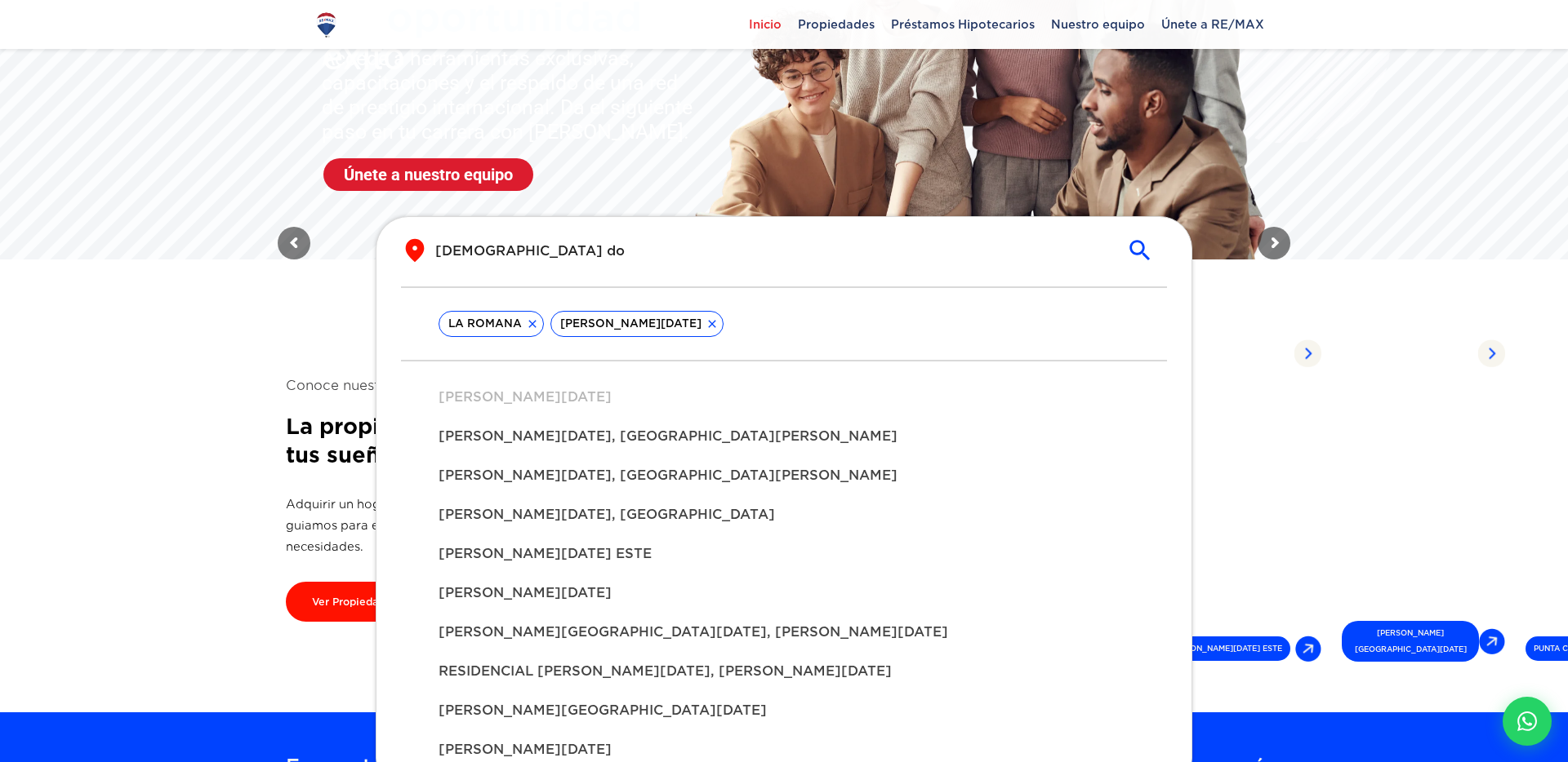
click at [544, 248] on input "[DEMOGRAPHIC_DATA] do" at bounding box center [771, 251] width 671 height 19
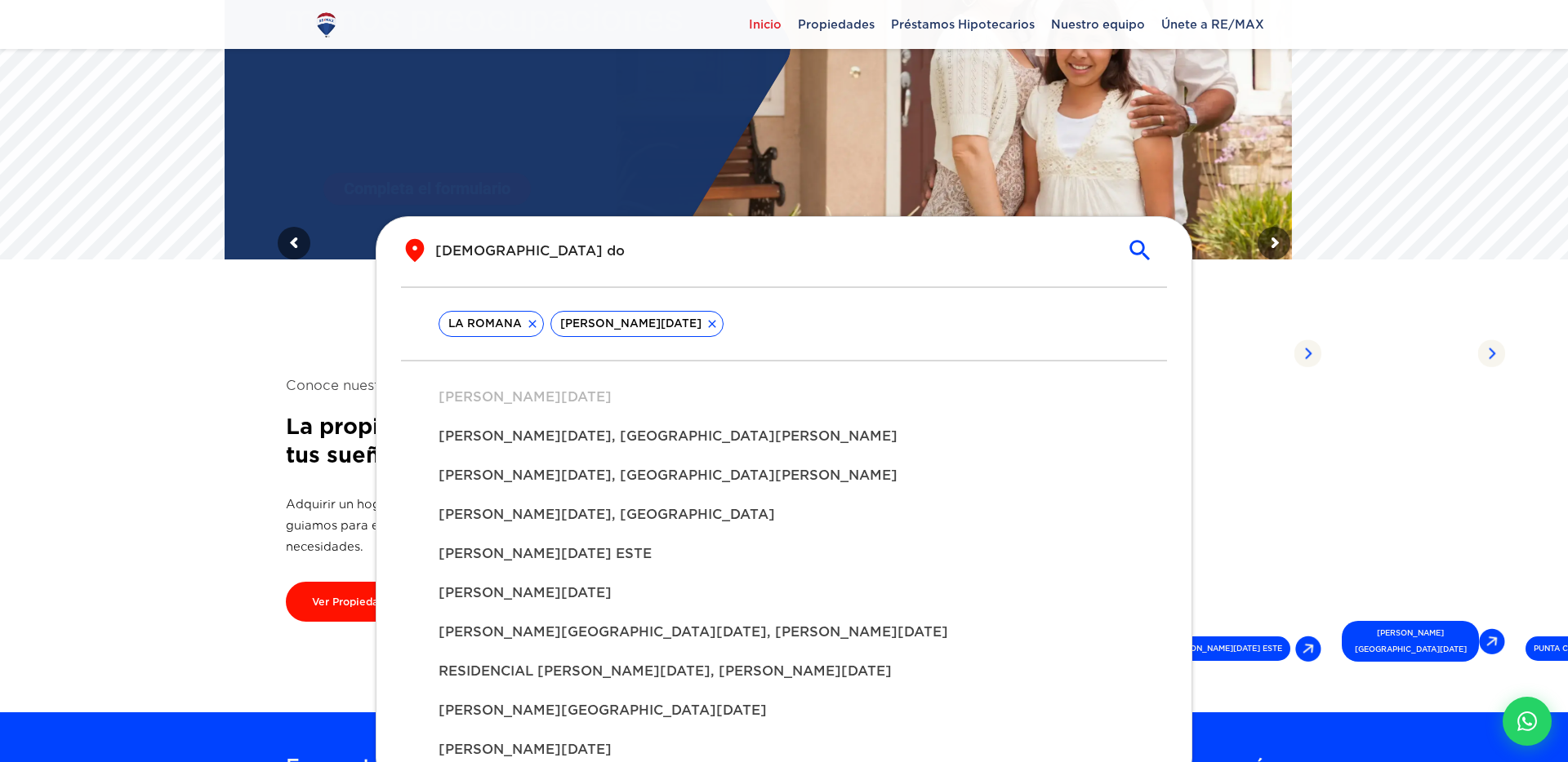
click at [544, 248] on input "[DEMOGRAPHIC_DATA] do" at bounding box center [771, 251] width 671 height 19
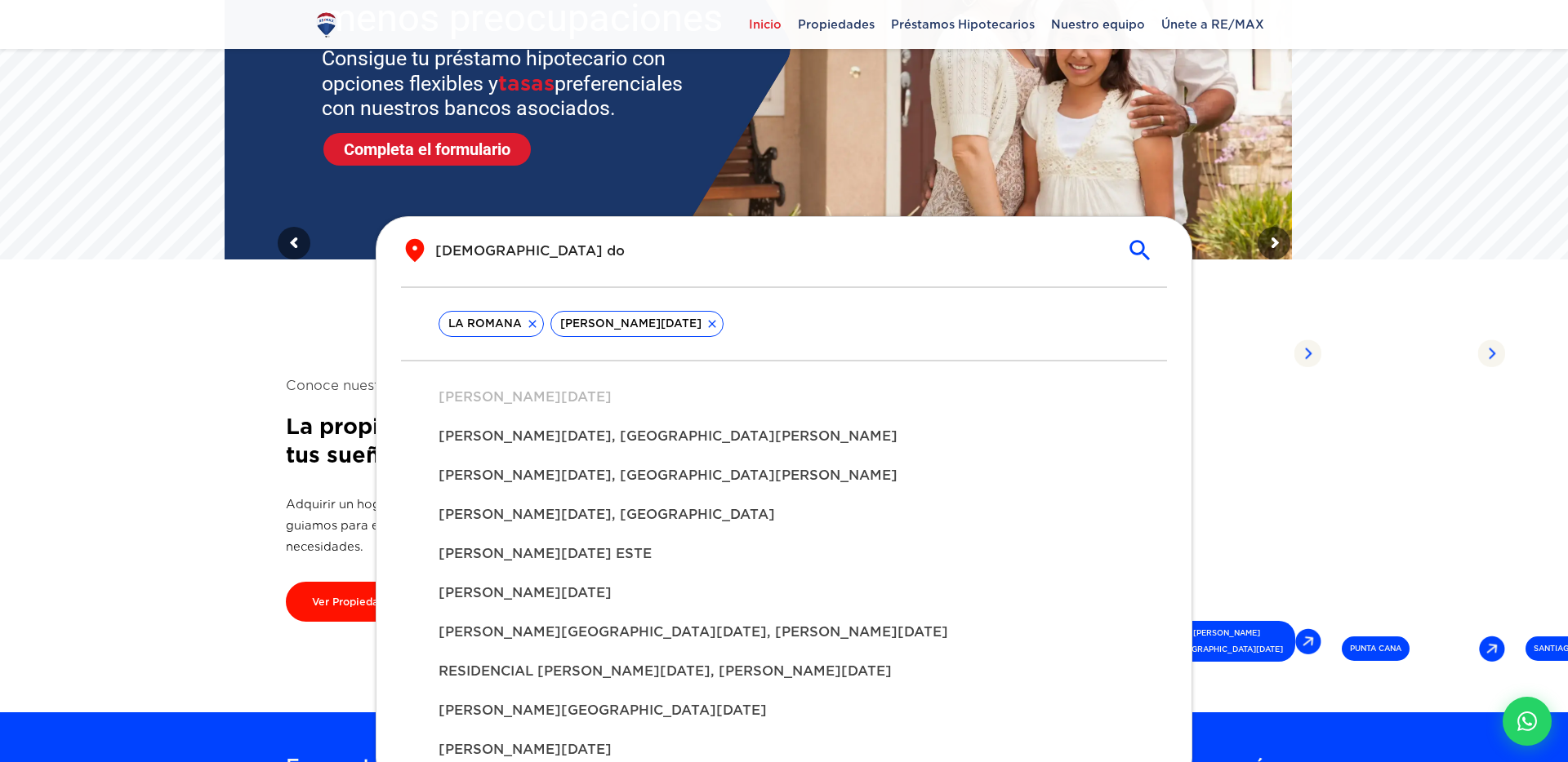
click at [736, 386] on li "[PERSON_NAME][DATE]" at bounding box center [783, 397] width 717 height 39
click at [562, 261] on div "​ santo do ​" at bounding box center [784, 251] width 766 height 27
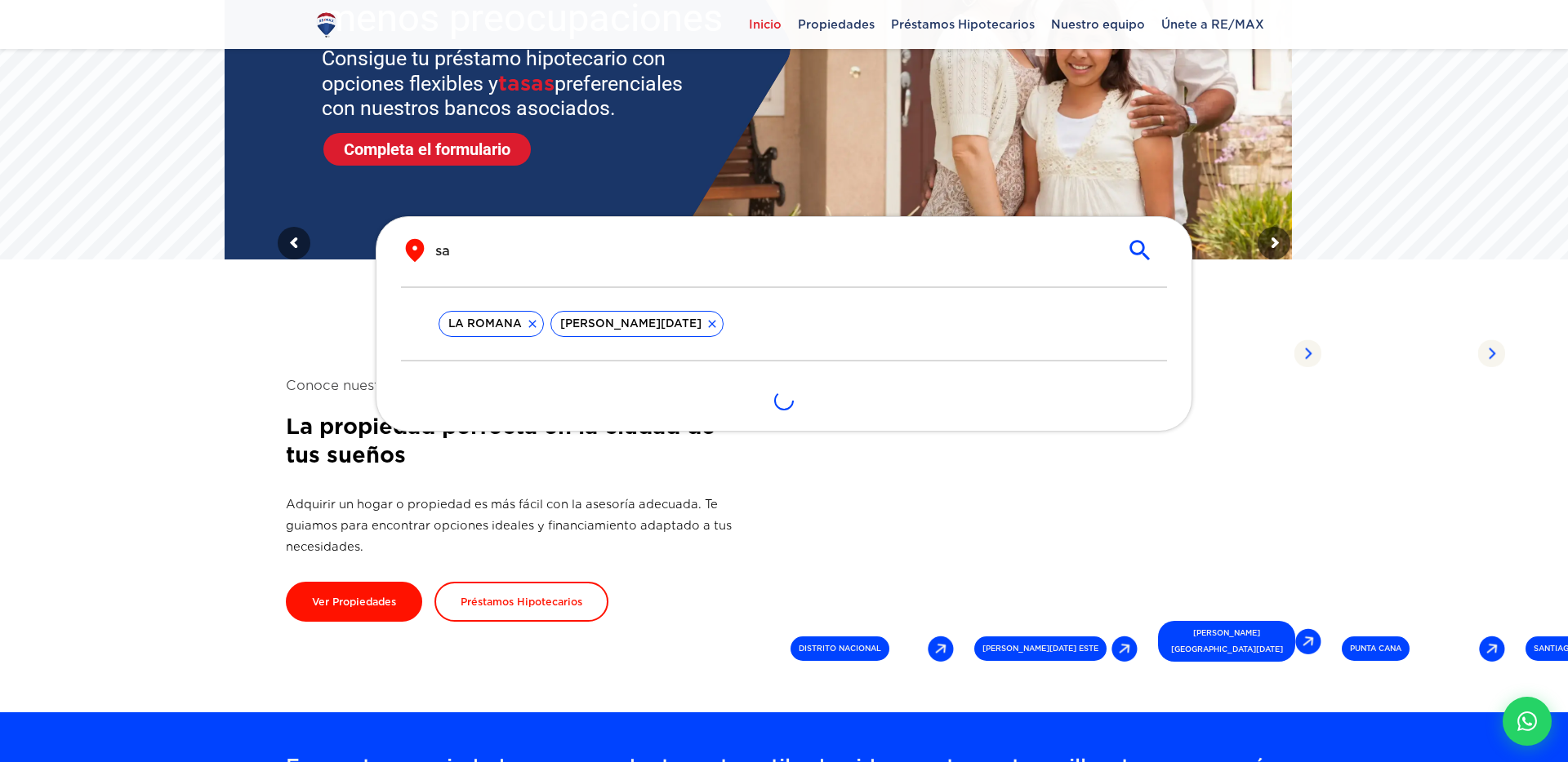
type input "s"
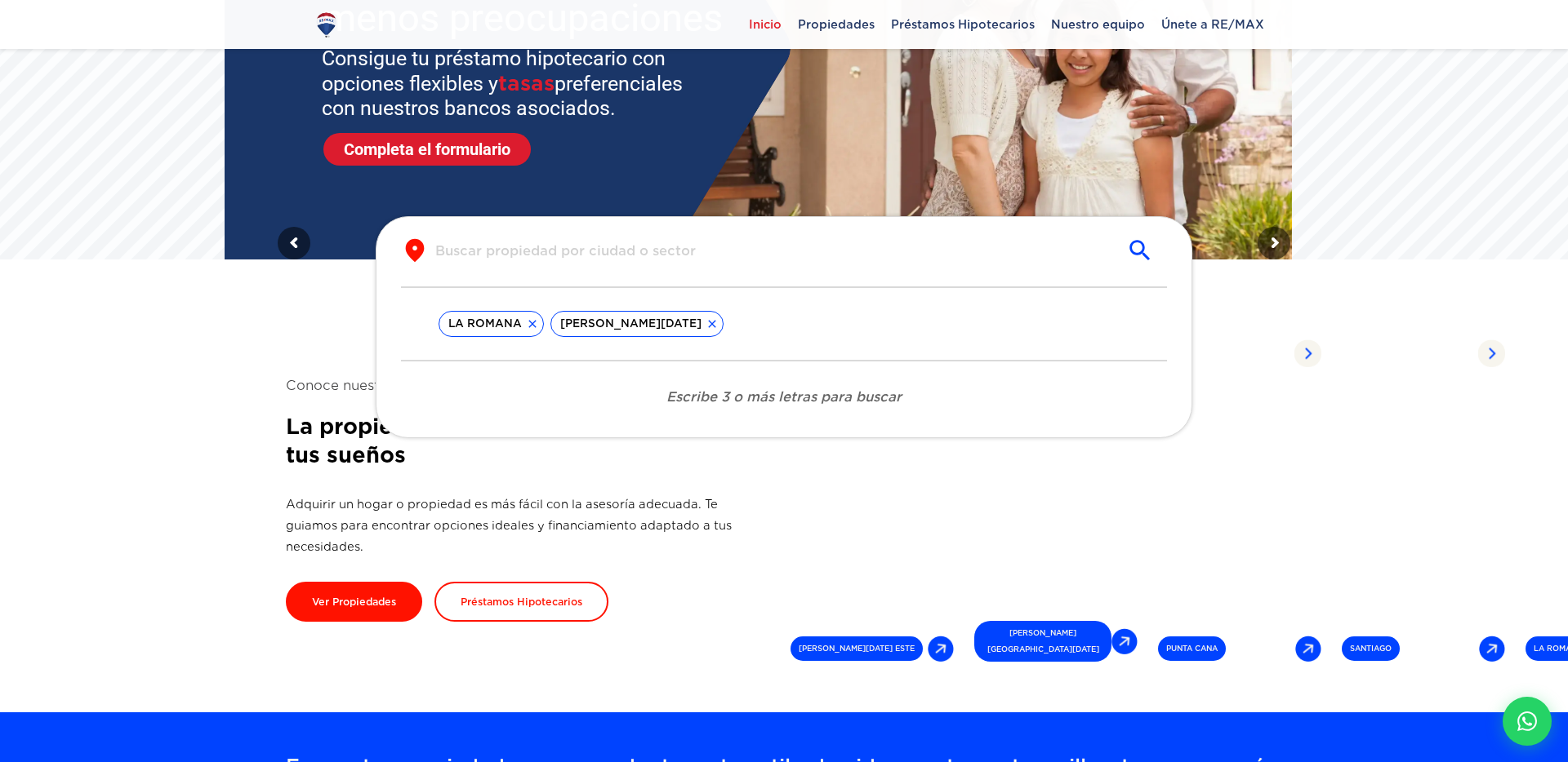
type input "v"
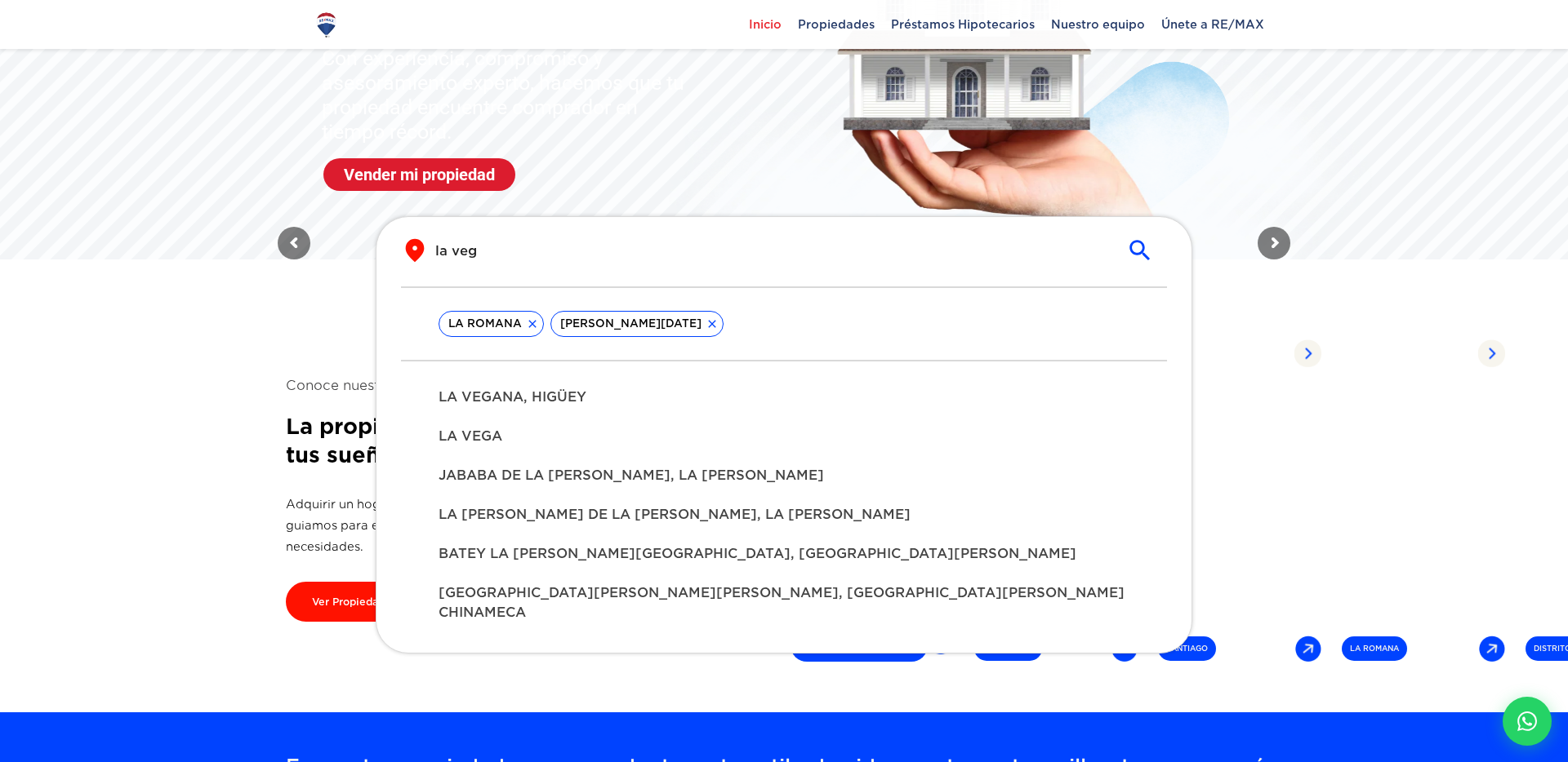
type input "la veg"
click at [517, 422] on div "LA VEGA" at bounding box center [783, 436] width 717 height 39
click at [731, 215] on sr7-img at bounding box center [1009, 149] width 768 height 468
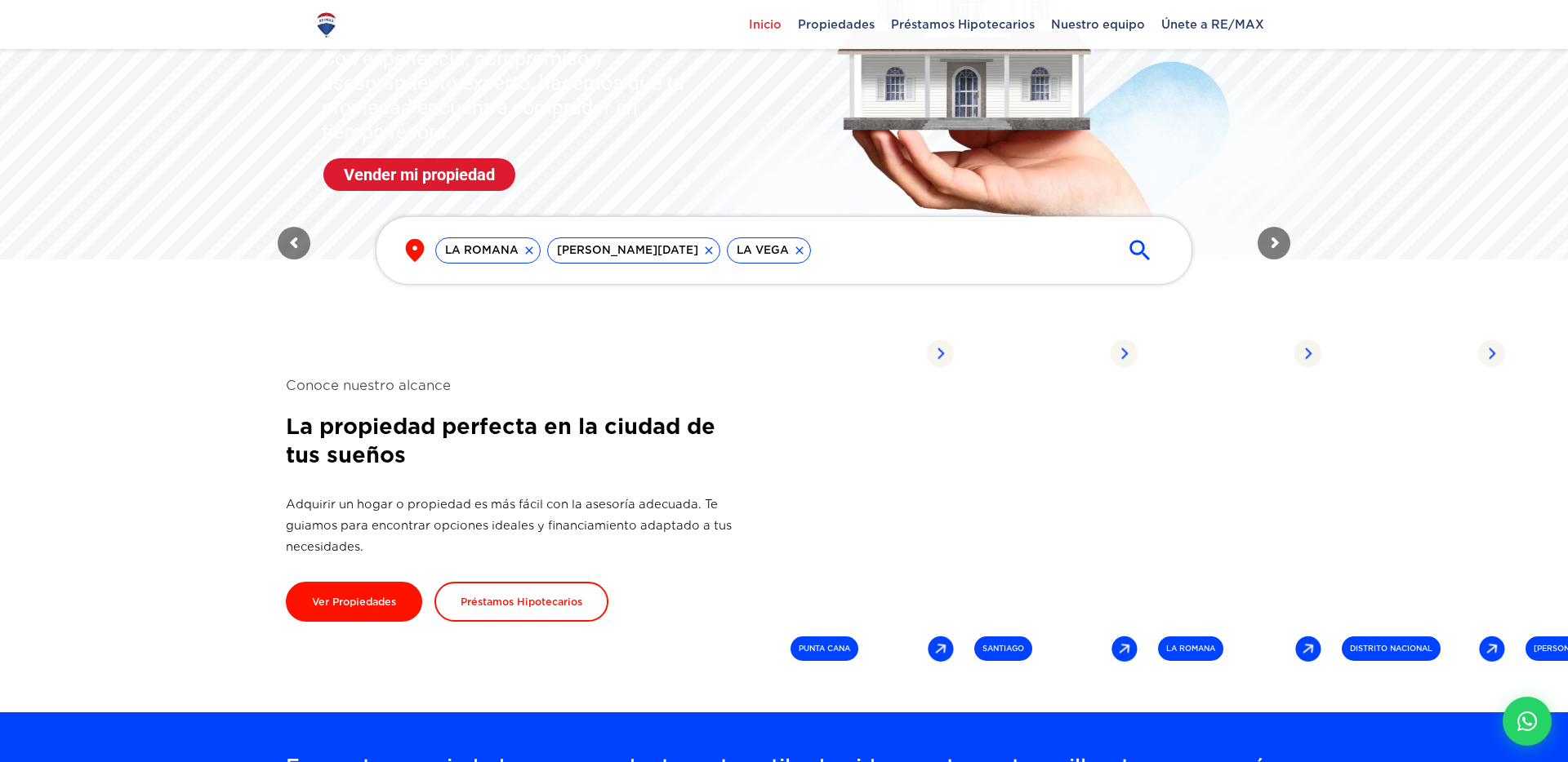
click at [889, 238] on div "LA ROMANA [PERSON_NAME][DATE] LA [PERSON_NAME]" at bounding box center [771, 251] width 671 height 27
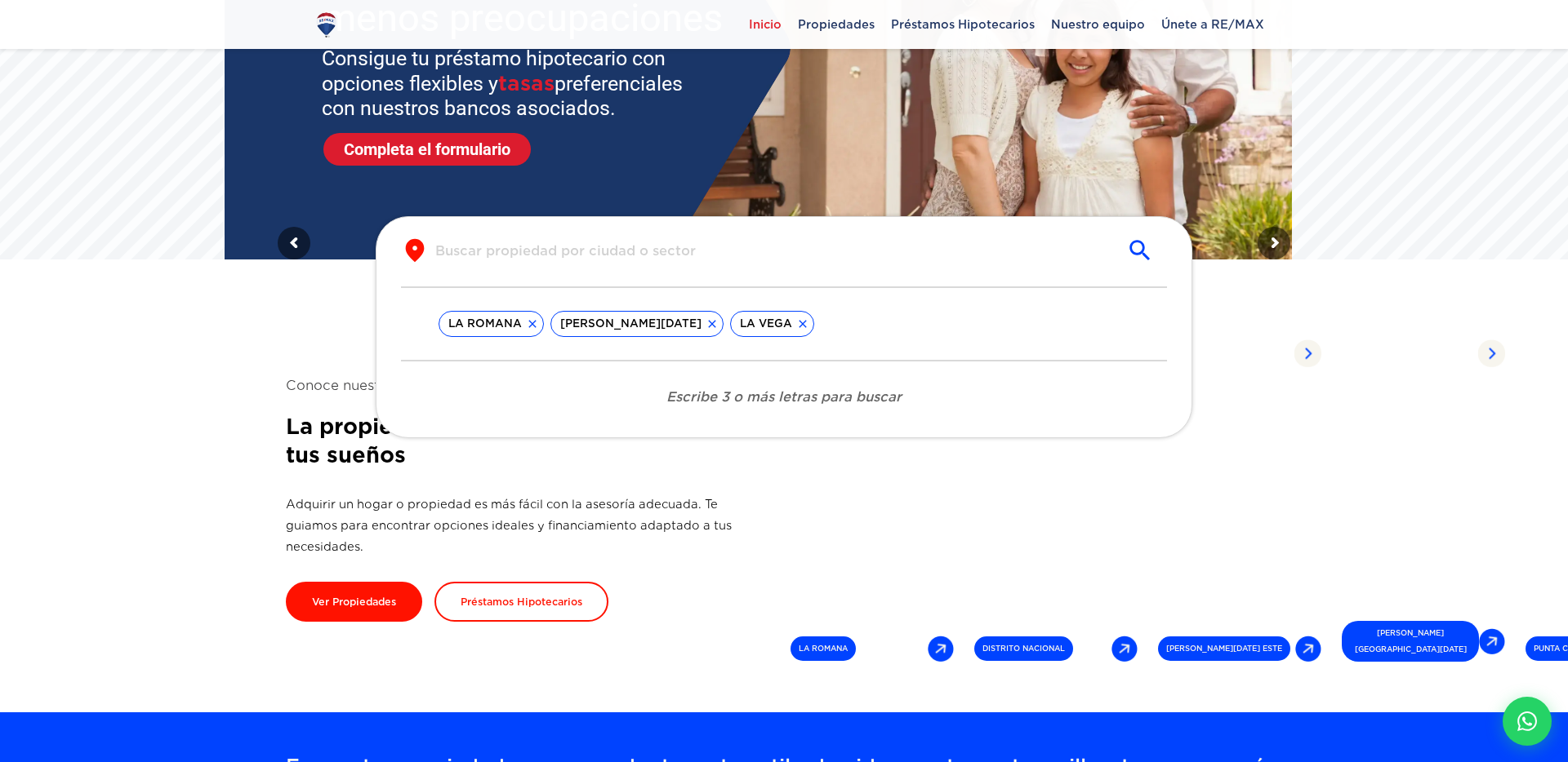
click at [636, 256] on input "text" at bounding box center [771, 251] width 671 height 19
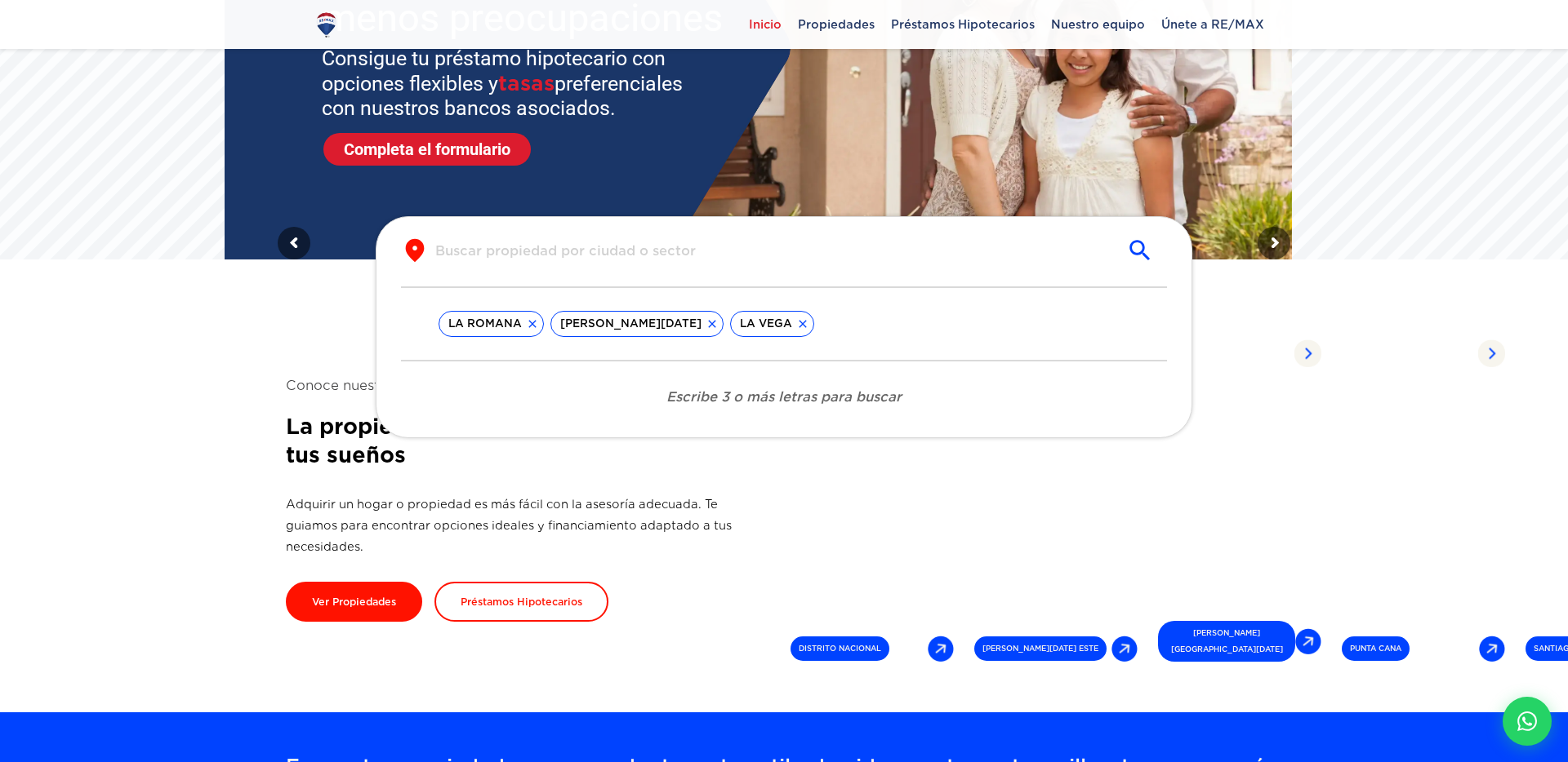
click at [519, 256] on input "text" at bounding box center [771, 251] width 671 height 19
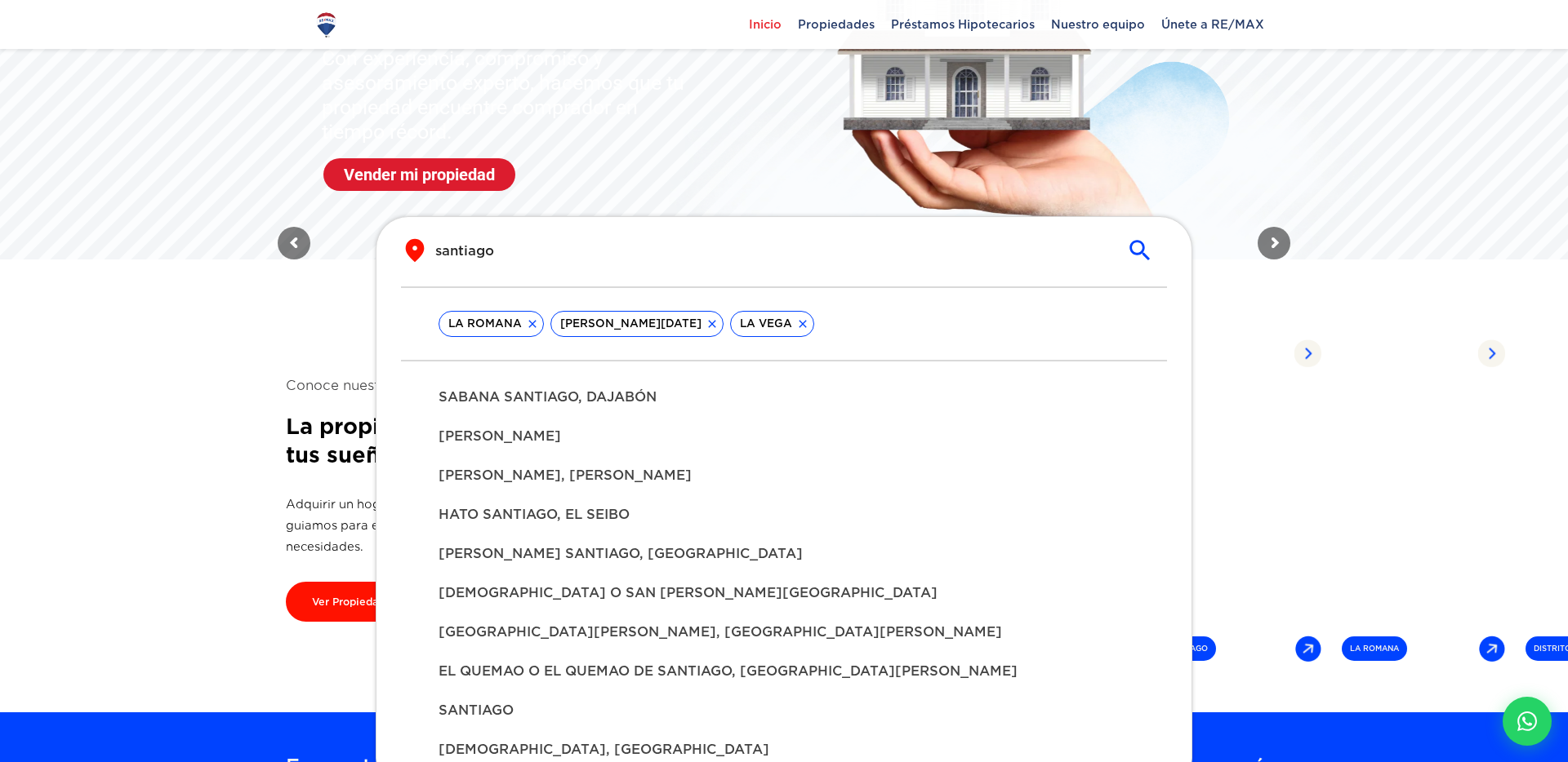
type input "santiago"
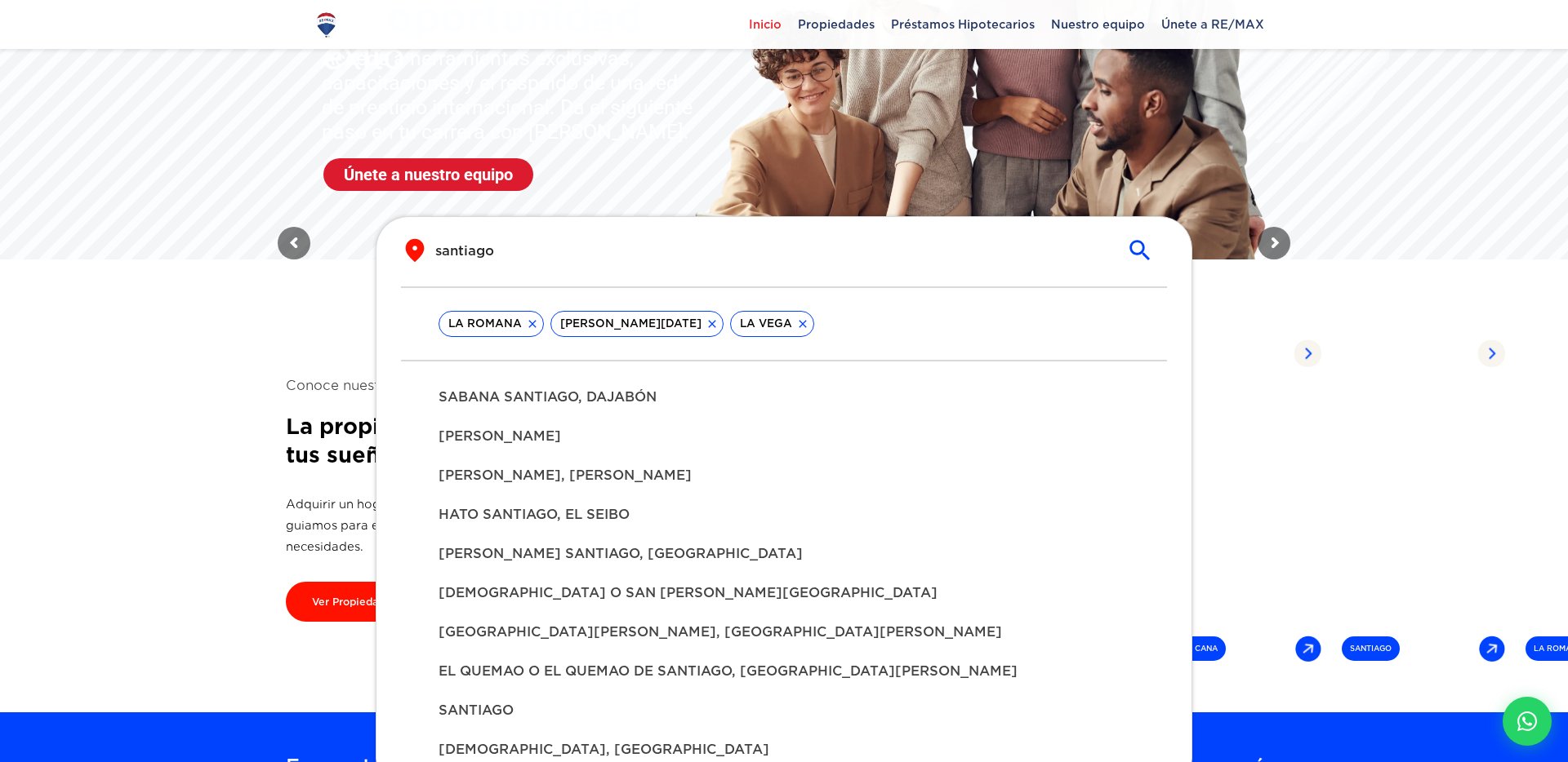
click at [648, 253] on input "santiago" at bounding box center [771, 251] width 671 height 19
click at [704, 262] on div "​ santiago ​" at bounding box center [784, 251] width 766 height 27
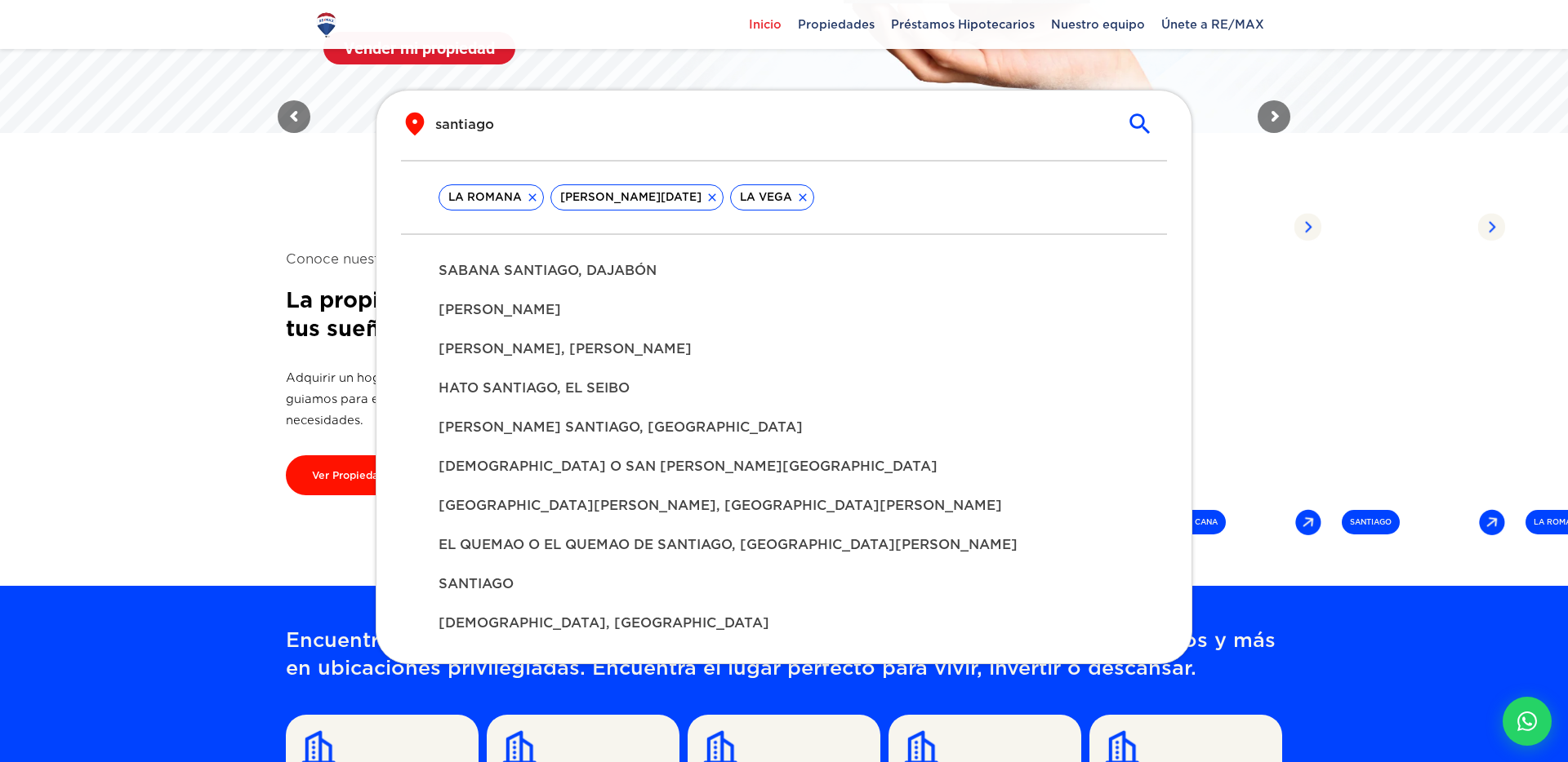
scroll to position [469, 0]
